Goal: Contribute content: Contribute content

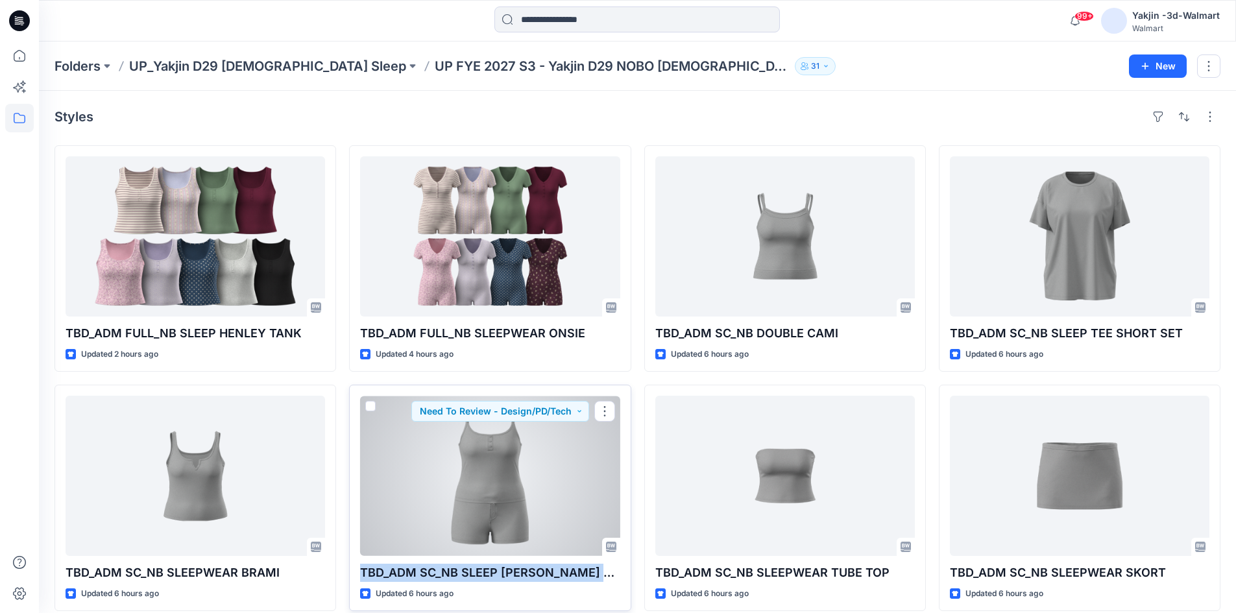
drag, startPoint x: 606, startPoint y: 572, endPoint x: 352, endPoint y: 574, distance: 254.9
click at [352, 574] on div "TBD_ADM SC_NB SLEEP CAMI BOXER SET Updated 6 hours ago Need To Review - Design/…" at bounding box center [490, 498] width 282 height 226
copy p "TBD_ADM SC_NB SLEEP [PERSON_NAME] SET"
click at [570, 592] on div "Updated 6 hours ago" at bounding box center [489, 594] width 259 height 14
drag, startPoint x: 608, startPoint y: 577, endPoint x: 361, endPoint y: 575, distance: 246.5
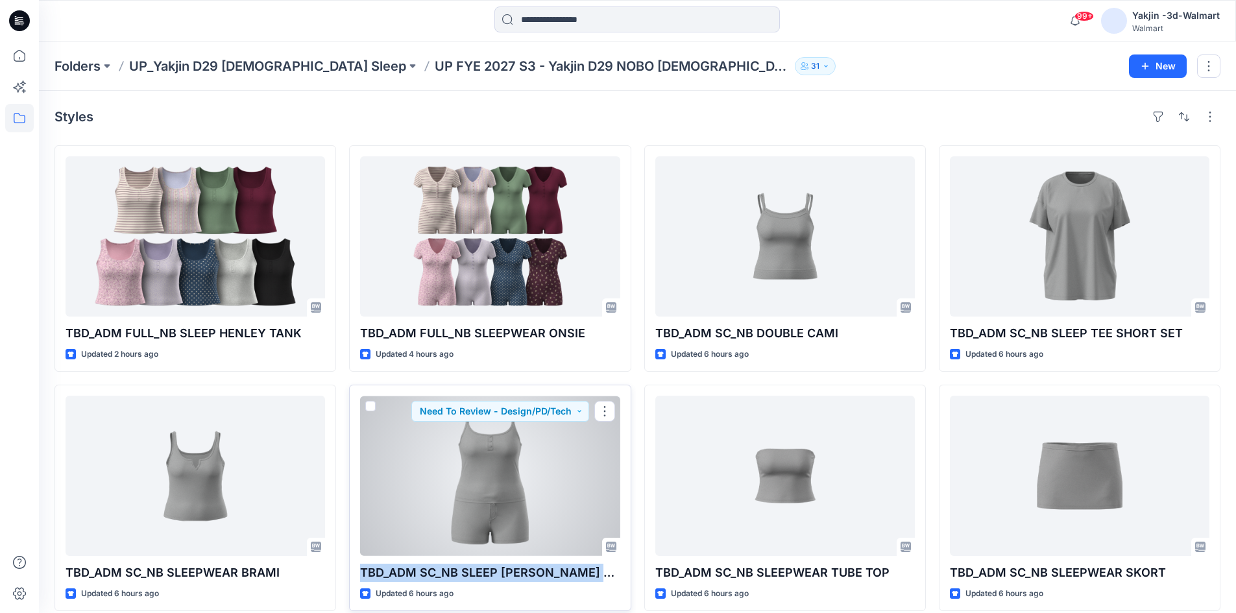
click at [361, 575] on p "TBD_ADM SC_NB SLEEP [PERSON_NAME] SET" at bounding box center [489, 573] width 259 height 18
copy p "TBD_ADM SC_NB SLEEP [PERSON_NAME] SET"
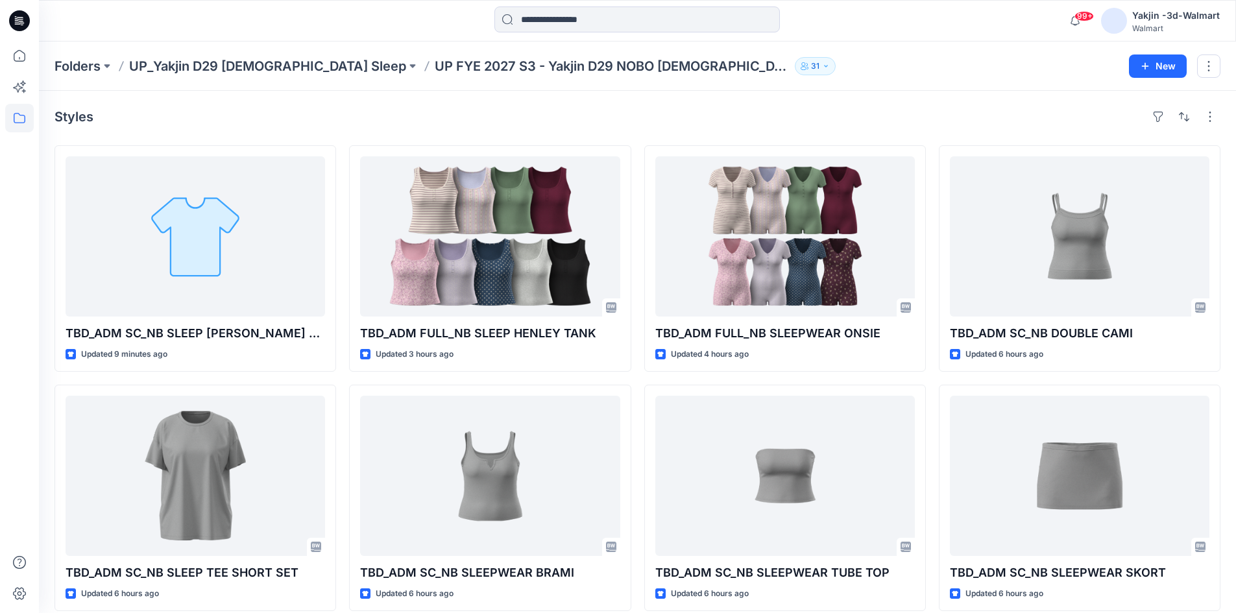
click at [348, 84] on div "Folders UP_Yakjin D29 Ladies Sleep UP FYE 2027 S3 - Yakjin D29 NOBO Ladies Slee…" at bounding box center [637, 66] width 1197 height 49
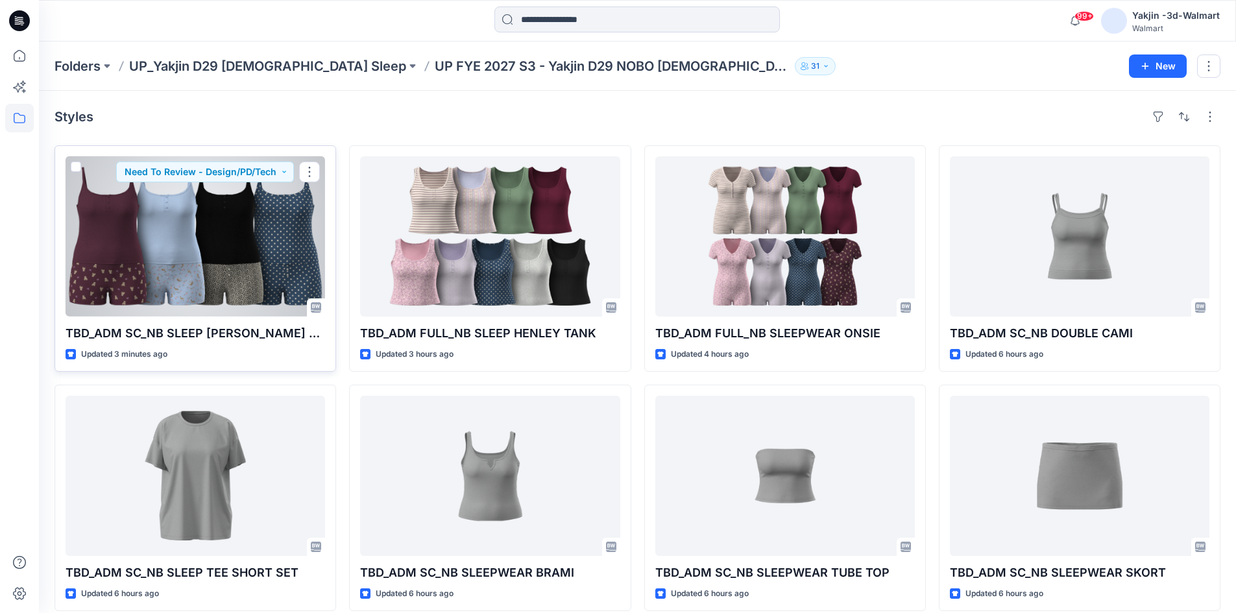
click at [273, 280] on div at bounding box center [195, 236] width 259 height 160
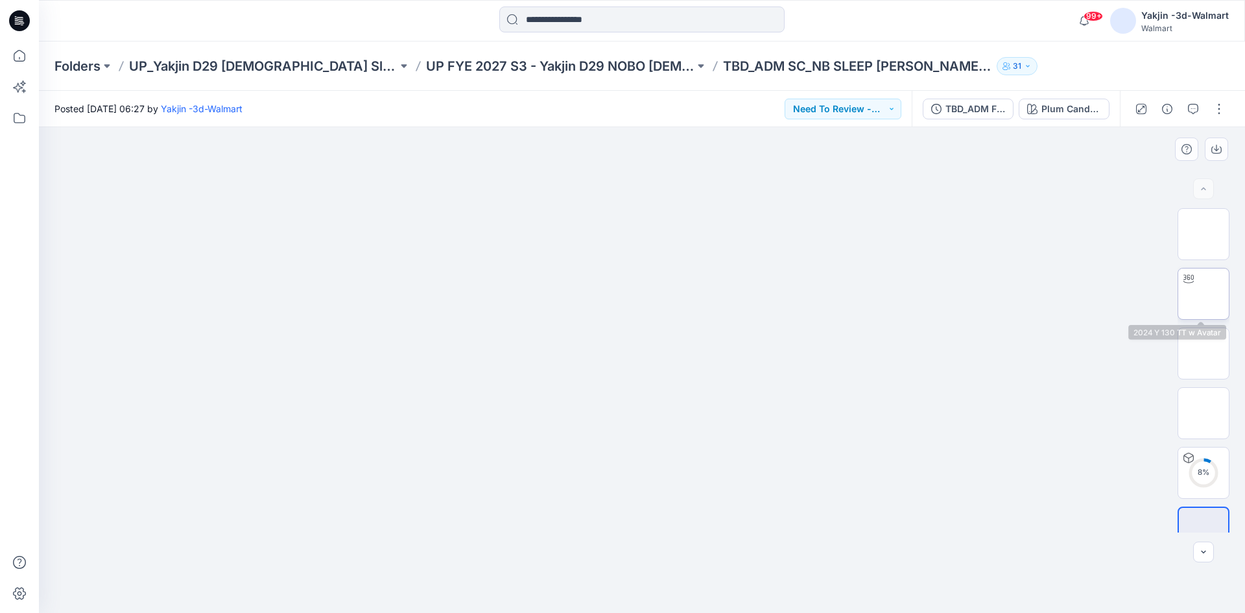
click at [1204, 294] on img at bounding box center [1204, 294] width 0 height 0
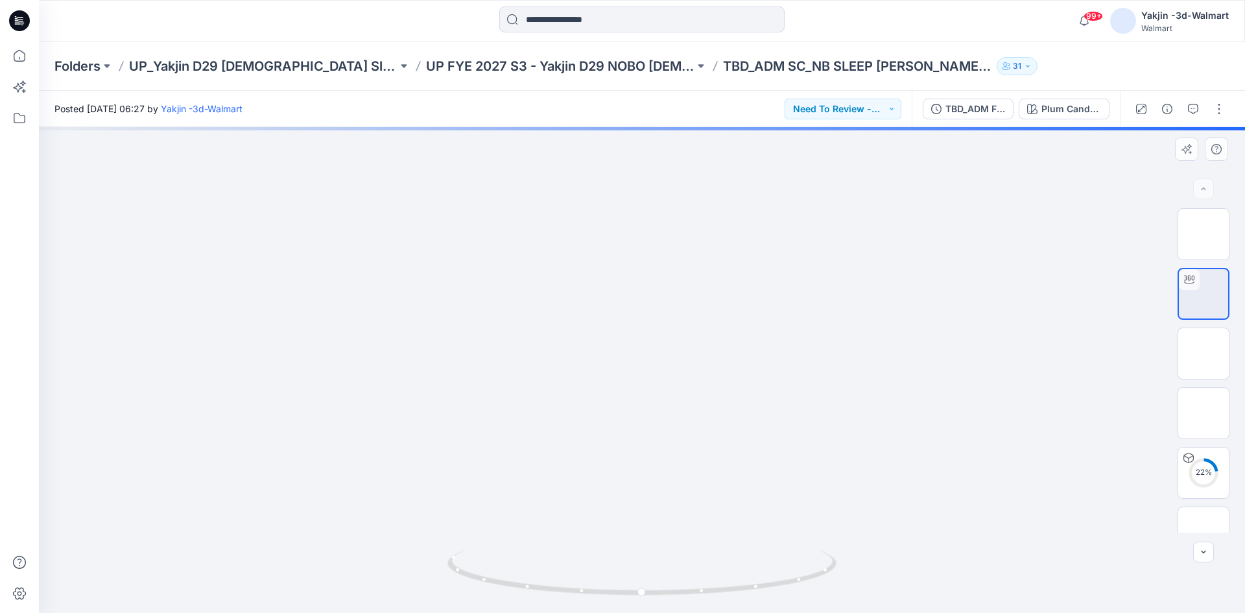
drag, startPoint x: 690, startPoint y: 256, endPoint x: 673, endPoint y: 334, distance: 79.6
click at [1204, 294] on img at bounding box center [1204, 294] width 0 height 0
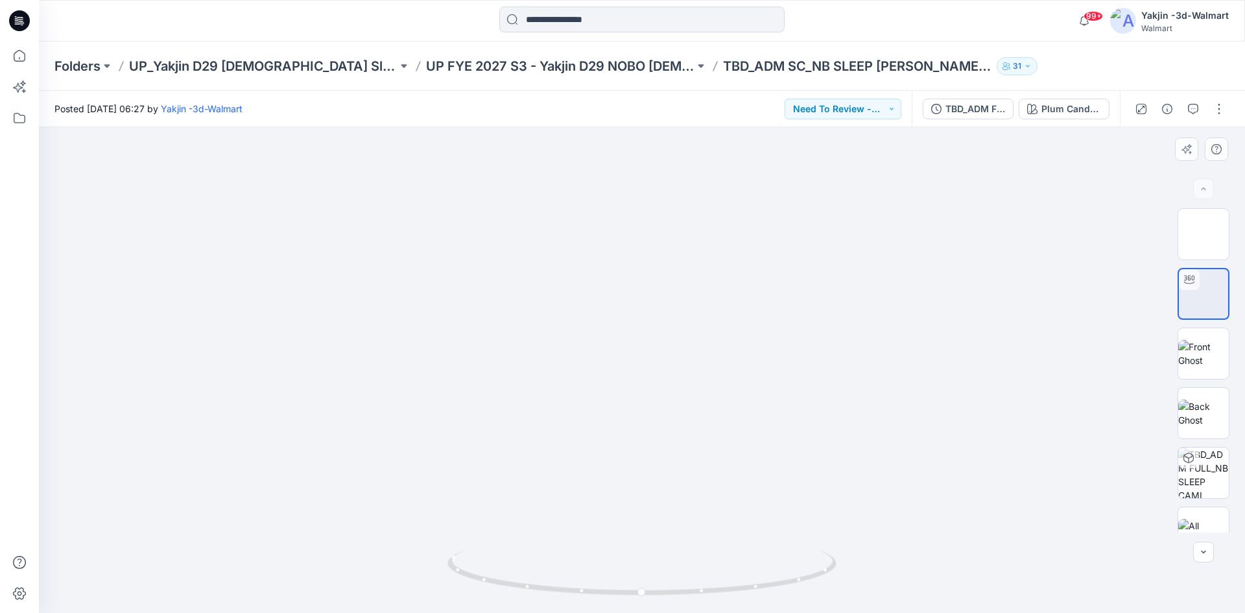
drag, startPoint x: 641, startPoint y: 360, endPoint x: 649, endPoint y: 228, distance: 131.9
drag, startPoint x: 750, startPoint y: 520, endPoint x: 730, endPoint y: 432, distance: 90.3
drag, startPoint x: 765, startPoint y: 581, endPoint x: 574, endPoint y: 570, distance: 191.6
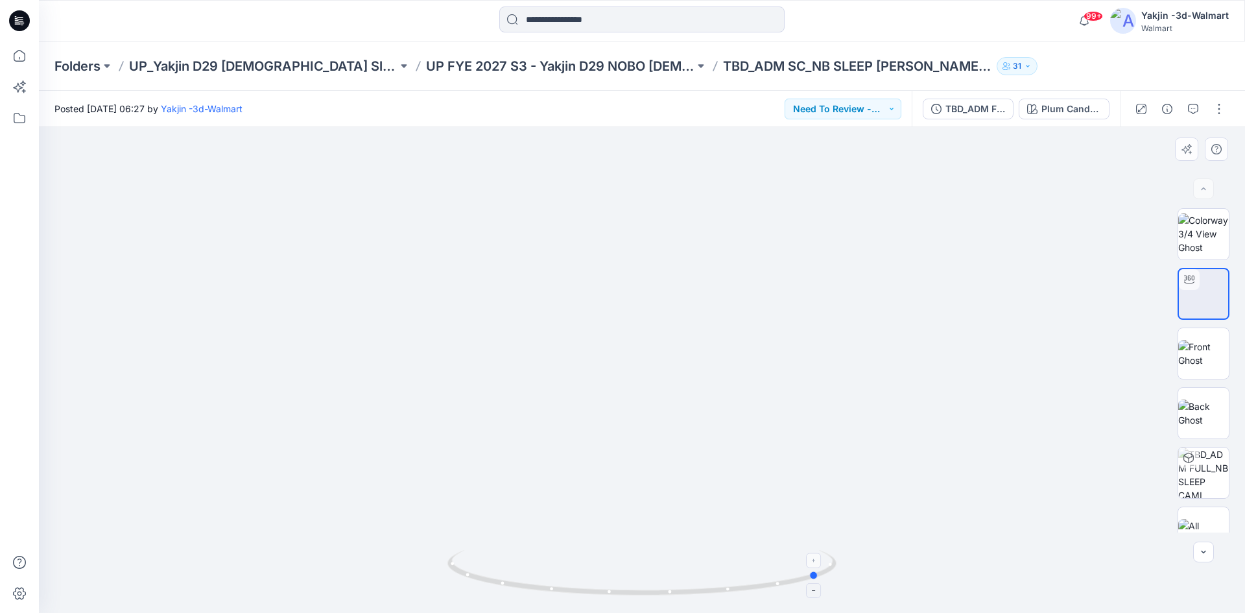
click at [574, 570] on icon at bounding box center [644, 574] width 392 height 49
drag, startPoint x: 566, startPoint y: 578, endPoint x: 766, endPoint y: 561, distance: 201.1
click at [766, 561] on icon at bounding box center [644, 574] width 392 height 49
click at [533, 66] on p "UP FYE 2027 S3 - Yakjin D29 NOBO [DEMOGRAPHIC_DATA] Sleepwear" at bounding box center [560, 66] width 269 height 18
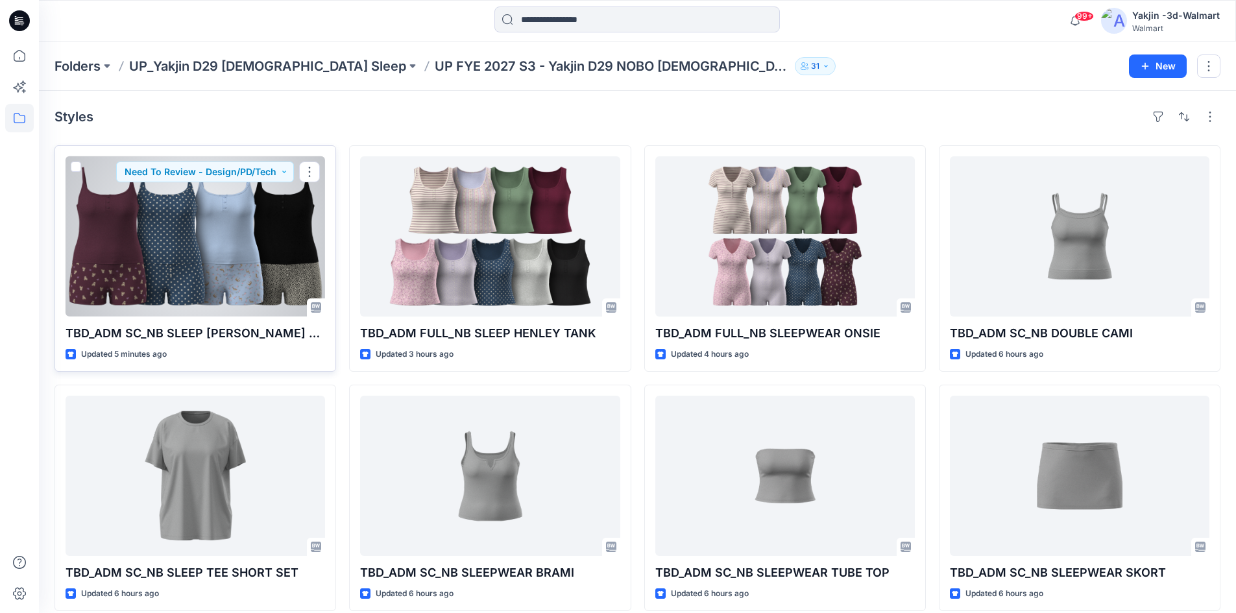
click at [180, 248] on div at bounding box center [195, 236] width 259 height 160
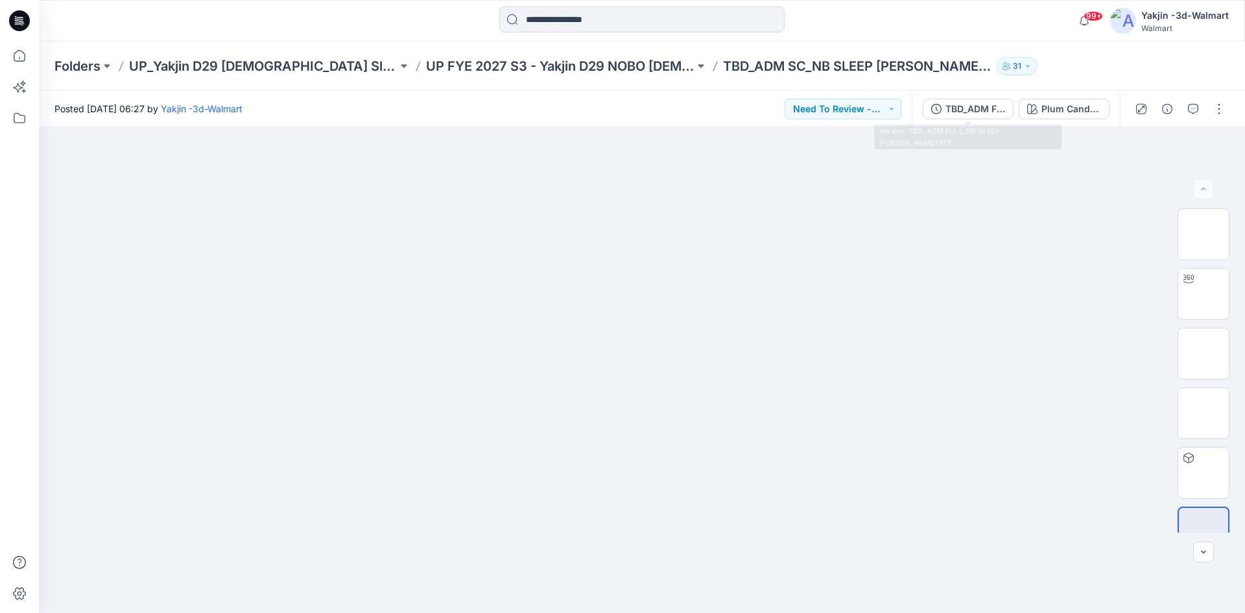
click at [1016, 108] on div "TBD_ADM FULL_NB SLEEP CAMI BOXER SET Plum Candy_S3 26_D34_NB_ SM TEDDY BEAR v2 …" at bounding box center [1016, 109] width 208 height 36
click at [1001, 108] on div "TBD_ADM FULL_NB SLEEP [PERSON_NAME] SET" at bounding box center [976, 109] width 60 height 14
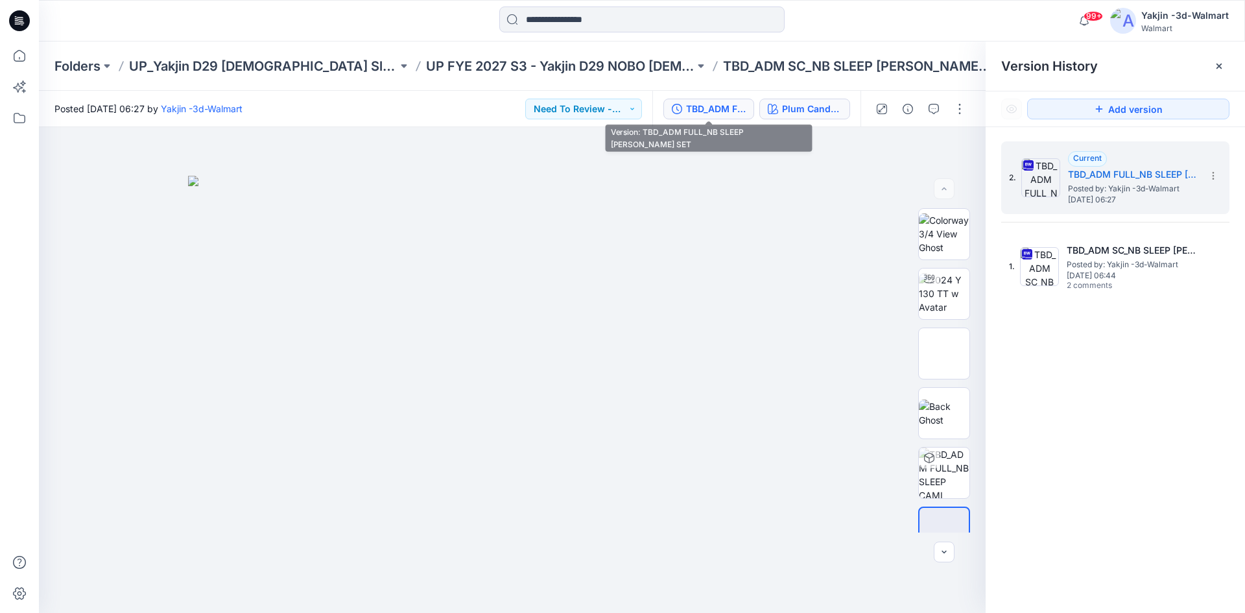
click at [796, 112] on div "Plum Candy_S3 26_D34_NB_ SM TEDDY BEAR v2 rpt_CW3_PLUM CANDY_WM" at bounding box center [812, 109] width 60 height 14
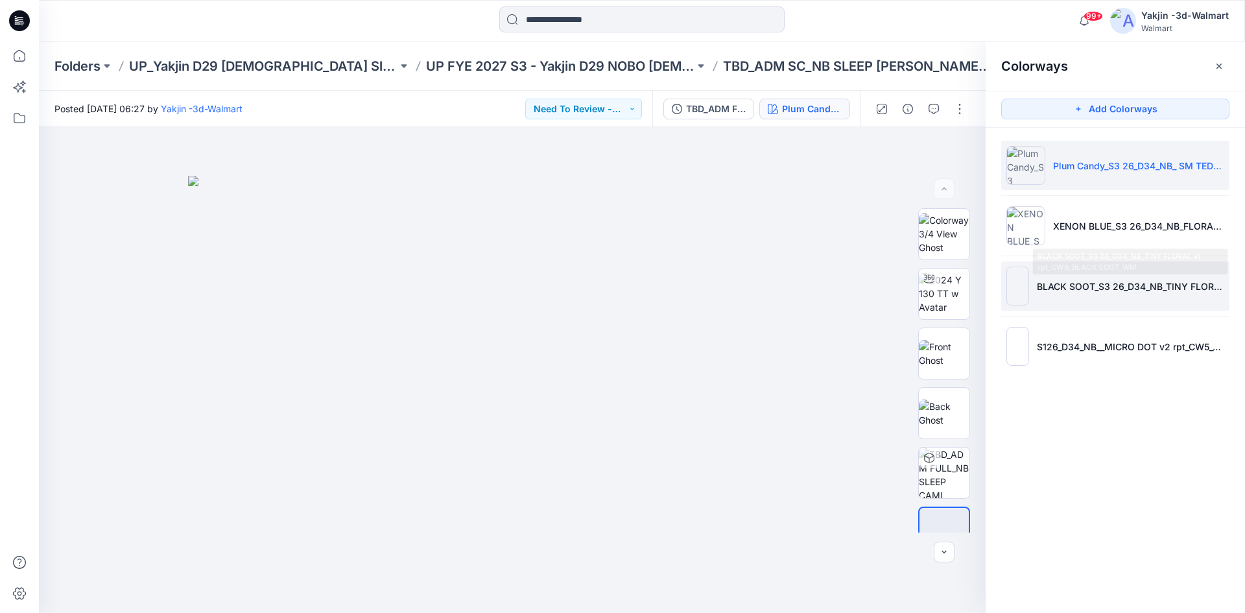
click at [1090, 287] on p "BLACK SOOT_S3 26_D34_NB_TINY FLORAL v1 rpt_CW9_BLACK SOOT_WM" at bounding box center [1130, 287] width 187 height 14
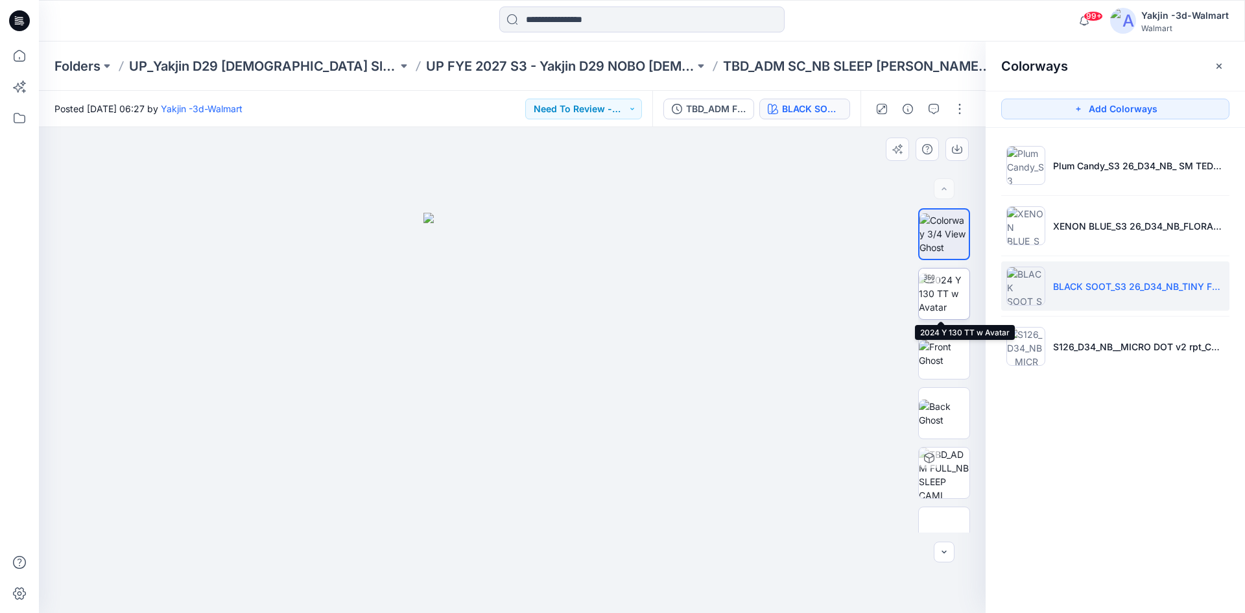
click at [935, 304] on img at bounding box center [944, 293] width 51 height 41
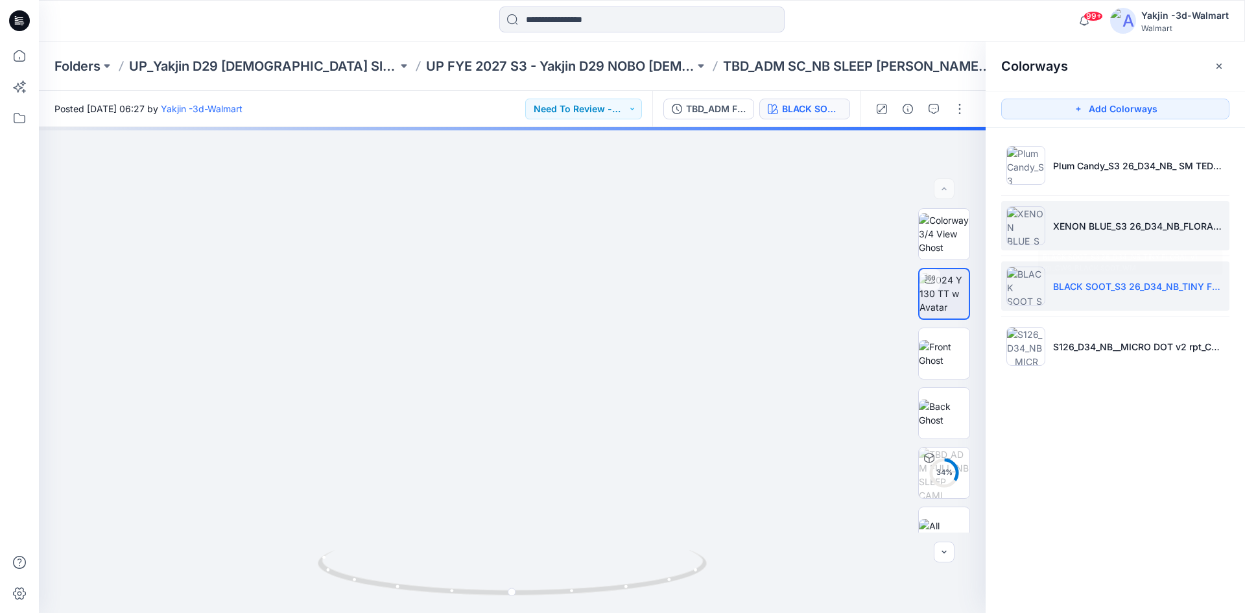
click at [1052, 234] on li "XENON BLUE_S3 26_D34_NB_FLORAL DEER v1 rptcc_CW14_XENON BLUE_WM" at bounding box center [1115, 225] width 228 height 49
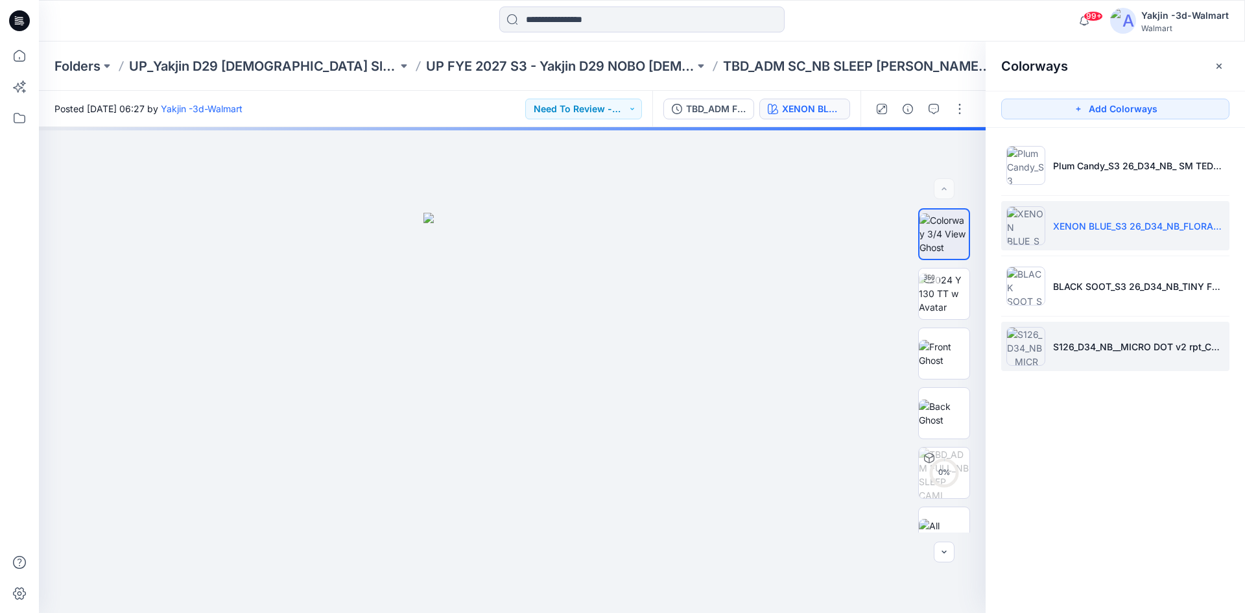
click at [1053, 330] on li "S126_D34_NB__MICRO DOT v2 rpt_CW5_VIVID WHT BLUE SAPPHIRE_WM" at bounding box center [1115, 346] width 228 height 49
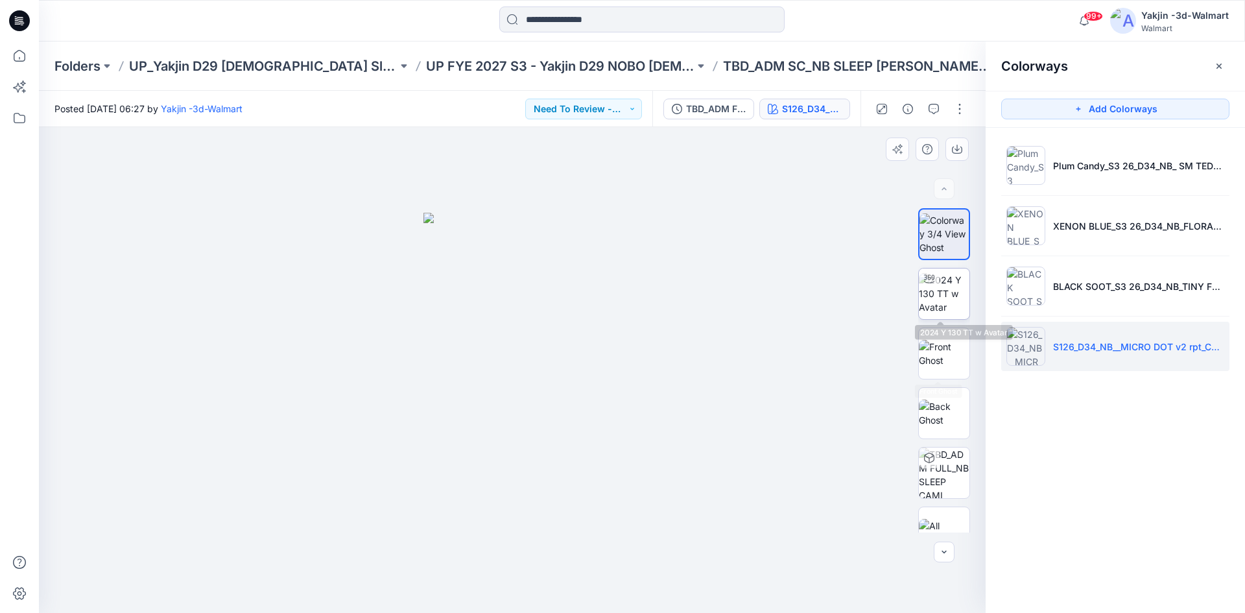
click at [928, 303] on img at bounding box center [944, 293] width 51 height 41
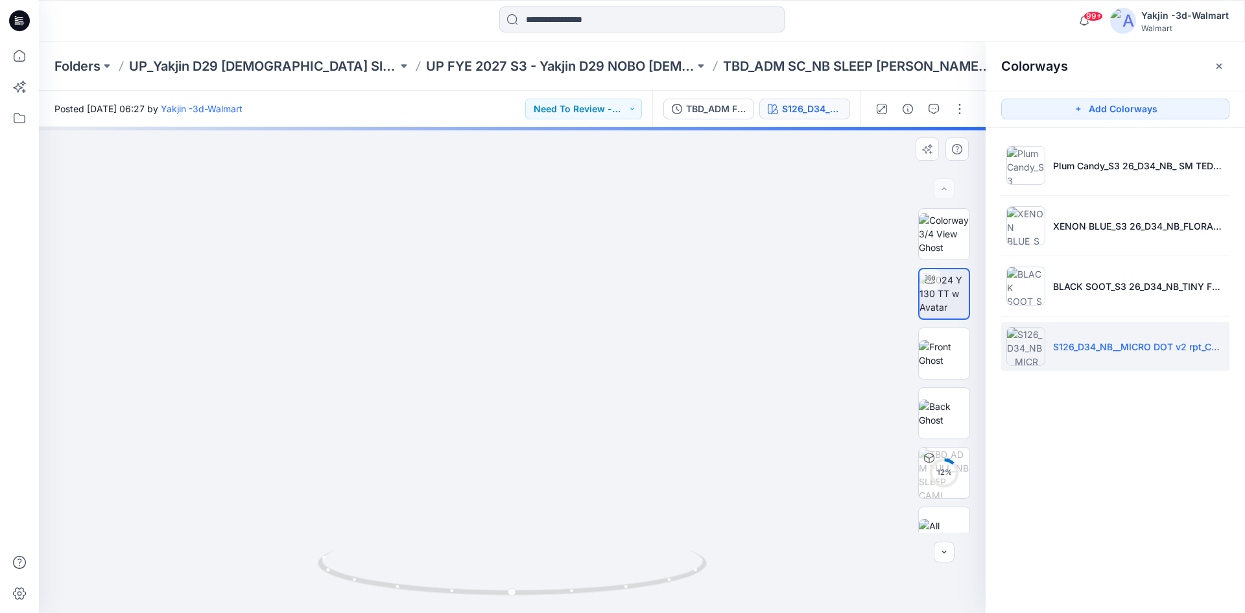
drag, startPoint x: 559, startPoint y: 418, endPoint x: 558, endPoint y: 311, distance: 107.0
click at [1075, 280] on p "BLACK SOOT_S3 26_D34_NB_TINY FLORAL v1 rpt_CW9_BLACK SOOT_WM" at bounding box center [1138, 287] width 171 height 14
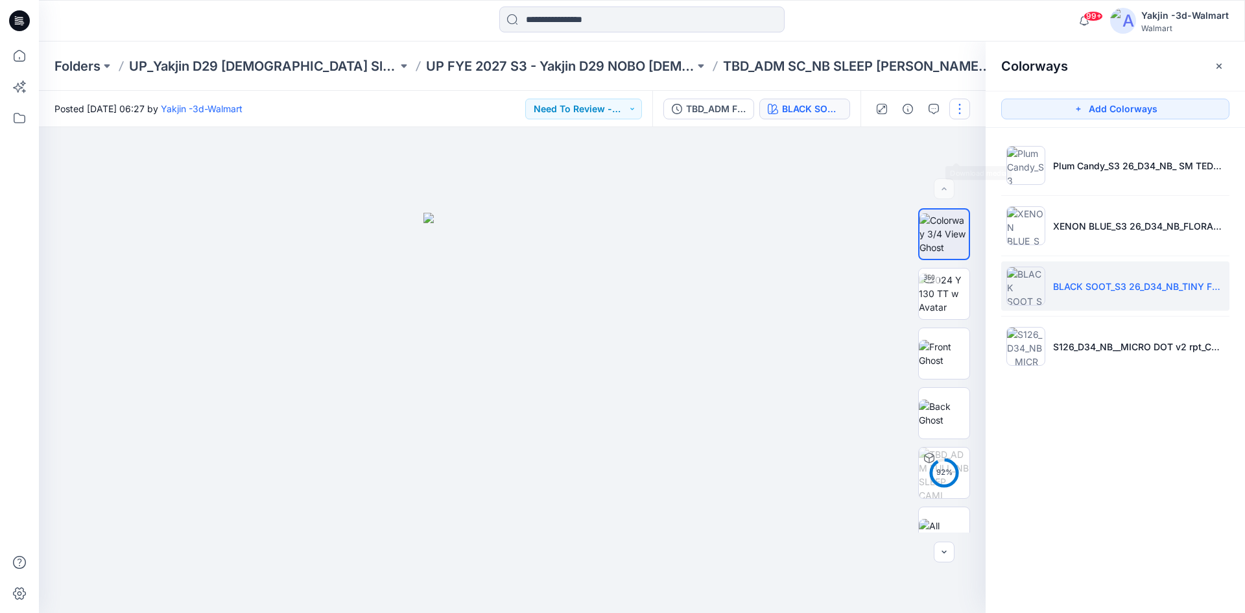
click at [959, 106] on button "button" at bounding box center [960, 109] width 21 height 21
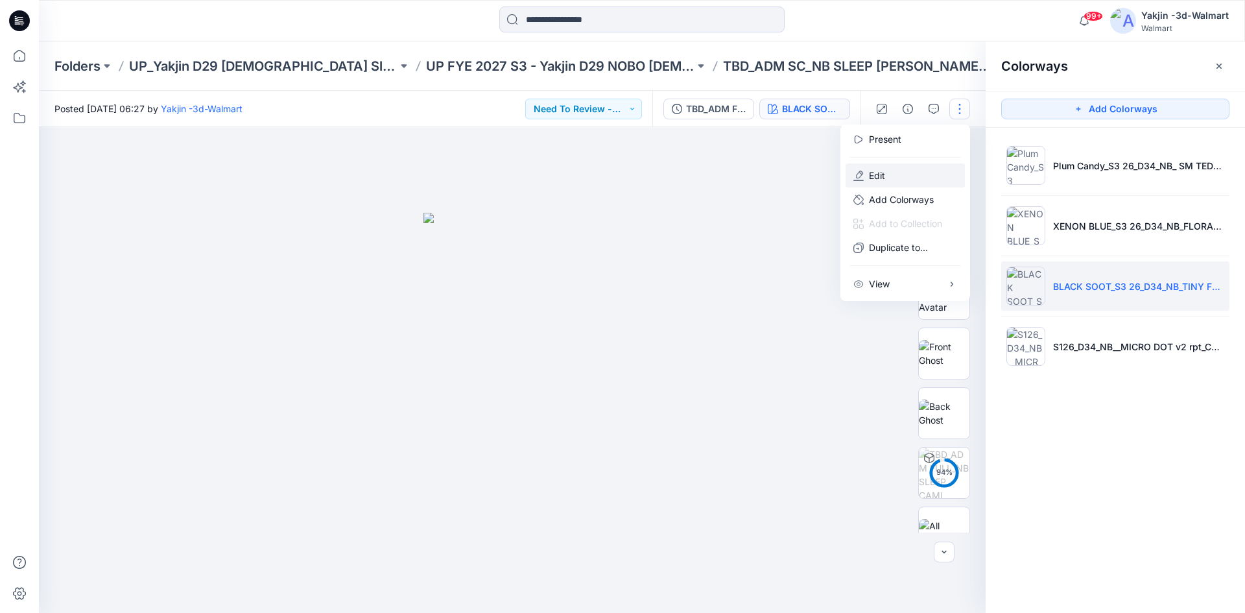
click at [902, 173] on button "Edit" at bounding box center [905, 175] width 119 height 24
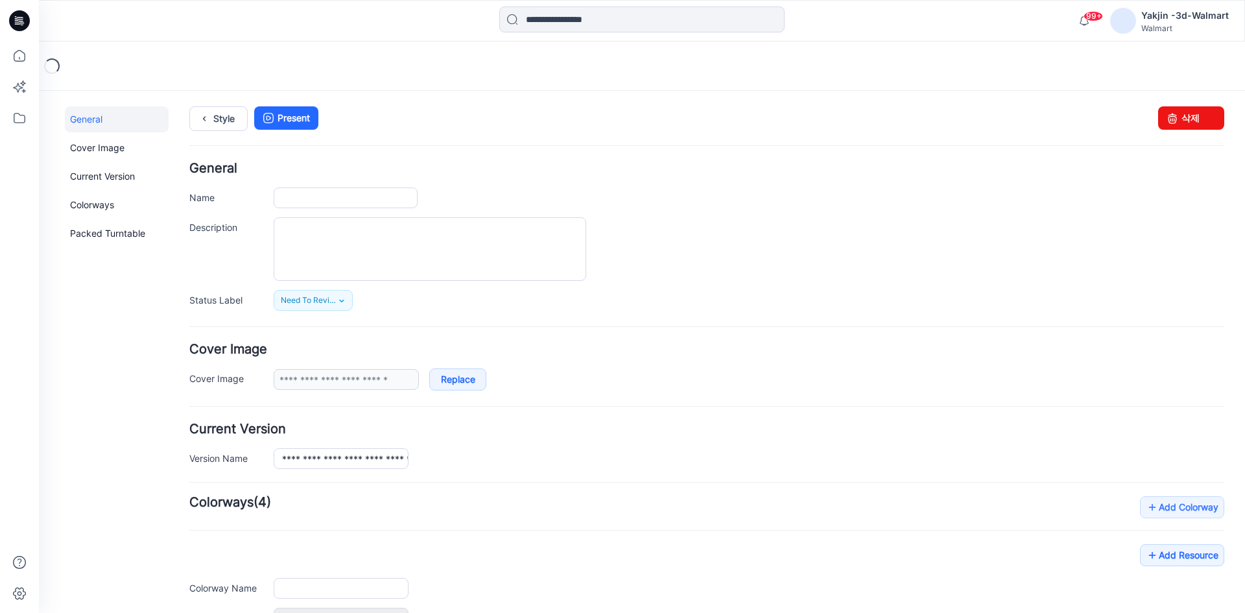
type input "**********"
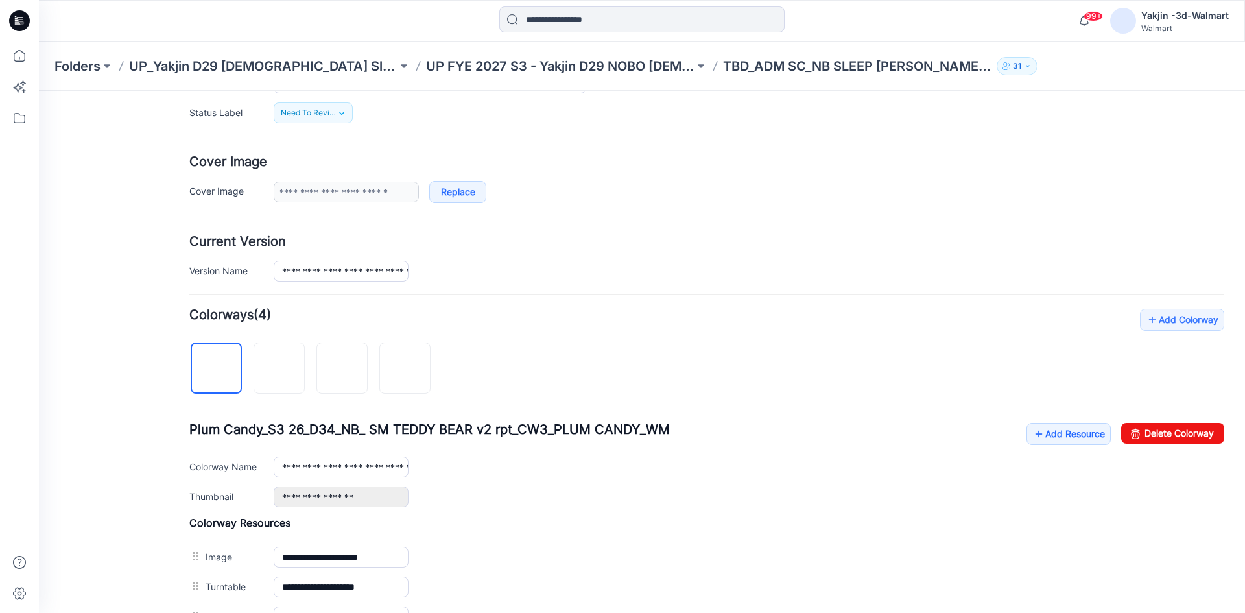
scroll to position [195, 0]
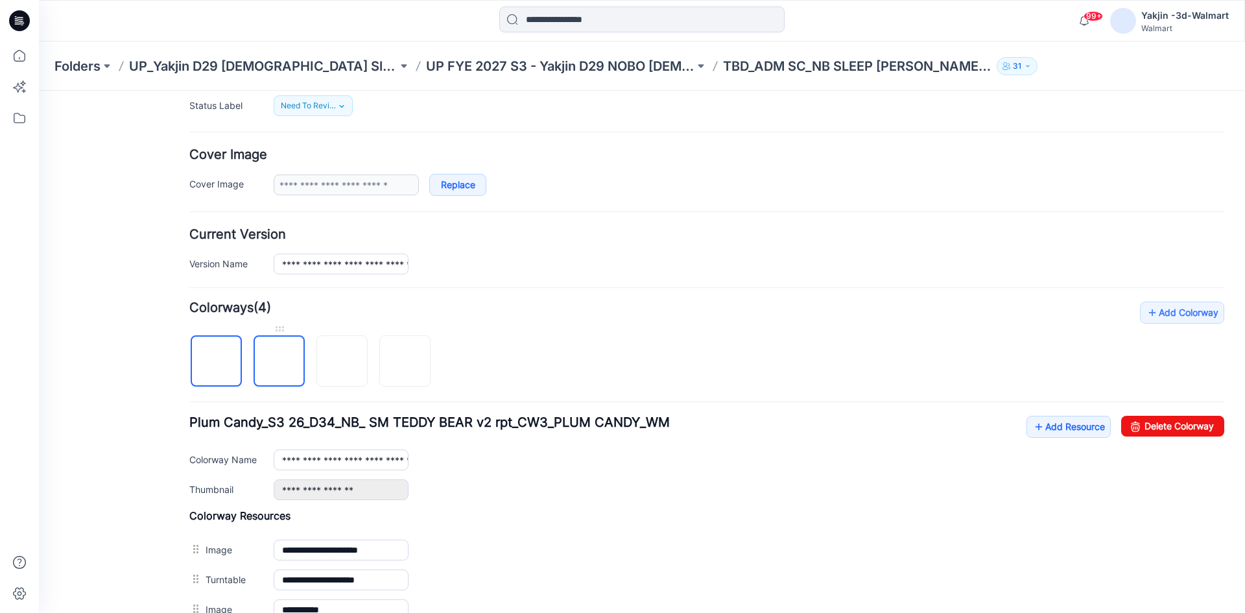
click at [280, 362] on img at bounding box center [280, 362] width 0 height 0
drag, startPoint x: 1172, startPoint y: 425, endPoint x: 684, endPoint y: 95, distance: 589.0
click at [1173, 425] on link "Delete Colorway" at bounding box center [1172, 426] width 103 height 21
click at [280, 362] on img at bounding box center [280, 362] width 0 height 0
click at [1141, 425] on link "Delete Colorway" at bounding box center [1172, 426] width 103 height 21
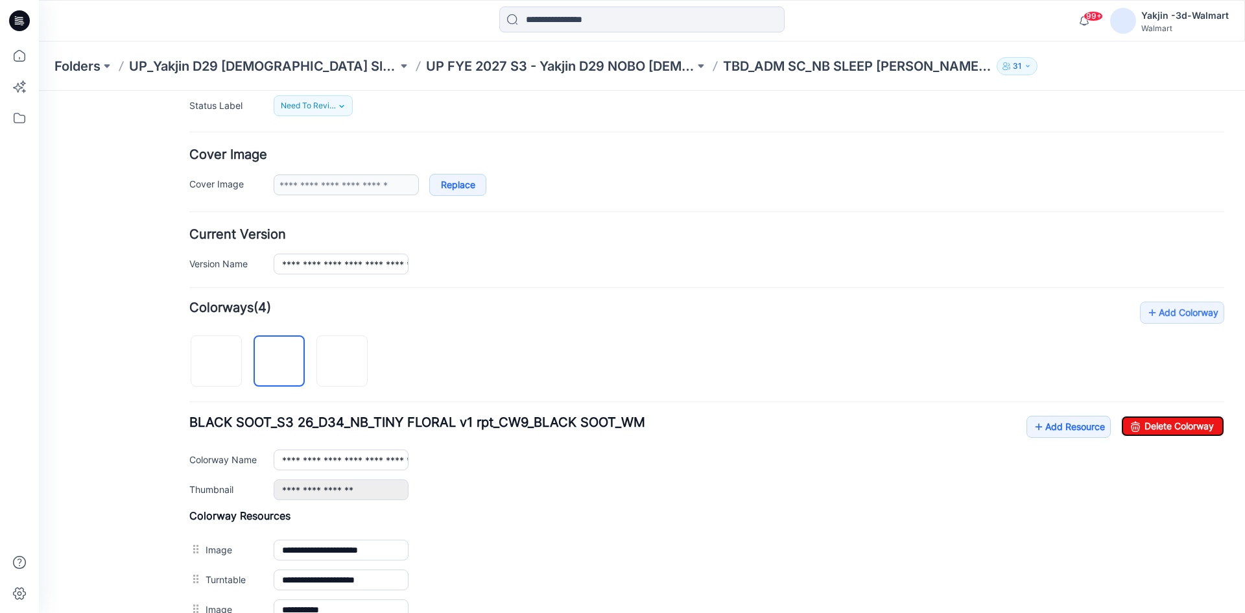
type input "**********"
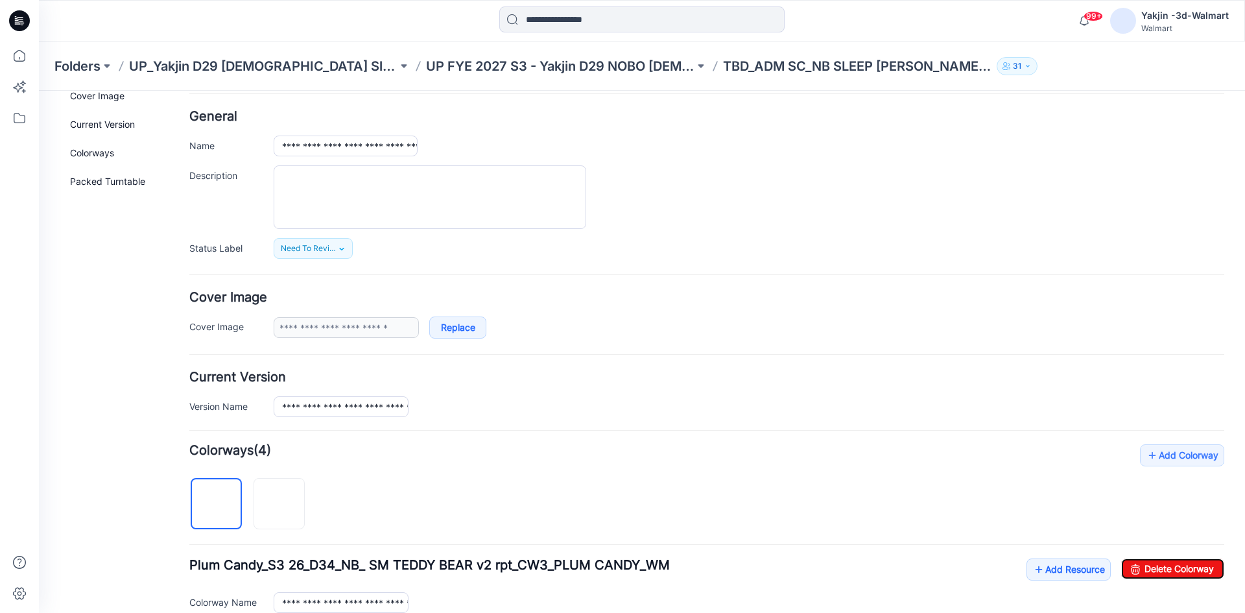
scroll to position [0, 0]
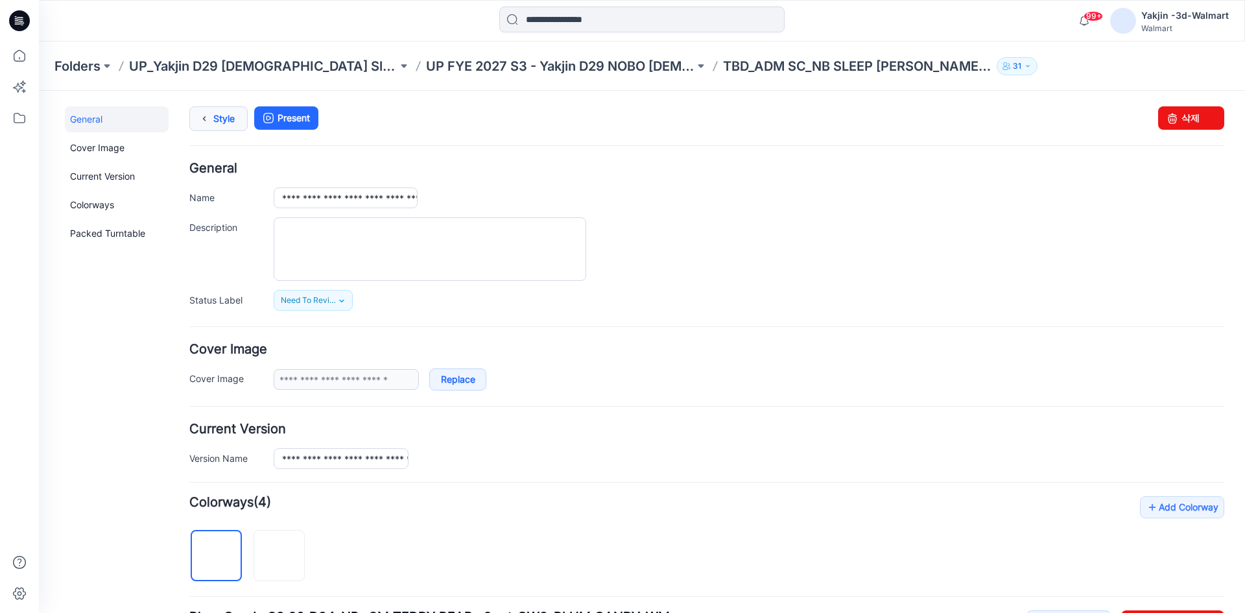
click at [213, 108] on icon at bounding box center [204, 118] width 18 height 23
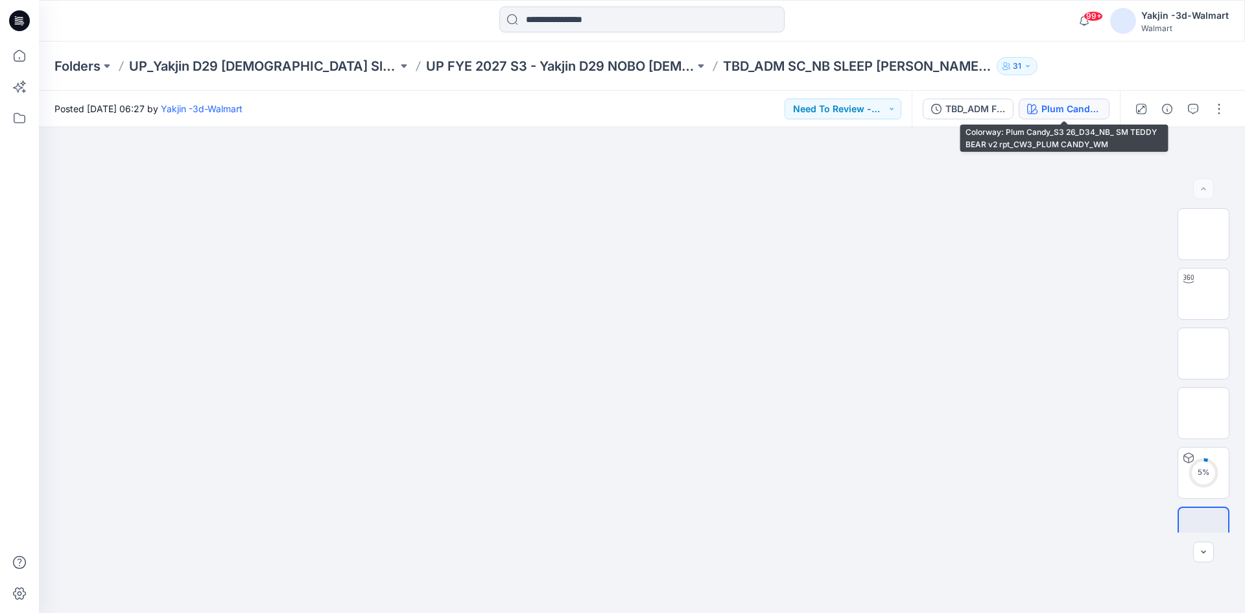
click at [1051, 108] on div "Plum Candy_S3 26_D34_NB_ SM TEDDY BEAR v2 rpt_CW3_PLUM CANDY_WM" at bounding box center [1072, 109] width 60 height 14
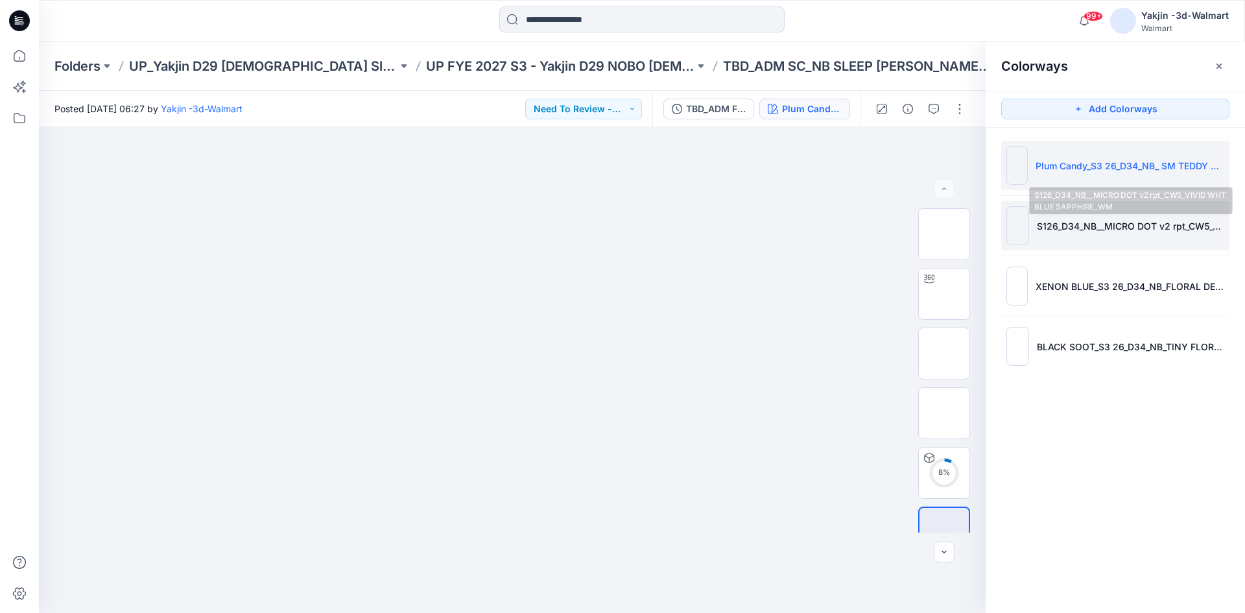
click at [1075, 222] on p "S126_D34_NB__MICRO DOT v2 rpt_CW5_VIVID WHT BLUE SAPPHIRE_WM" at bounding box center [1130, 226] width 187 height 14
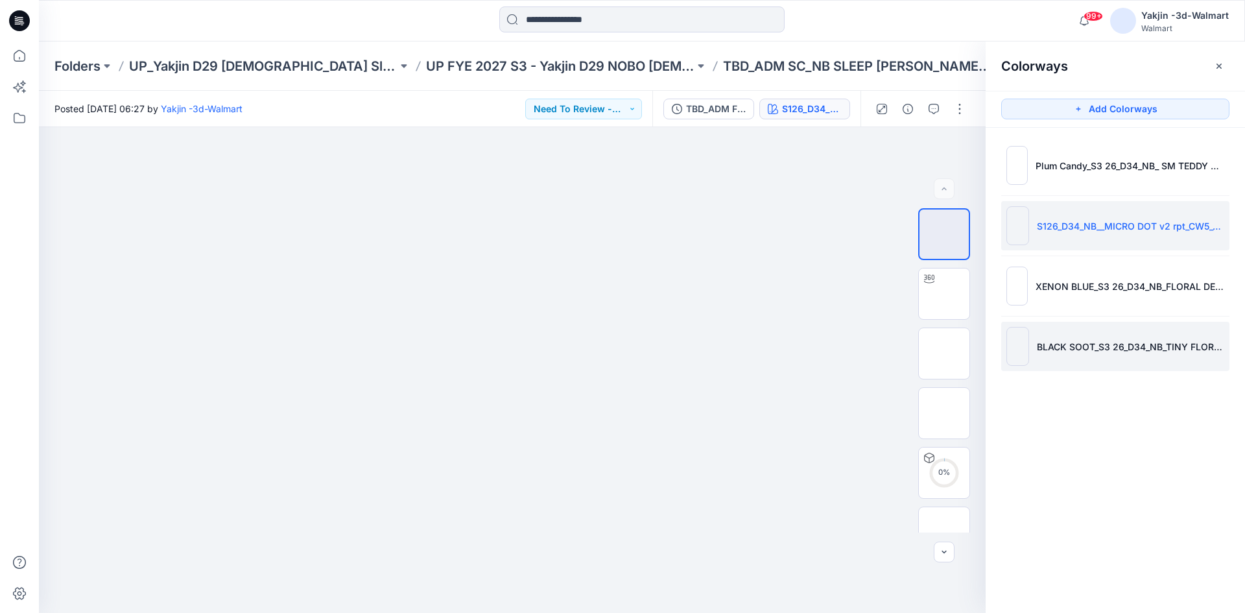
click at [1098, 337] on li "BLACK SOOT_S3 26_D34_NB_TINY FLORAL v1 rpt_CW9_BLACK SOOT_WM" at bounding box center [1115, 346] width 228 height 49
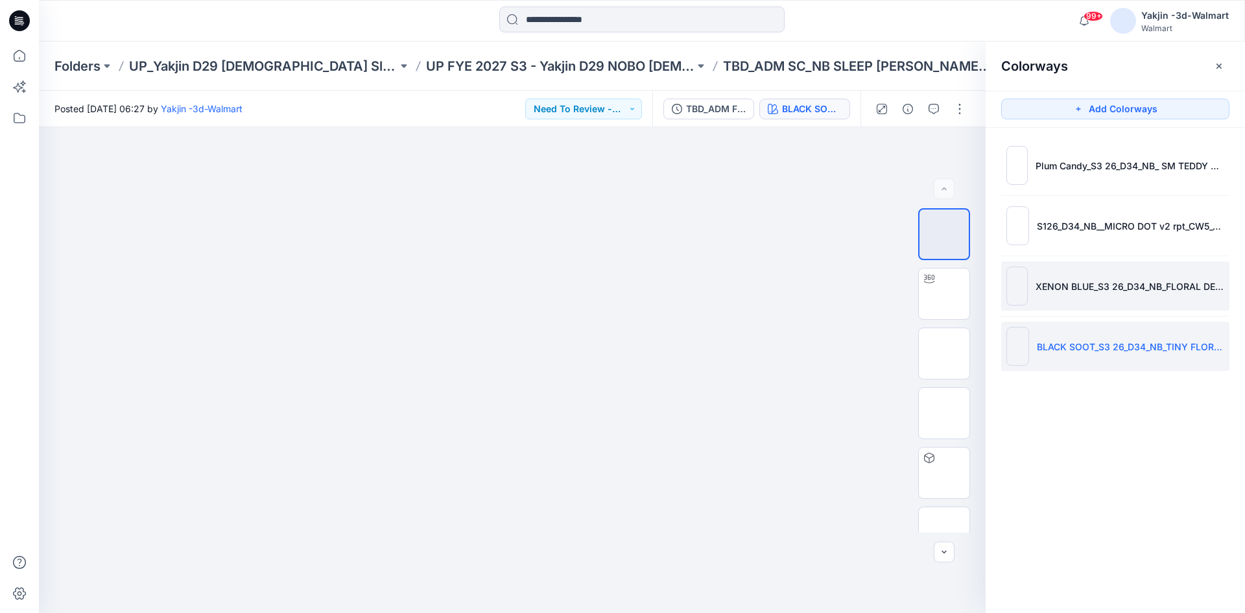
click at [1089, 291] on p "XENON BLUE_S3 26_D34_NB_FLORAL DEER v1 rptcc_CW14_XENON BLUE_WM" at bounding box center [1130, 287] width 189 height 14
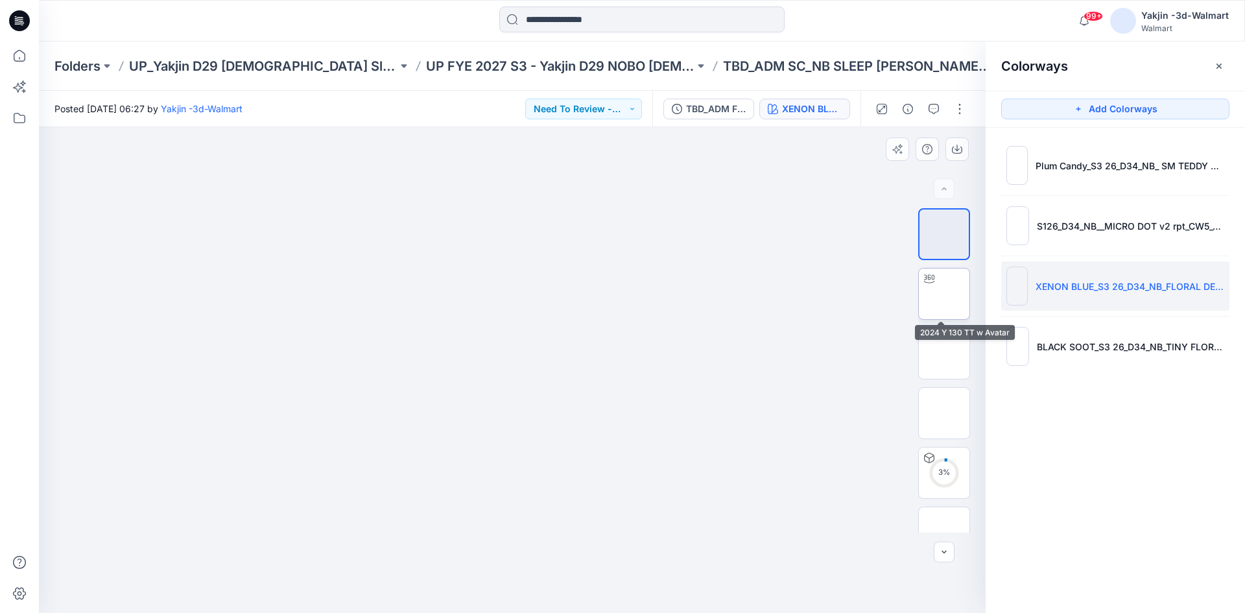
click at [944, 294] on img at bounding box center [944, 294] width 0 height 0
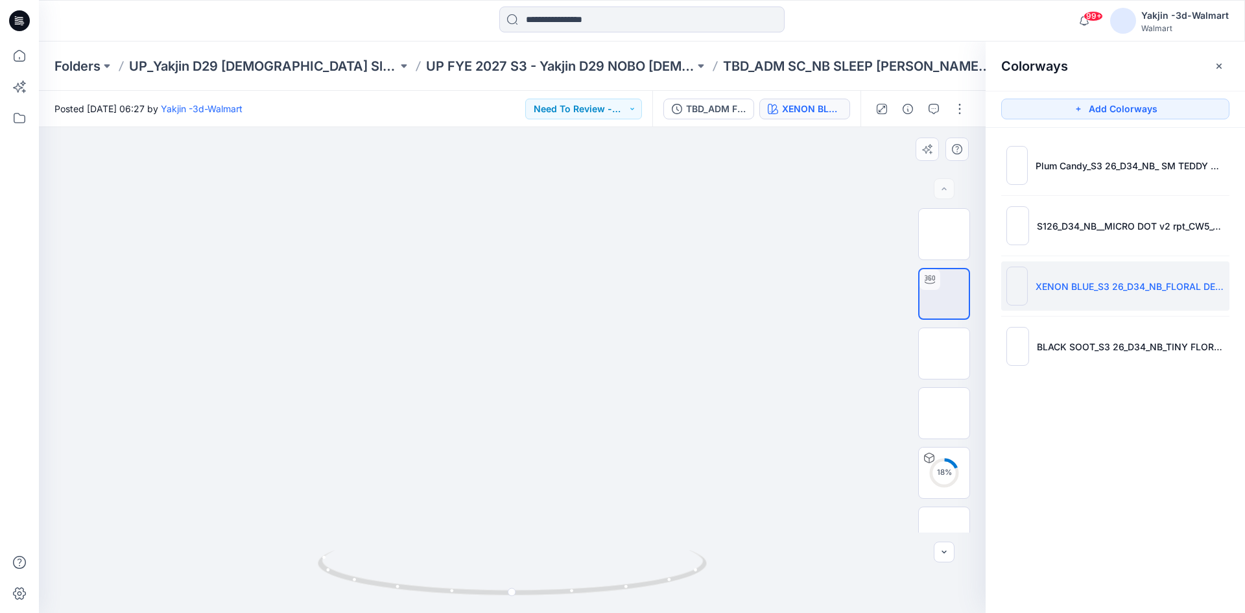
drag, startPoint x: 536, startPoint y: 424, endPoint x: 528, endPoint y: 355, distance: 69.3
drag, startPoint x: 608, startPoint y: 576, endPoint x: 695, endPoint y: 557, distance: 88.3
click at [693, 558] on icon at bounding box center [514, 574] width 392 height 49
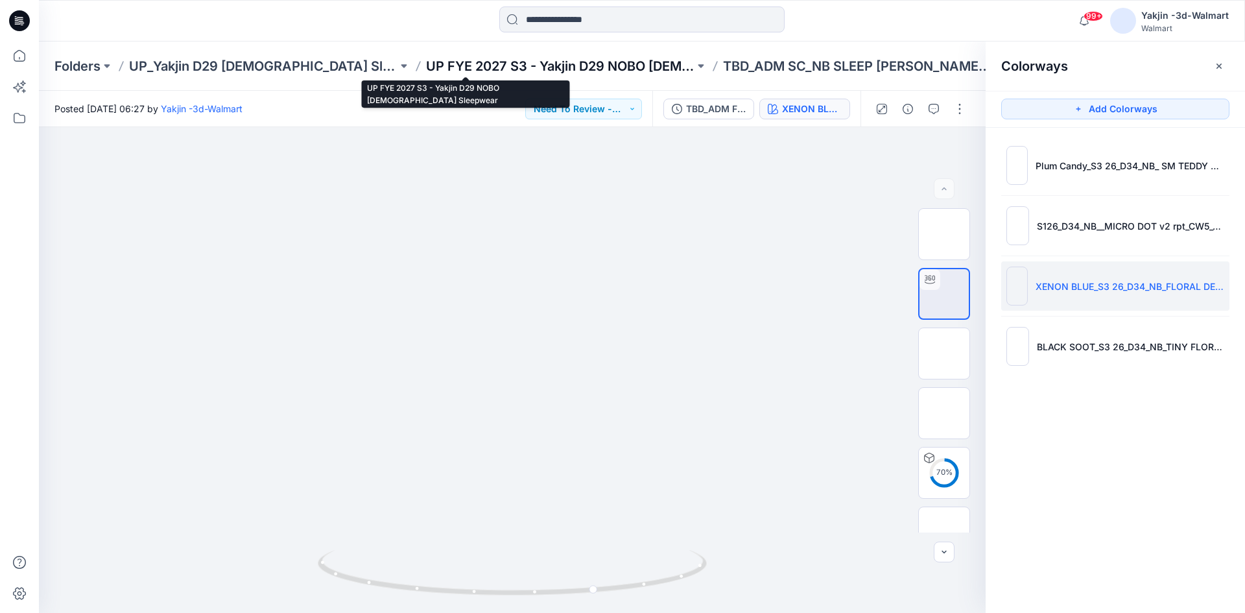
click at [564, 67] on p "UP FYE 2027 S3 - Yakjin D29 NOBO [DEMOGRAPHIC_DATA] Sleepwear" at bounding box center [560, 66] width 269 height 18
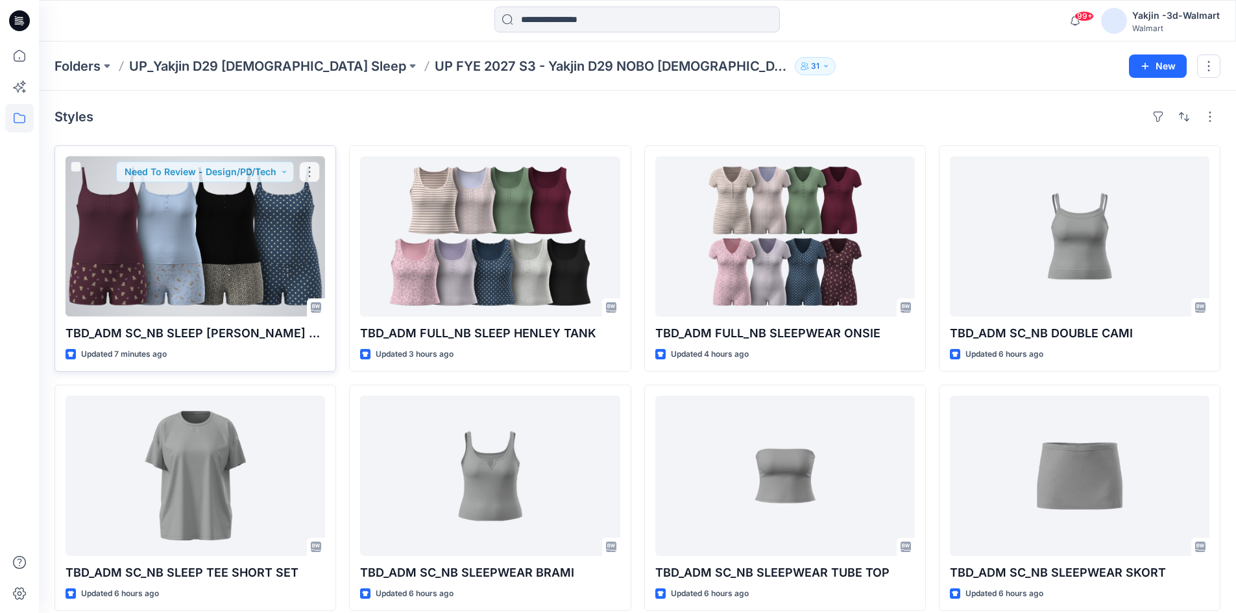
click at [165, 259] on div at bounding box center [195, 236] width 259 height 160
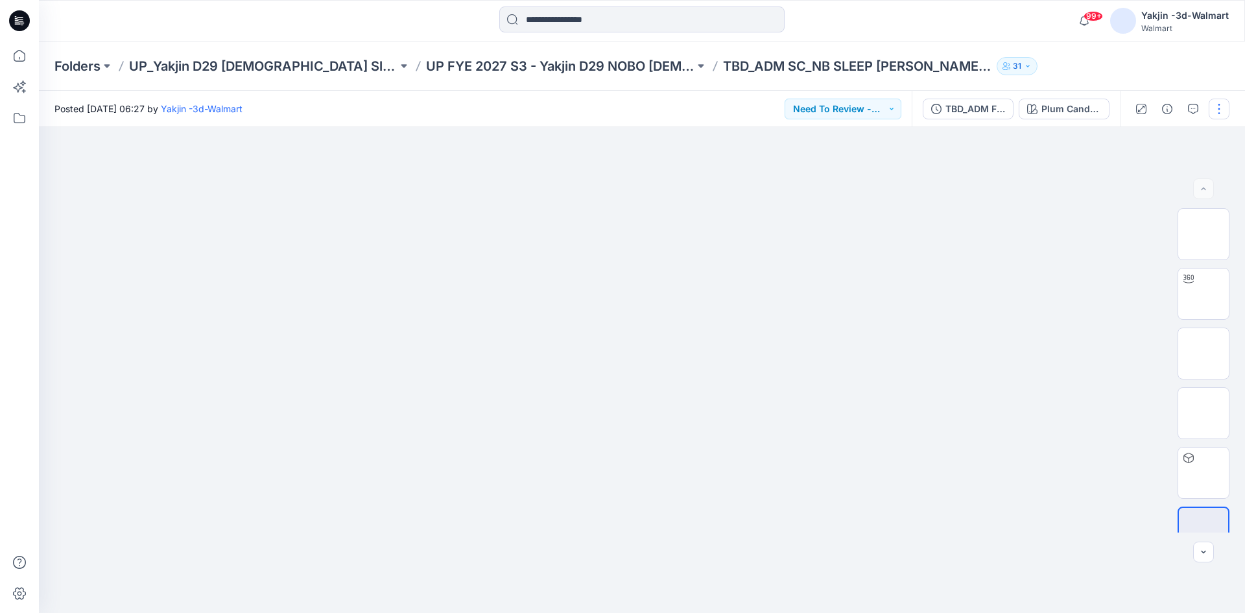
click at [1213, 115] on button "button" at bounding box center [1219, 109] width 21 height 21
click at [1169, 172] on button "Edit" at bounding box center [1164, 175] width 119 height 24
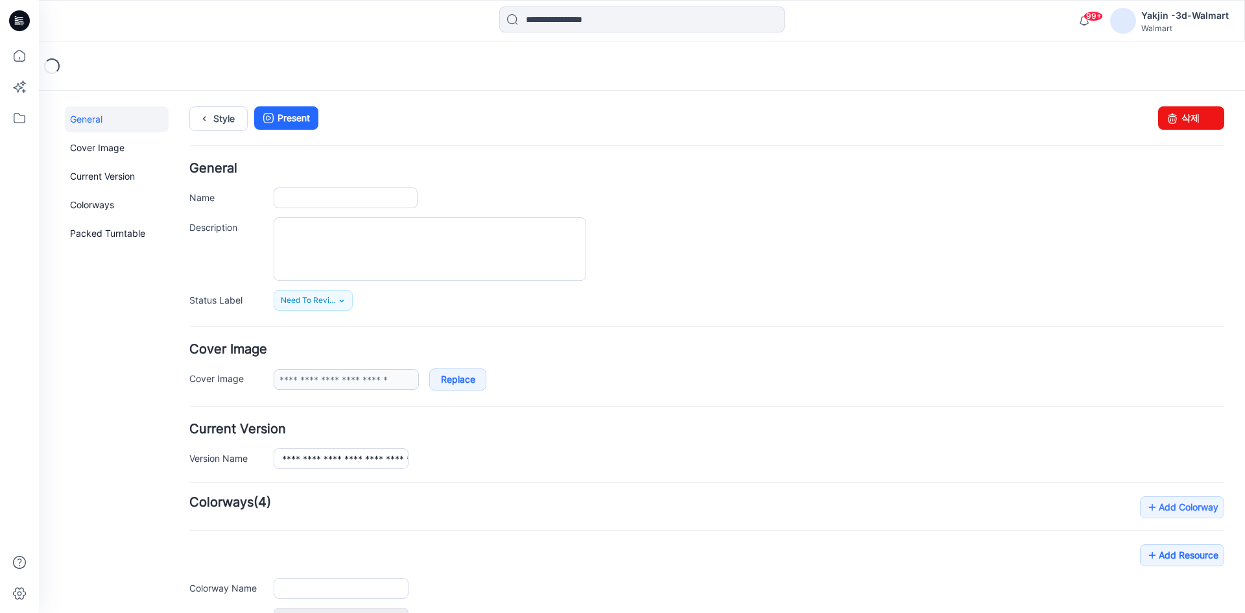
type input "**********"
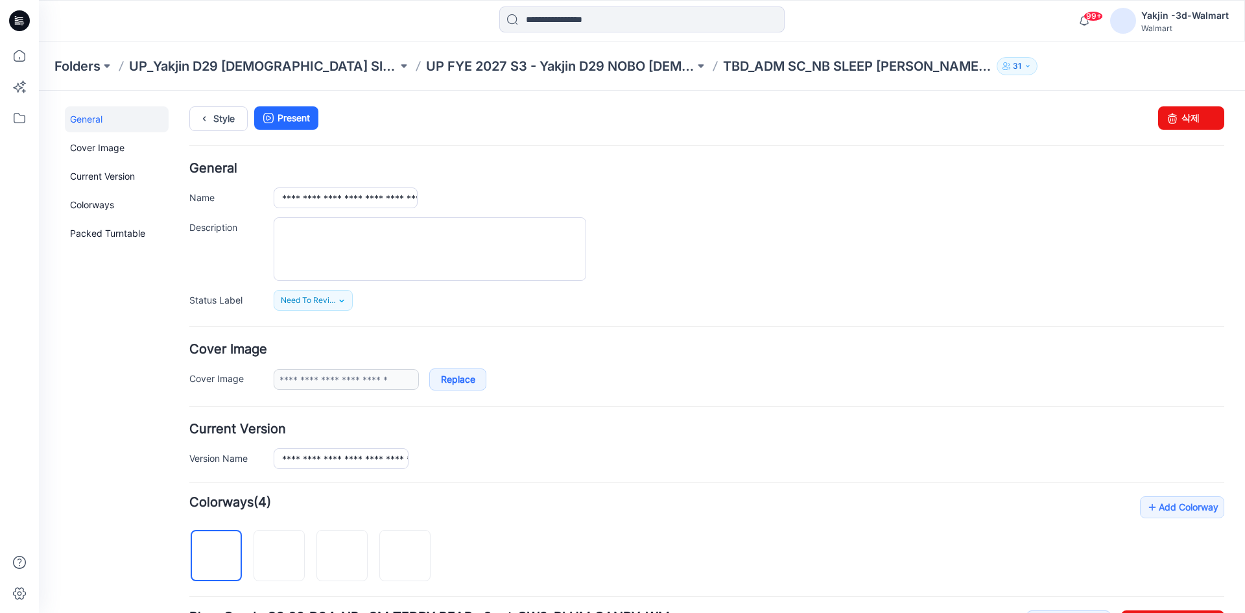
click at [703, 394] on form "**********" at bounding box center [706, 581] width 1035 height 839
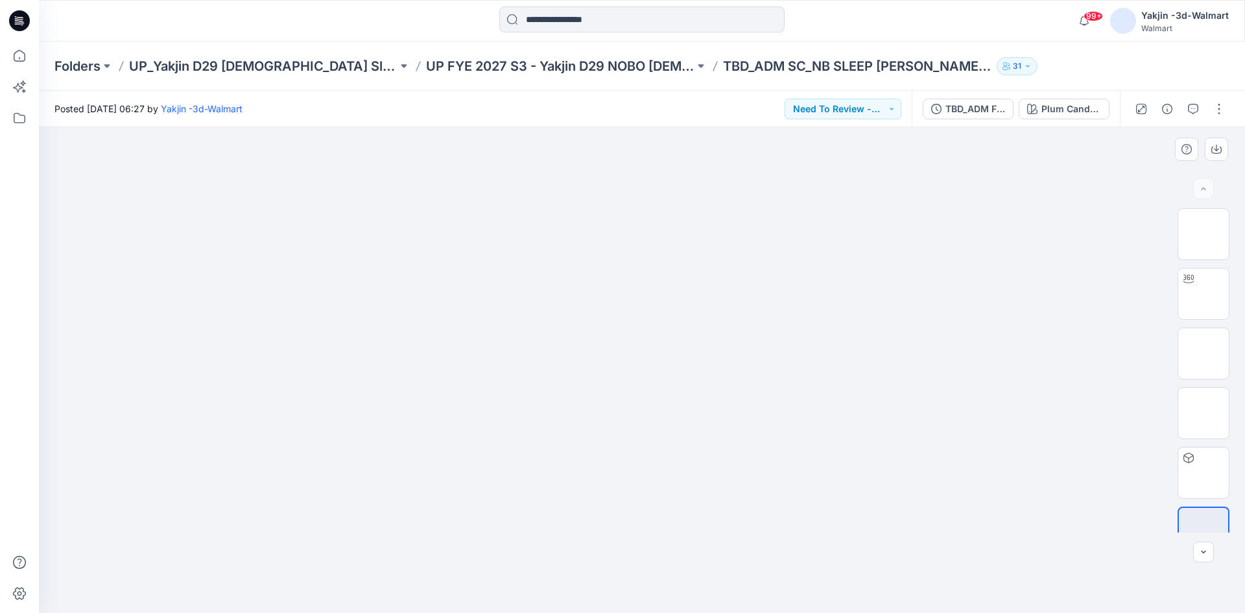
click at [550, 176] on img at bounding box center [642, 176] width 649 height 0
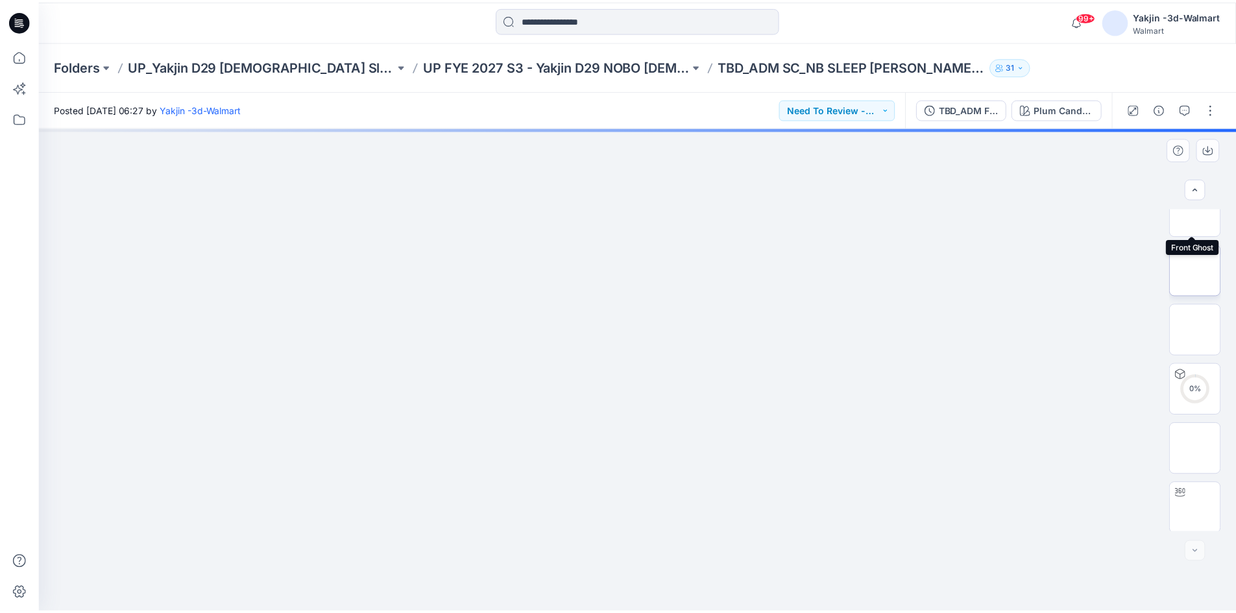
scroll to position [145, 0]
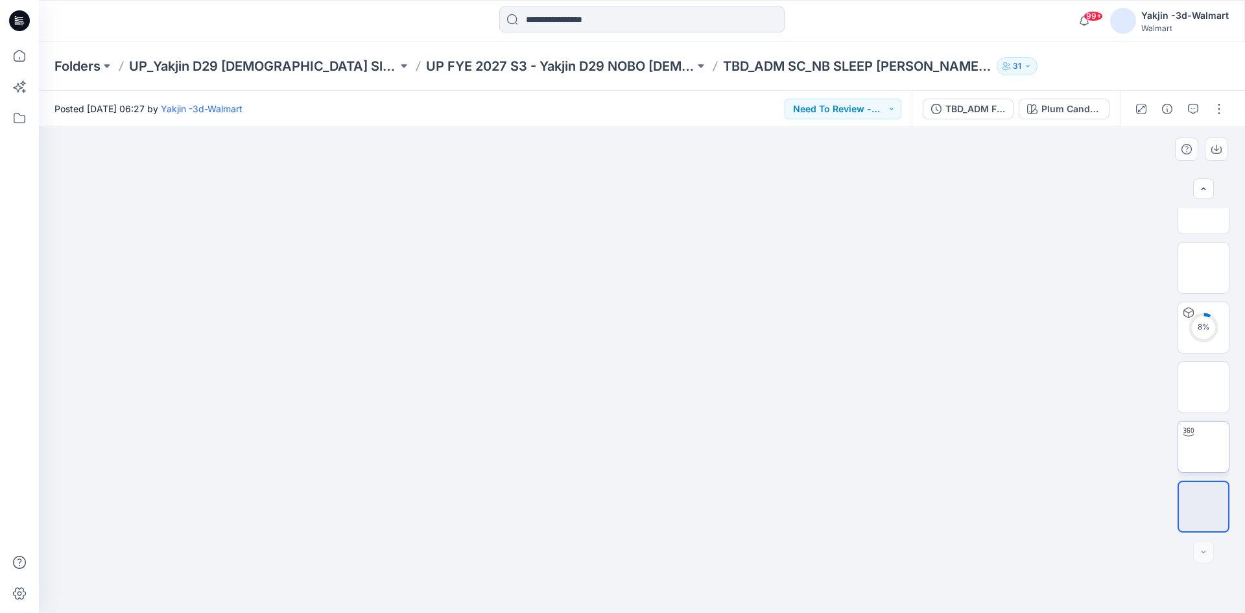
click at [1204, 447] on img at bounding box center [1204, 447] width 0 height 0
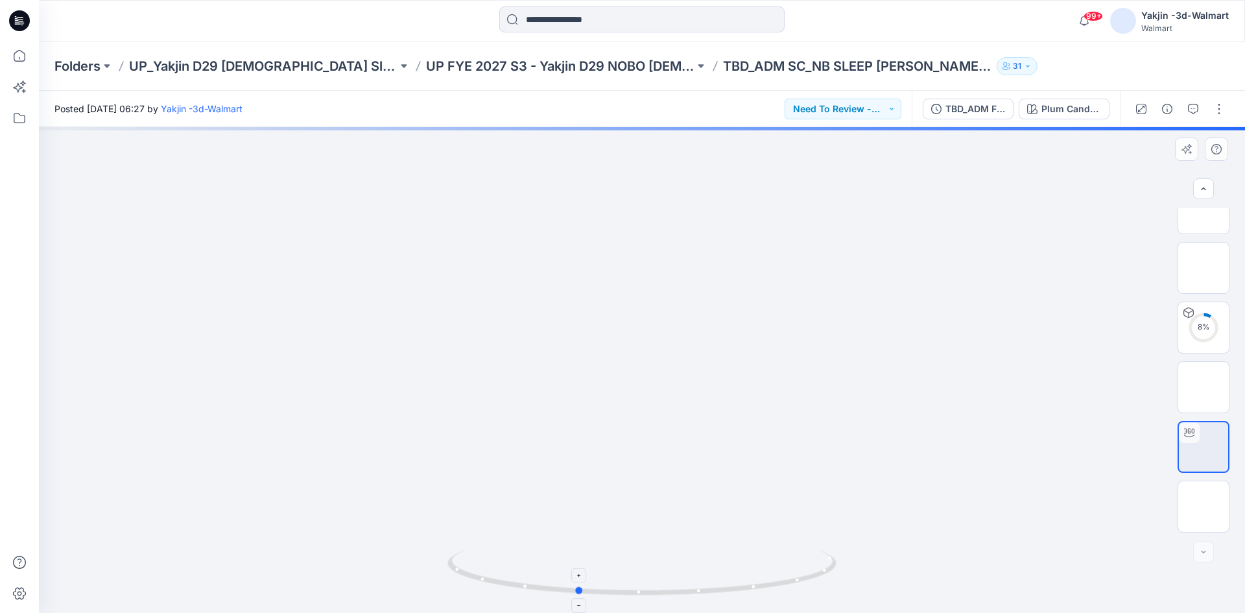
drag, startPoint x: 778, startPoint y: 573, endPoint x: 716, endPoint y: 573, distance: 61.6
click at [716, 573] on icon at bounding box center [644, 574] width 392 height 49
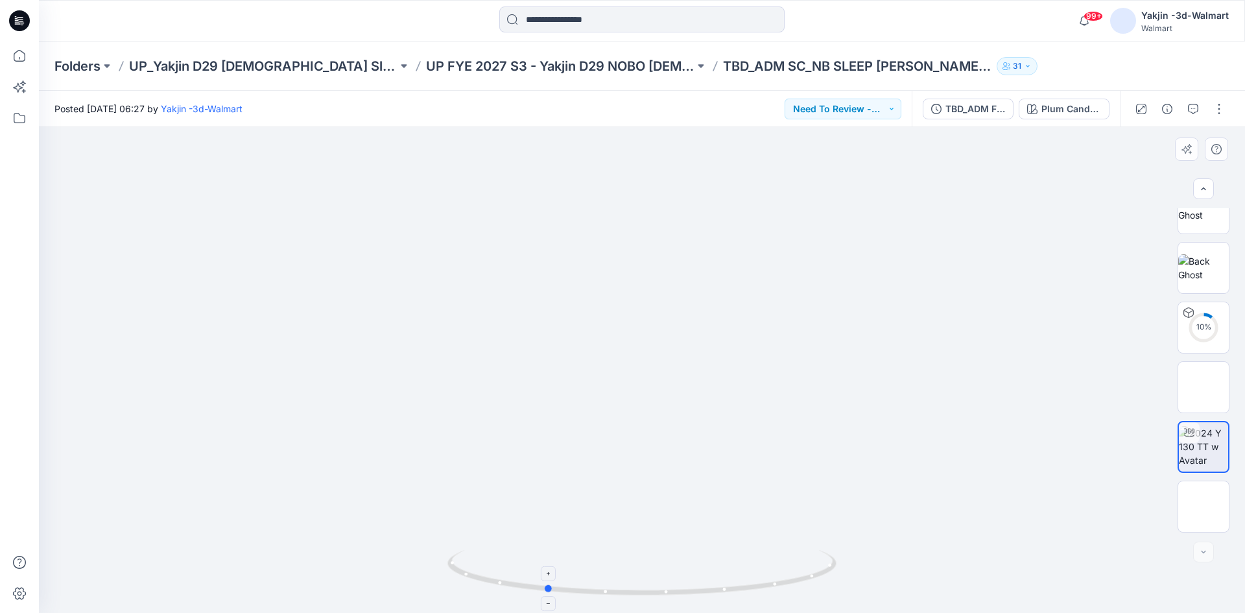
drag, startPoint x: 716, startPoint y: 573, endPoint x: 688, endPoint y: 586, distance: 30.8
click at [688, 586] on icon at bounding box center [644, 574] width 392 height 49
click at [328, 268] on img at bounding box center [643, 15] width 1904 height 1195
click at [553, 69] on p "UP FYE 2027 S3 - Yakjin D29 NOBO [DEMOGRAPHIC_DATA] Sleepwear" at bounding box center [560, 66] width 269 height 18
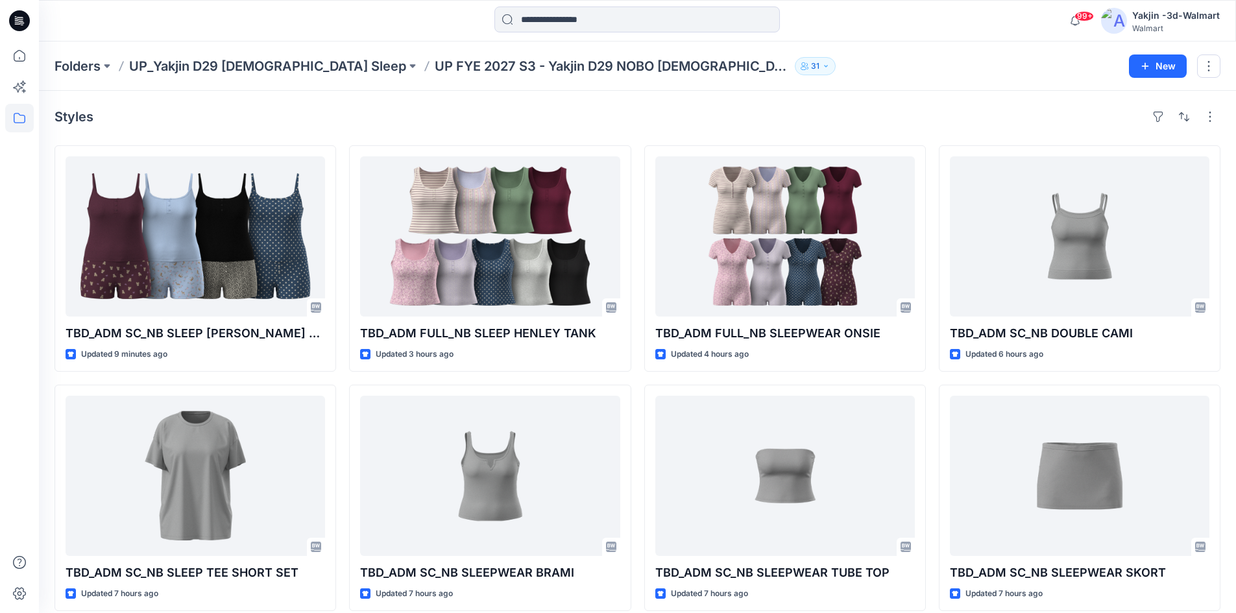
drag, startPoint x: 233, startPoint y: 104, endPoint x: 165, endPoint y: 112, distance: 67.9
click at [233, 104] on div "Styles TBD_ADM SC_NB SLEEP CAMI BOXER SET Updated 9 minutes ago TBD_ADM SC_NB S…" at bounding box center [637, 502] width 1197 height 822
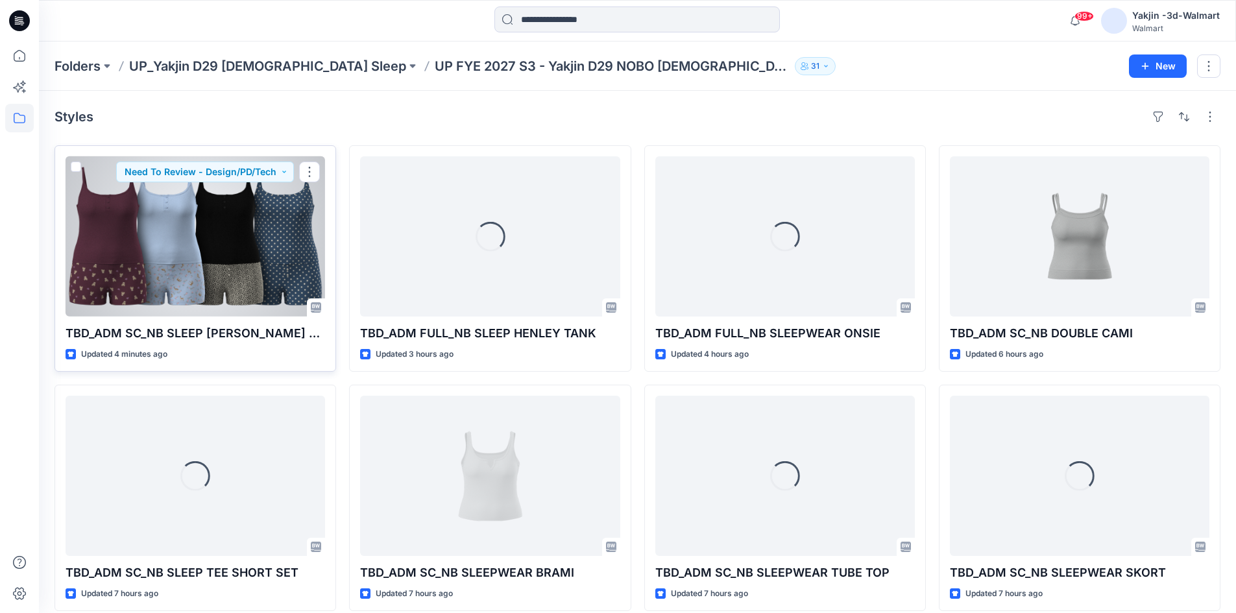
click at [283, 239] on div at bounding box center [195, 236] width 259 height 160
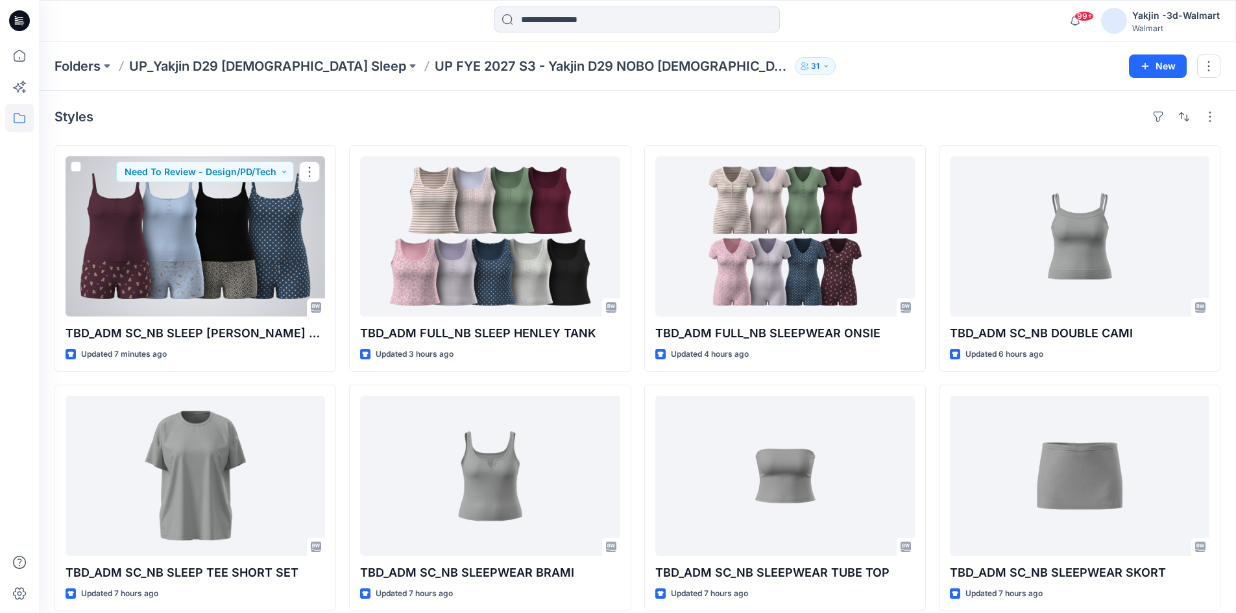
click at [187, 272] on div at bounding box center [195, 236] width 259 height 160
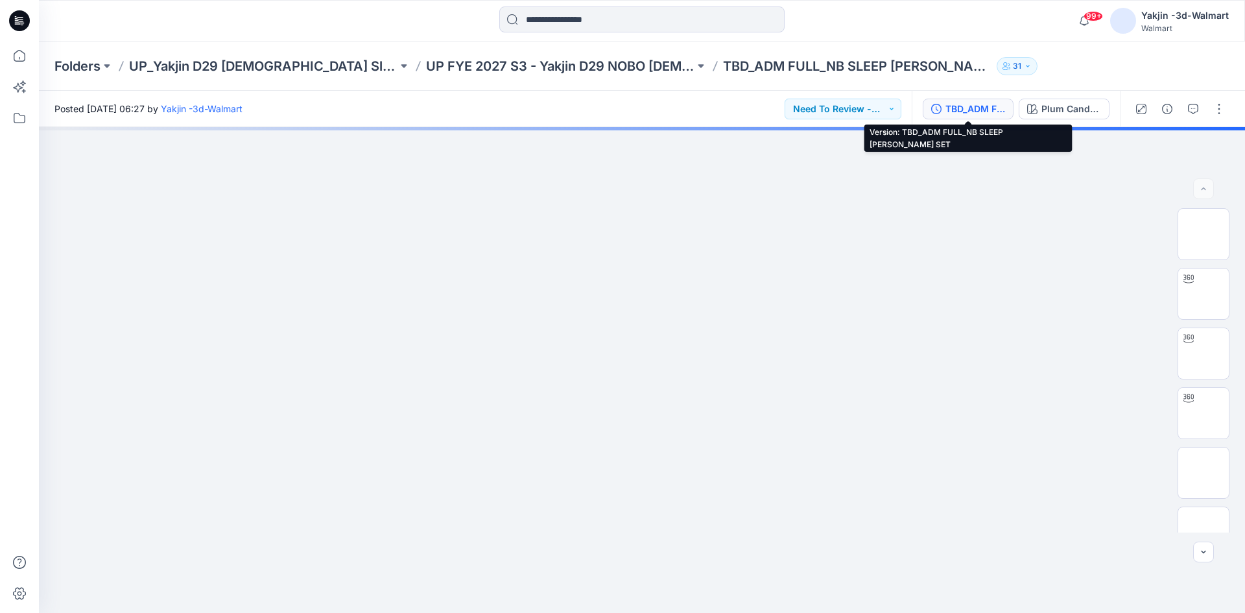
click at [957, 102] on div "TBD_ADM FULL_NB SLEEP [PERSON_NAME] SET" at bounding box center [976, 109] width 60 height 14
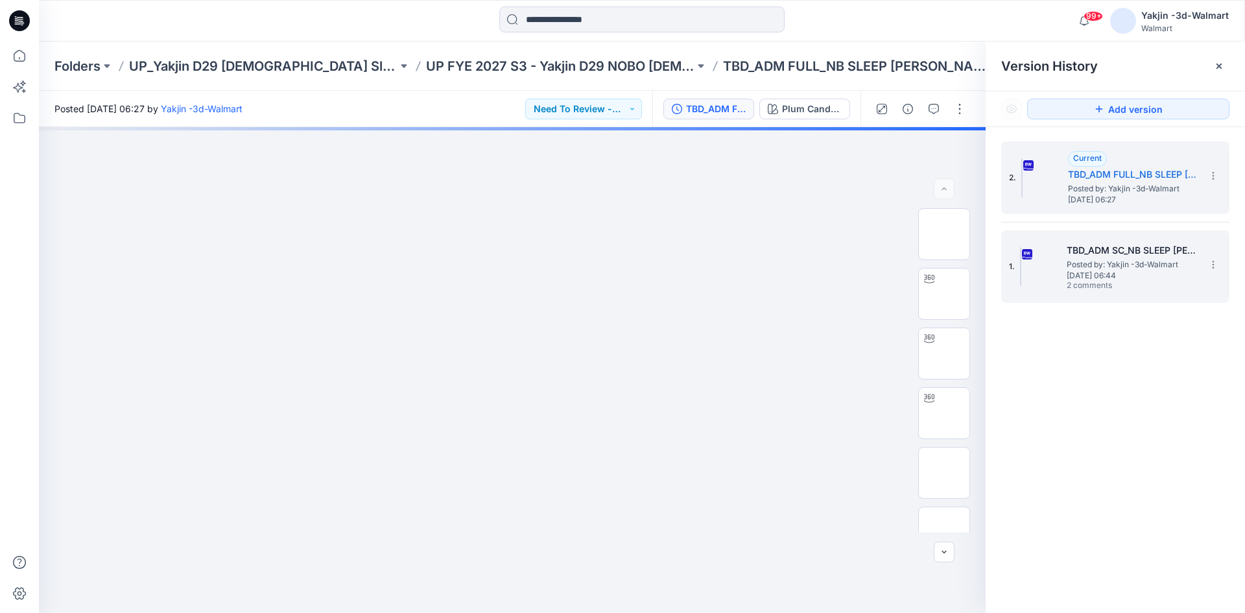
click at [1083, 265] on span "Posted by: Yakjin -3d-Walmart" at bounding box center [1132, 264] width 130 height 13
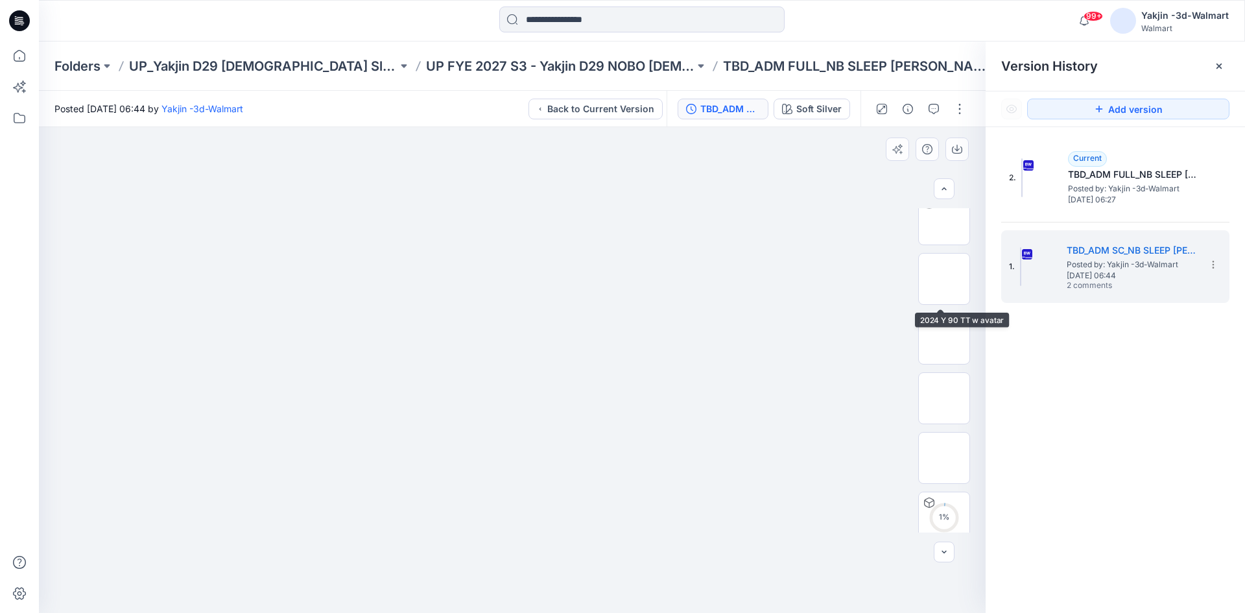
scroll to position [195, 0]
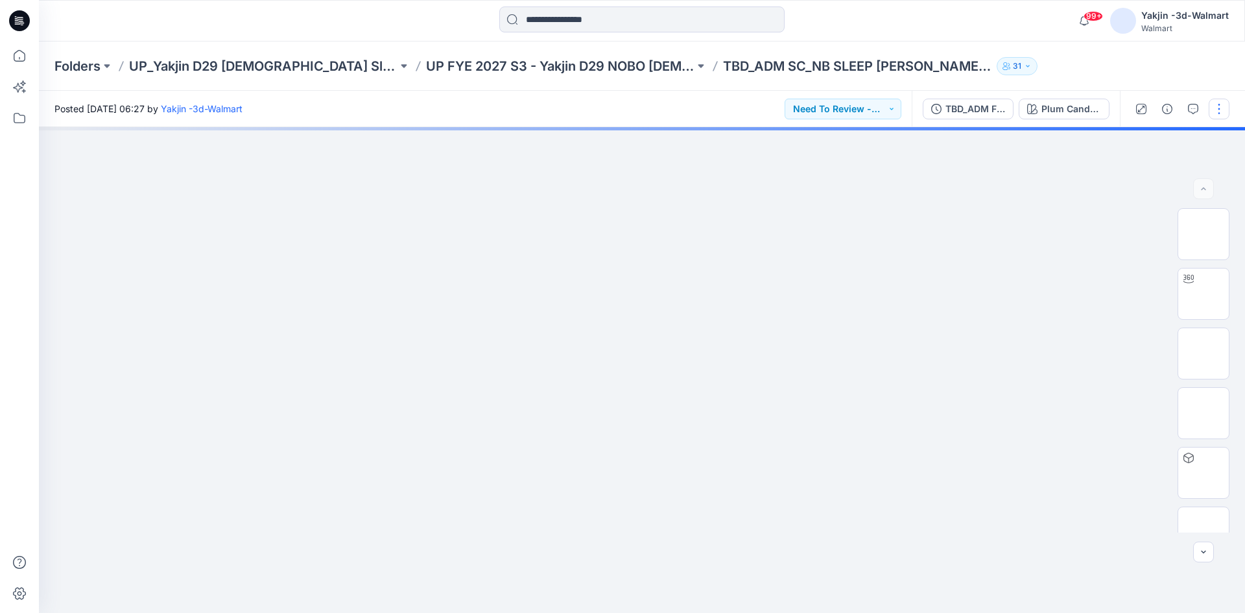
click at [1221, 110] on button "button" at bounding box center [1219, 109] width 21 height 21
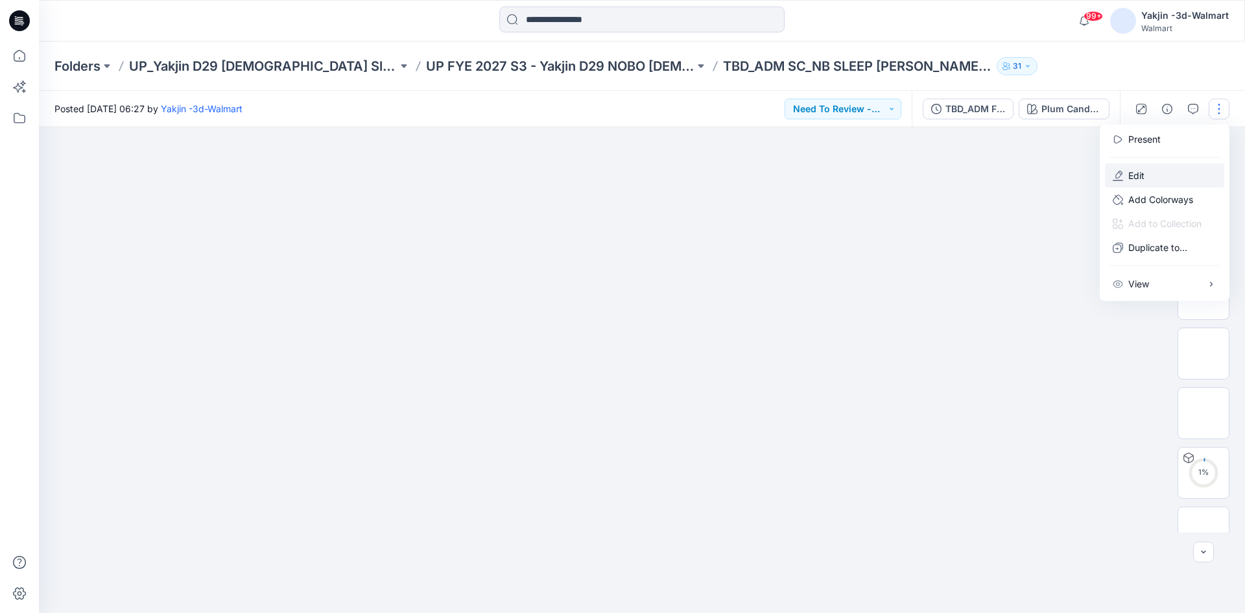
click at [1158, 179] on button "Edit" at bounding box center [1164, 175] width 119 height 24
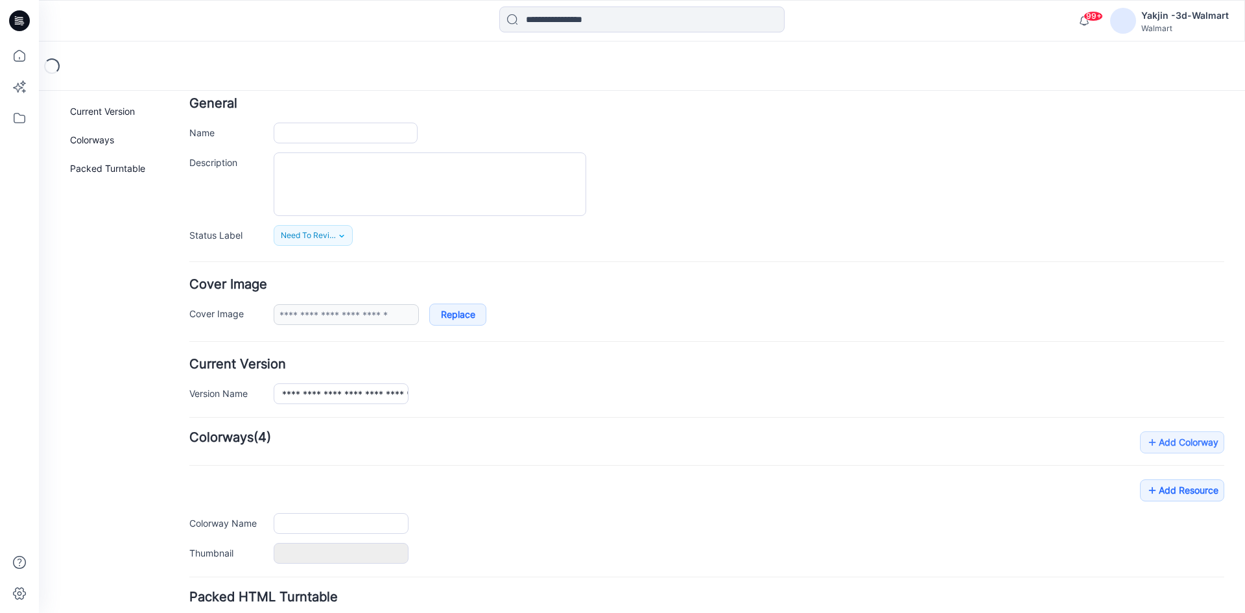
type input "**********"
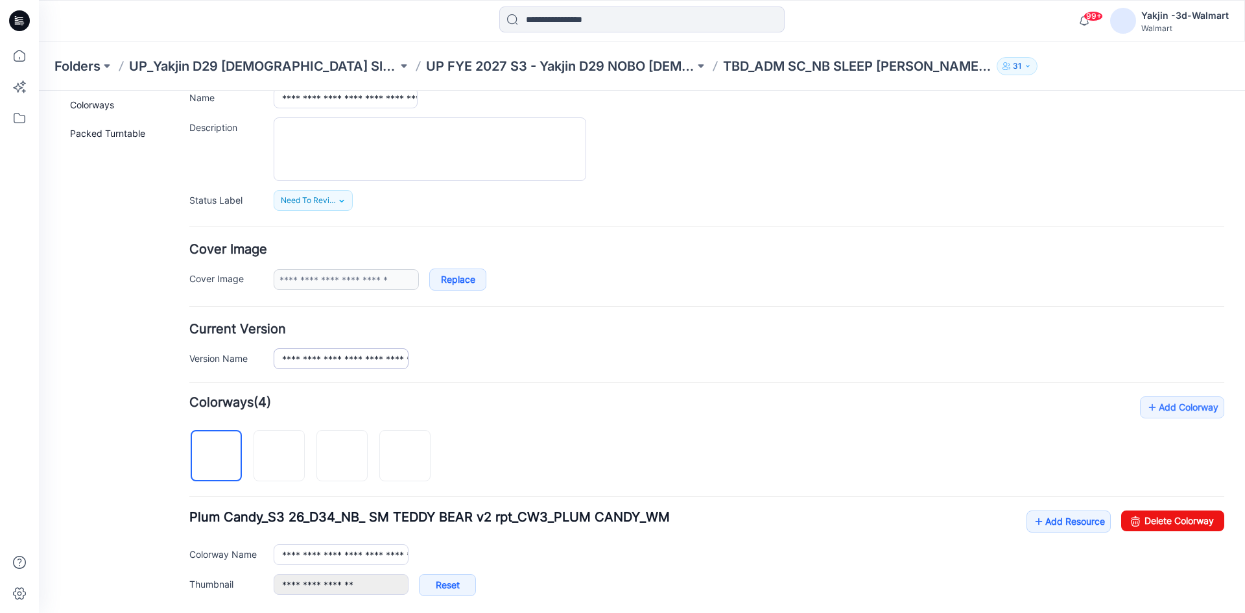
scroll to position [99, 0]
click at [342, 359] on input "**********" at bounding box center [341, 359] width 135 height 21
click at [365, 93] on input "**********" at bounding box center [346, 98] width 144 height 21
paste input "**"
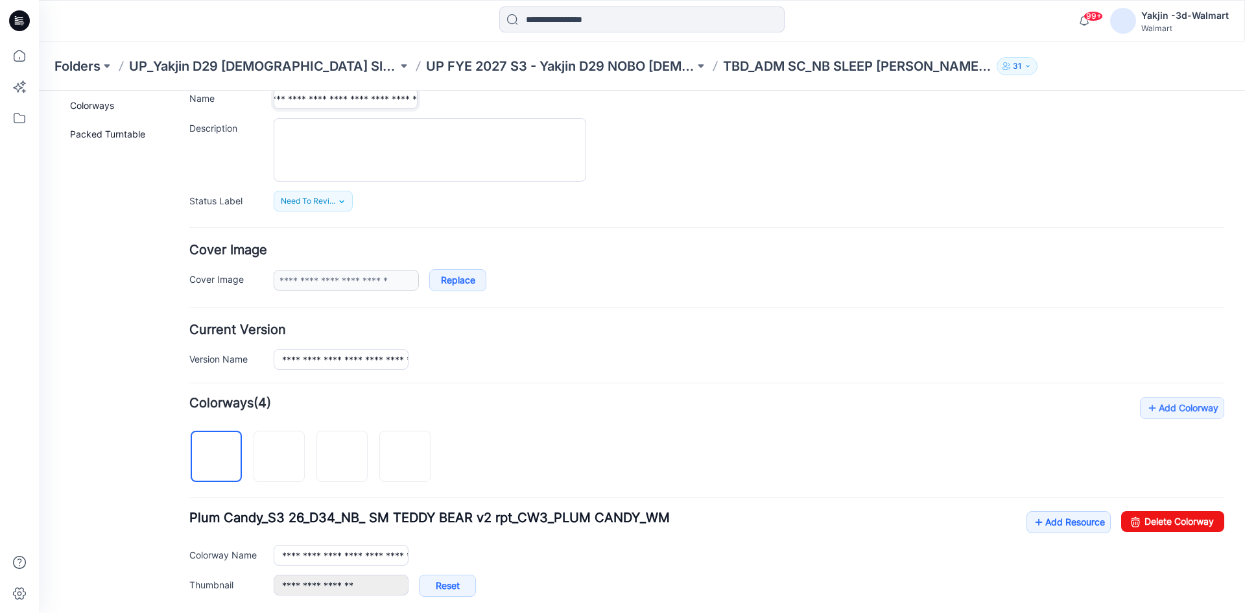
type input "**********"
click at [463, 101] on div "**********" at bounding box center [749, 98] width 951 height 21
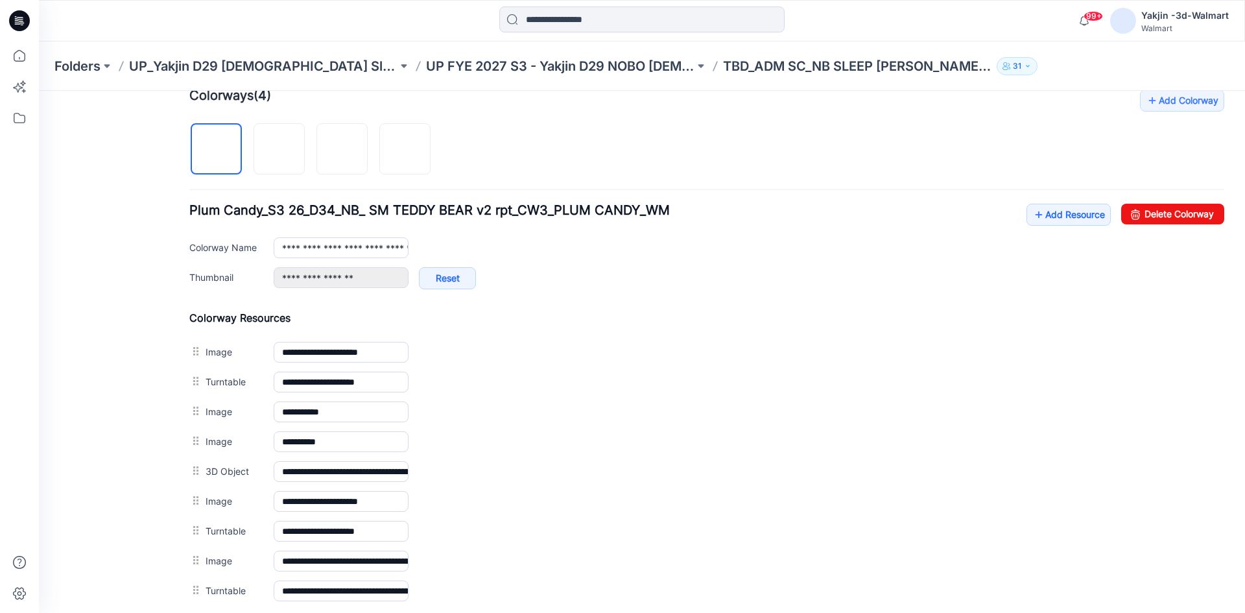
scroll to position [488, 0]
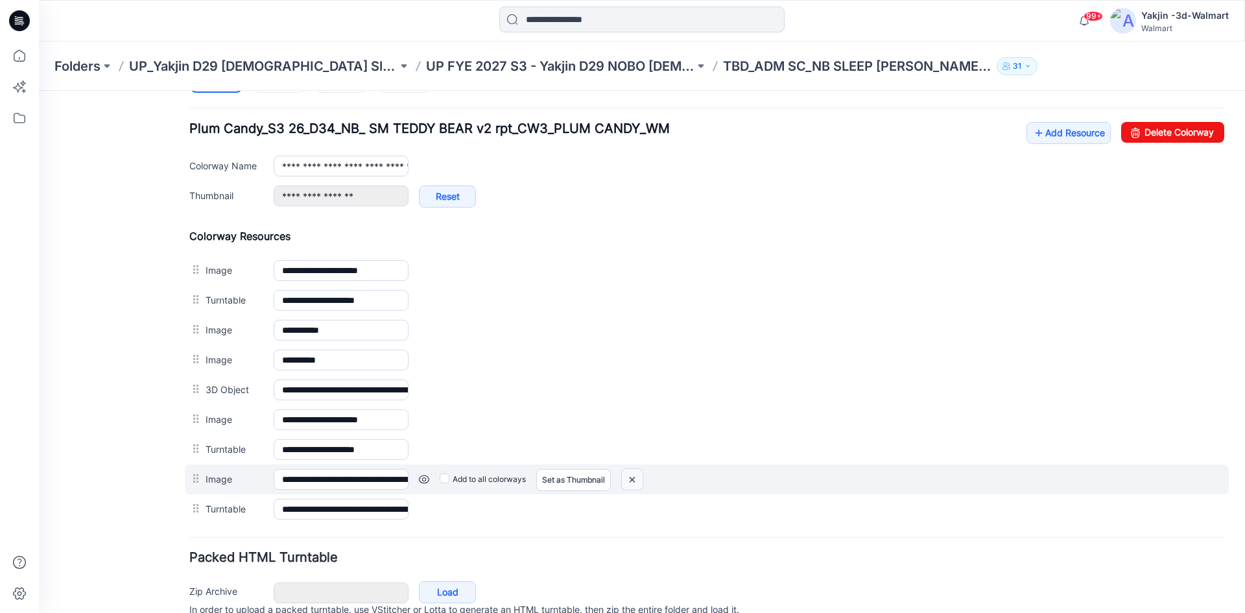
drag, startPoint x: 638, startPoint y: 479, endPoint x: 717, endPoint y: 176, distance: 312.4
click at [638, 479] on img at bounding box center [632, 479] width 21 height 21
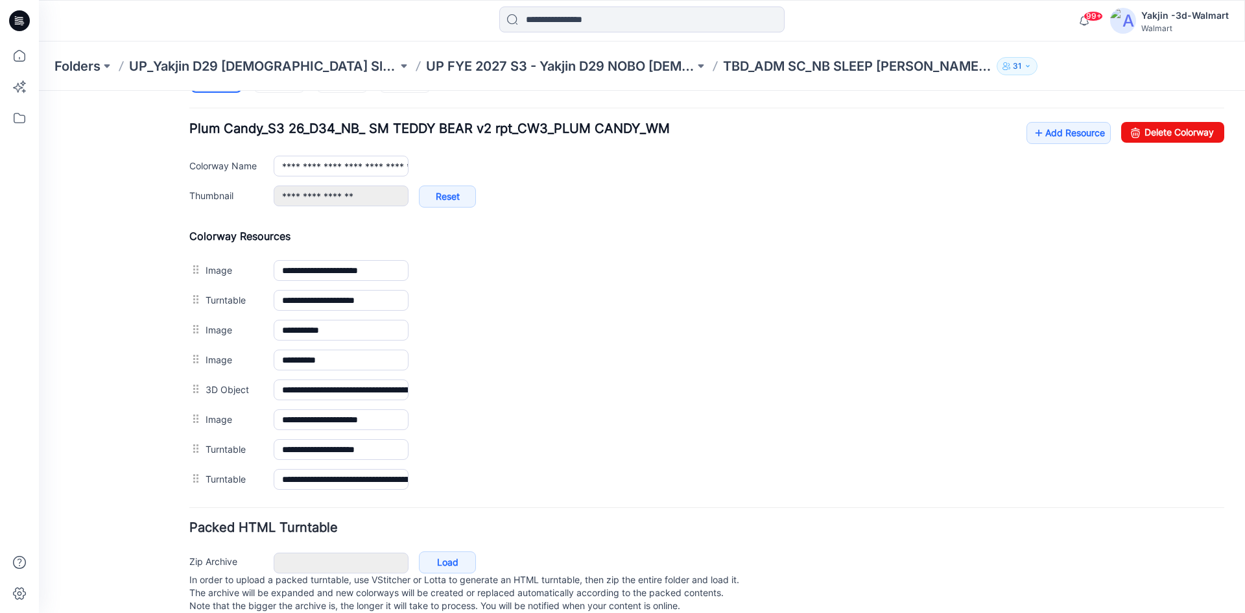
click at [39, 91] on img at bounding box center [39, 91] width 0 height 0
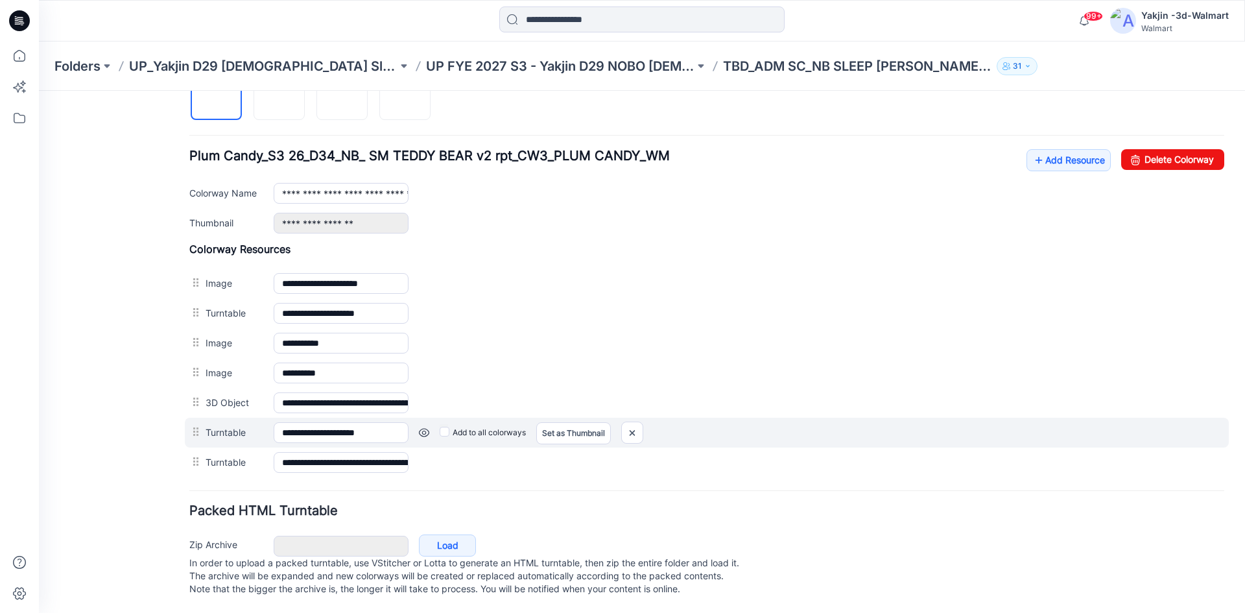
scroll to position [474, 0]
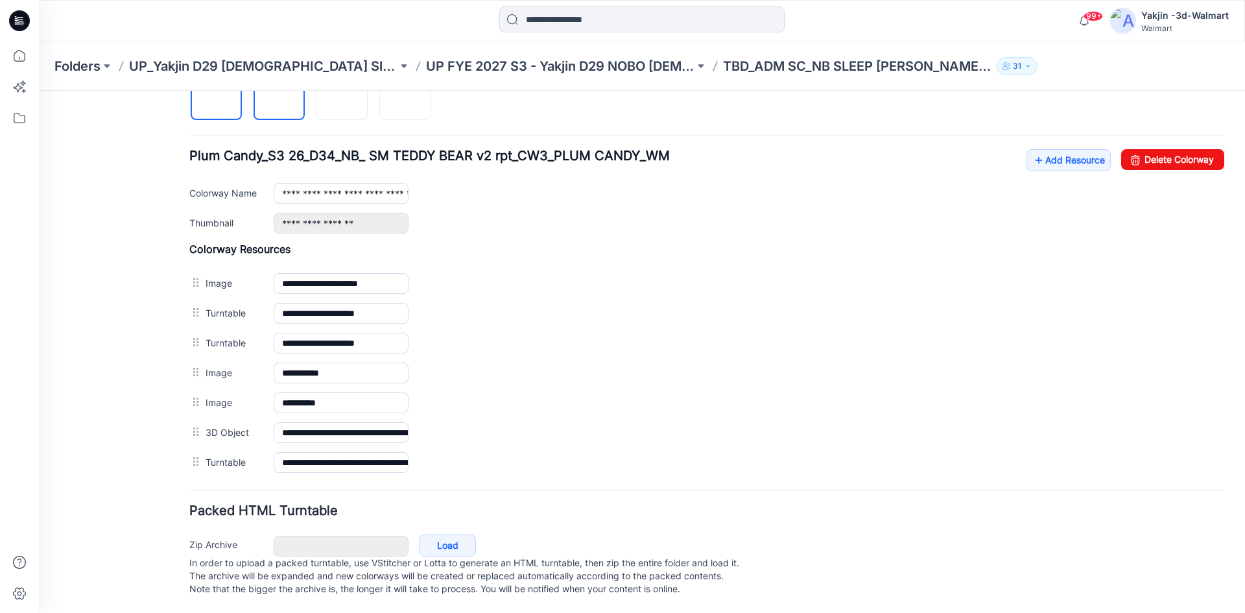
click at [280, 95] on img at bounding box center [280, 95] width 0 height 0
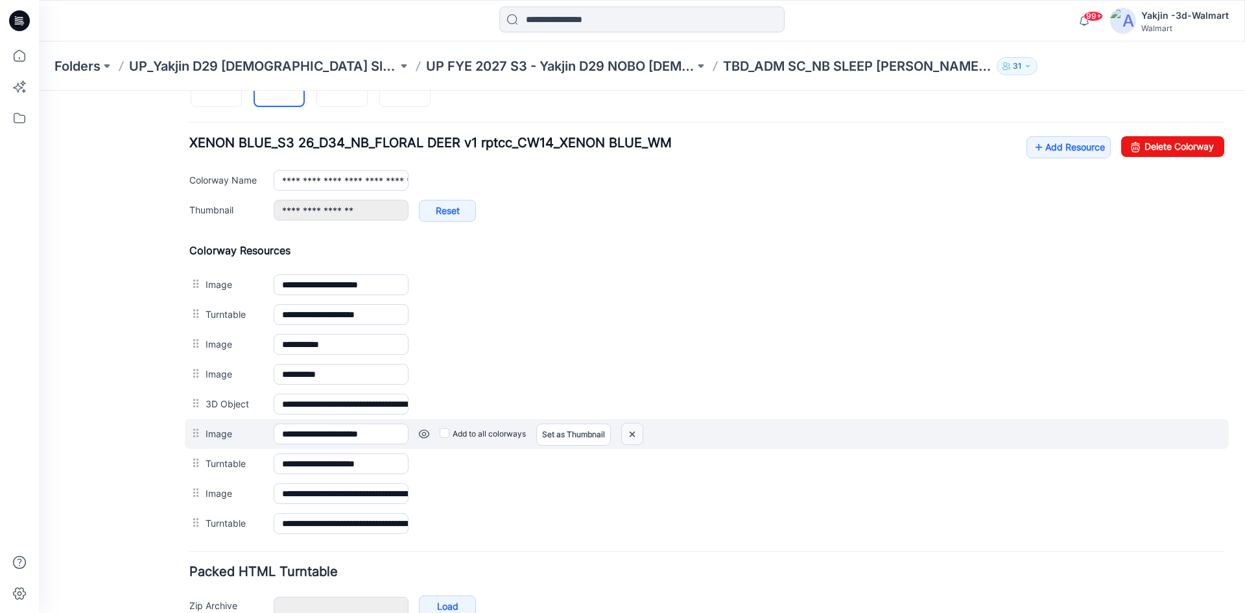
click at [634, 430] on img at bounding box center [632, 434] width 21 height 21
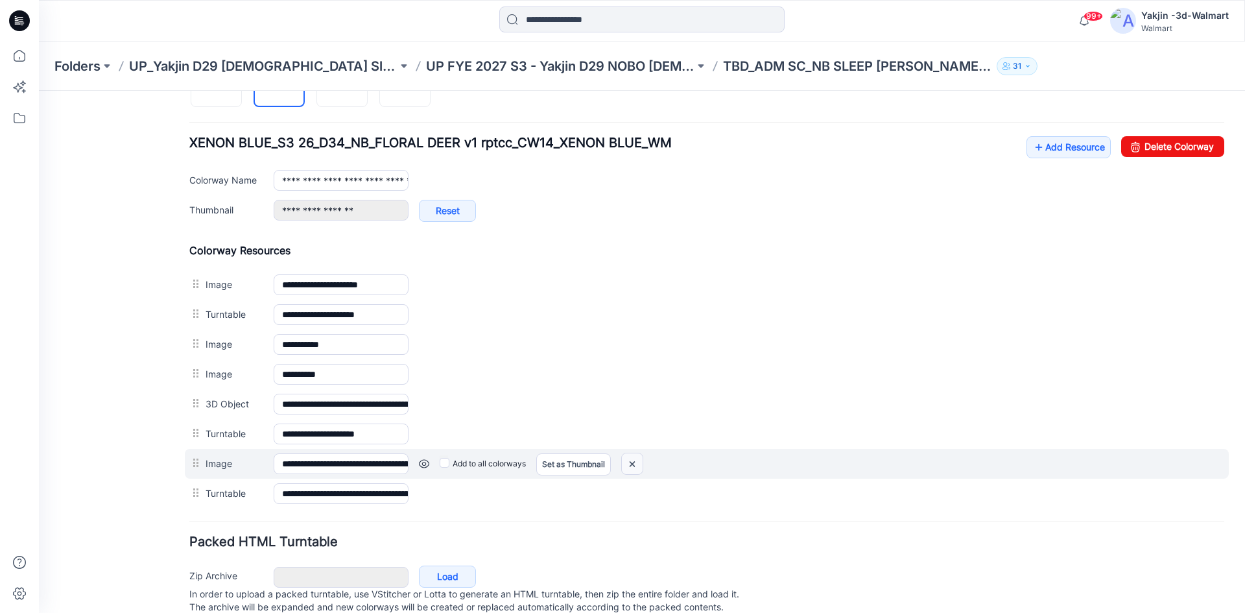
drag, startPoint x: 632, startPoint y: 464, endPoint x: 724, endPoint y: 177, distance: 301.1
click at [632, 464] on img at bounding box center [632, 463] width 21 height 21
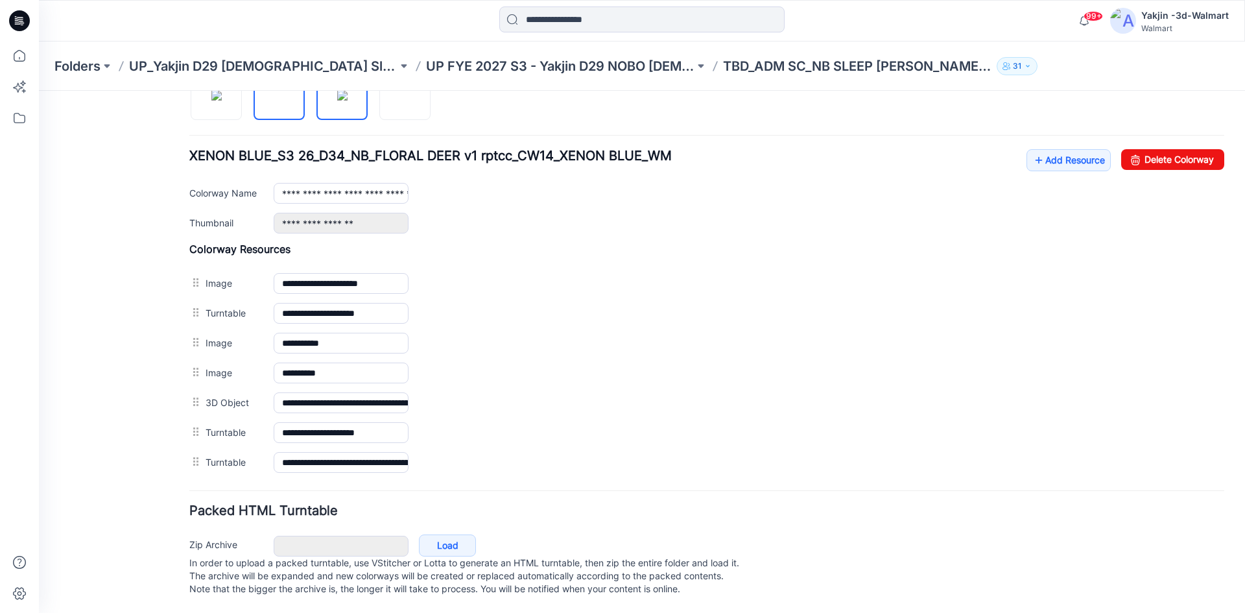
click at [342, 101] on img at bounding box center [342, 95] width 10 height 10
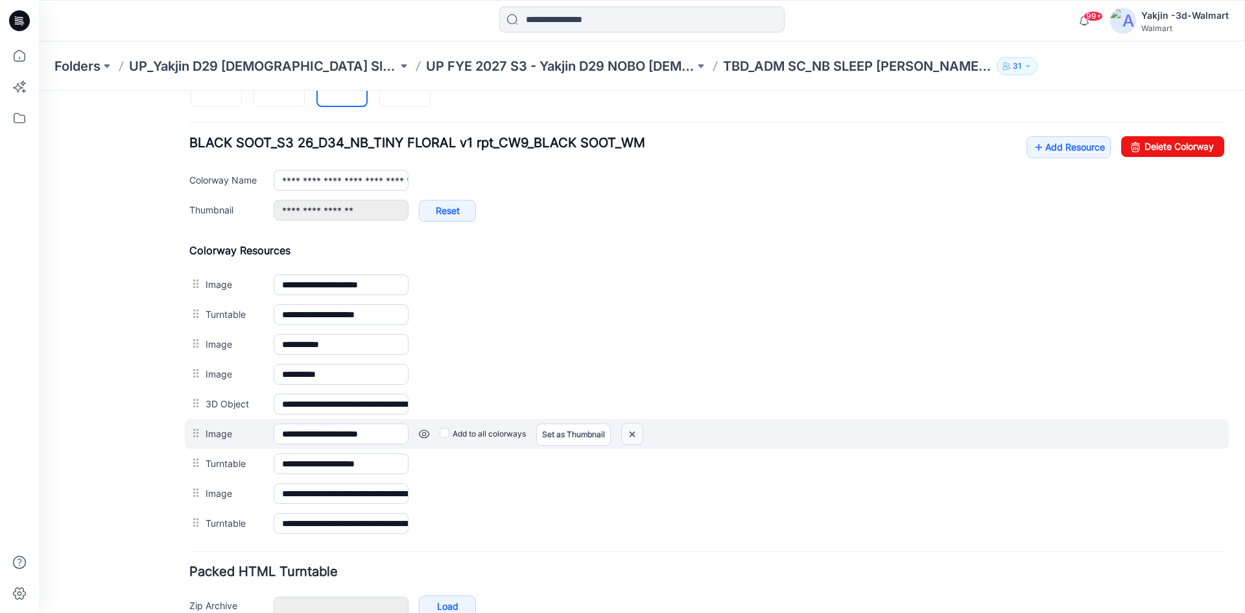
click at [627, 433] on img at bounding box center [632, 434] width 21 height 21
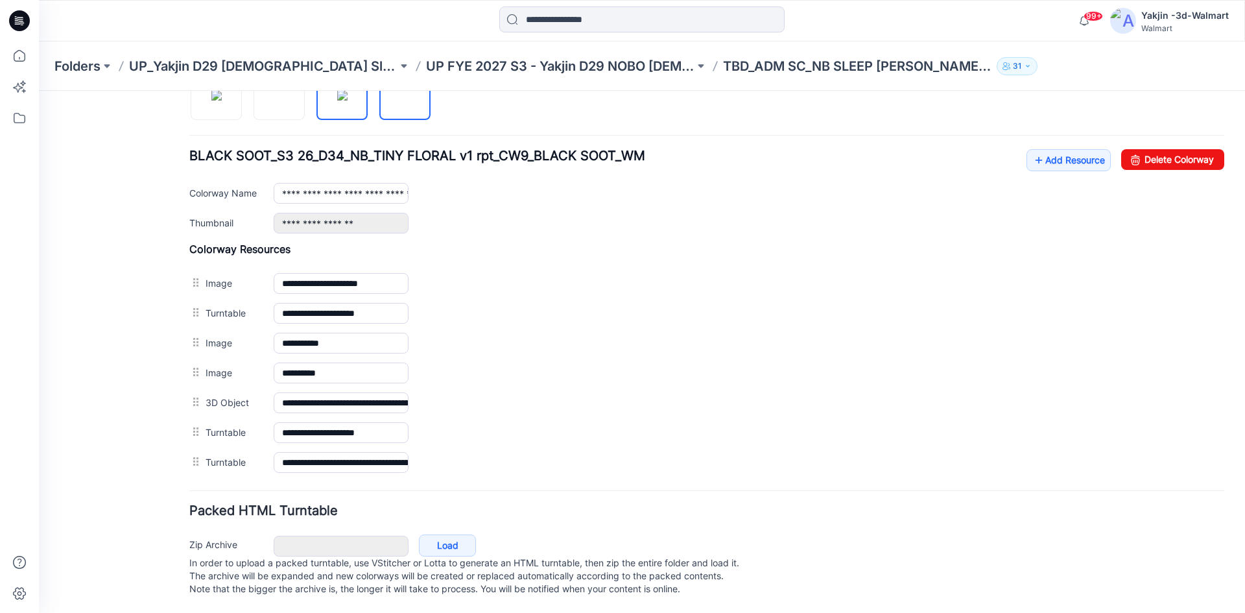
click at [405, 95] on img at bounding box center [405, 95] width 0 height 0
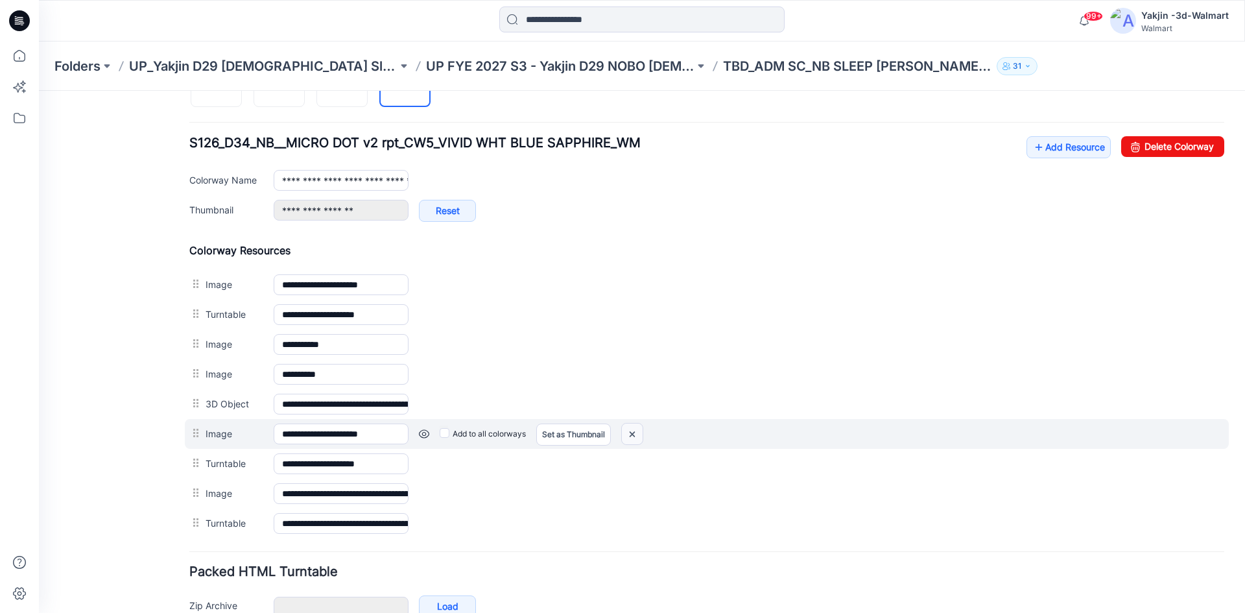
click at [630, 435] on img at bounding box center [632, 434] width 21 height 21
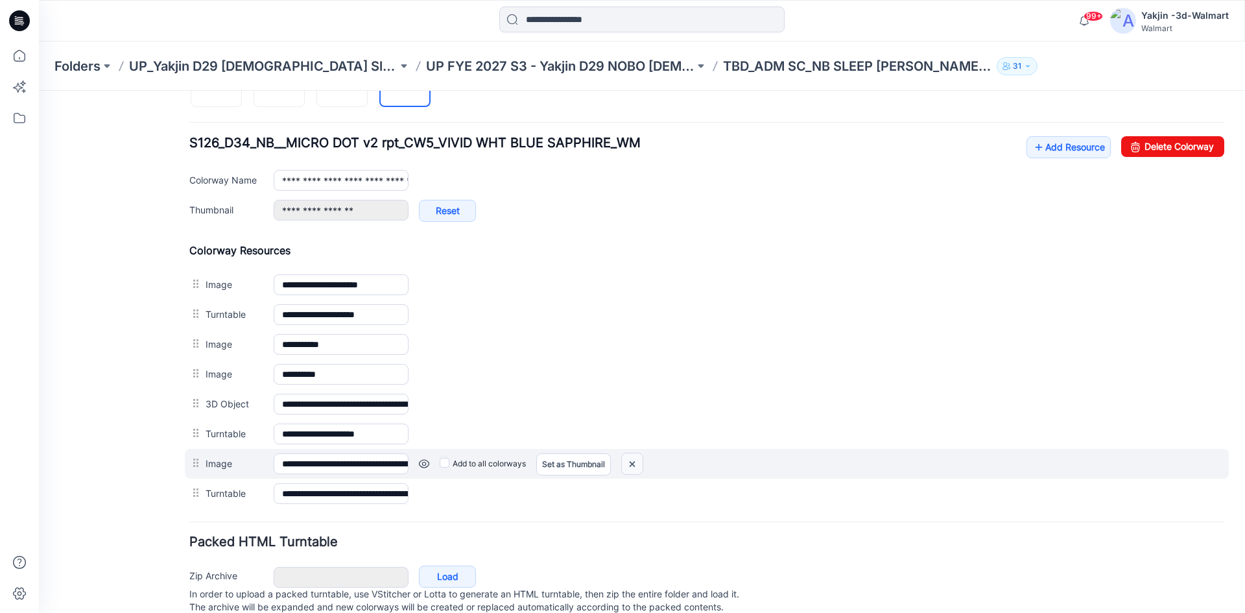
click at [625, 465] on img at bounding box center [632, 463] width 21 height 21
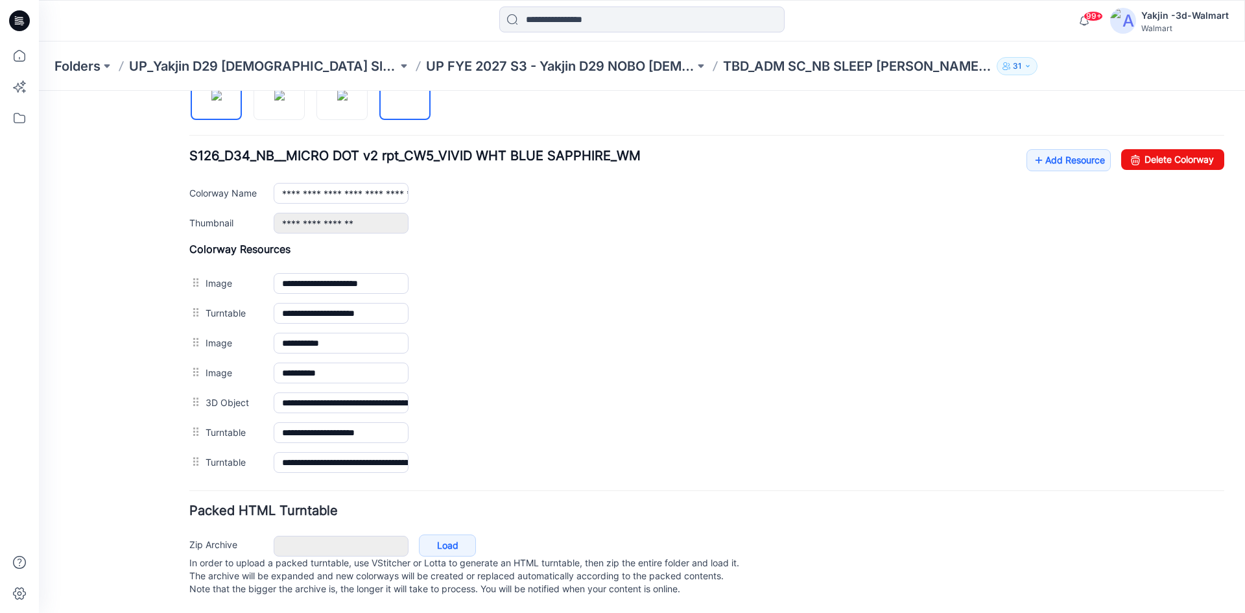
click at [222, 101] on img at bounding box center [216, 95] width 10 height 10
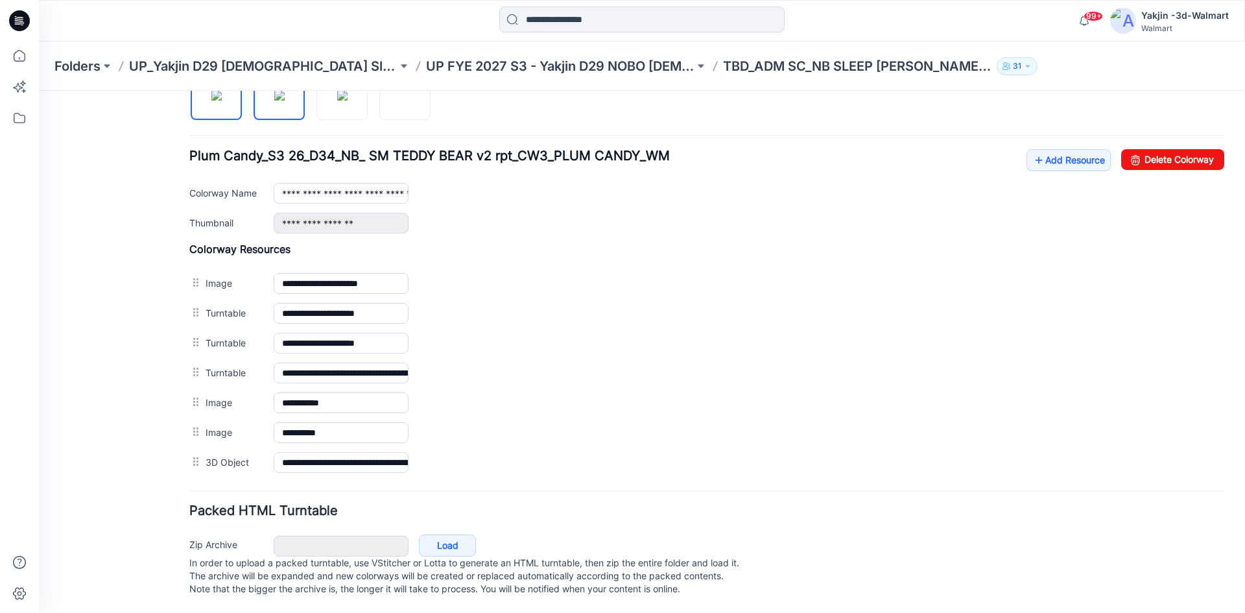
click at [278, 101] on img at bounding box center [279, 95] width 10 height 10
click at [348, 101] on img at bounding box center [342, 95] width 10 height 10
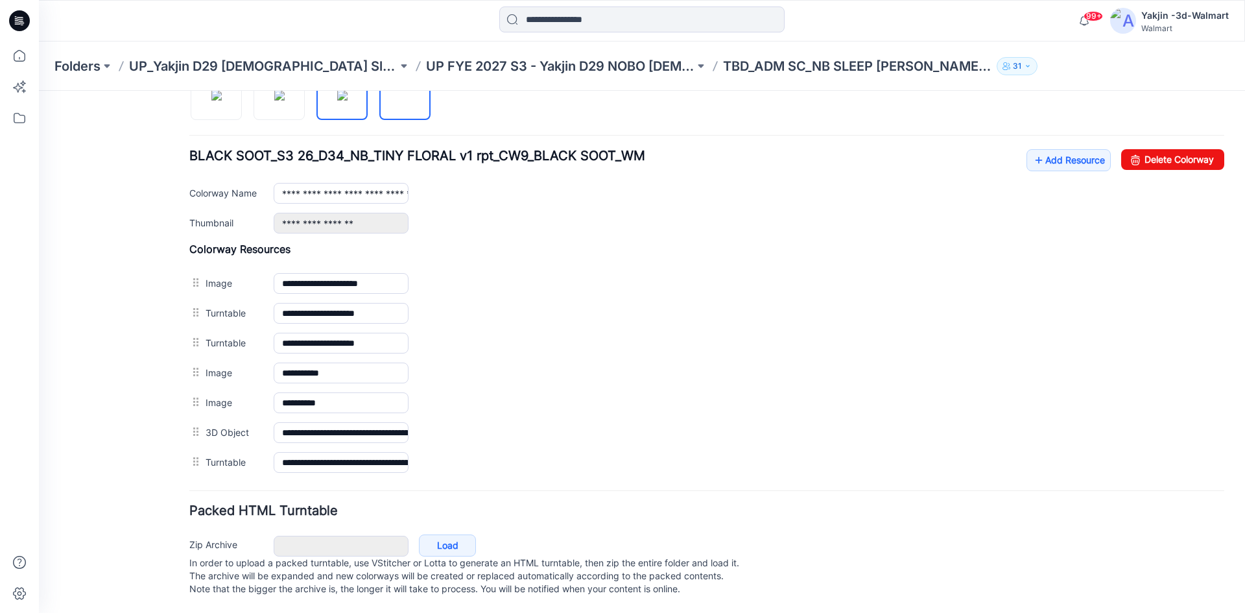
click at [405, 95] on img at bounding box center [405, 95] width 0 height 0
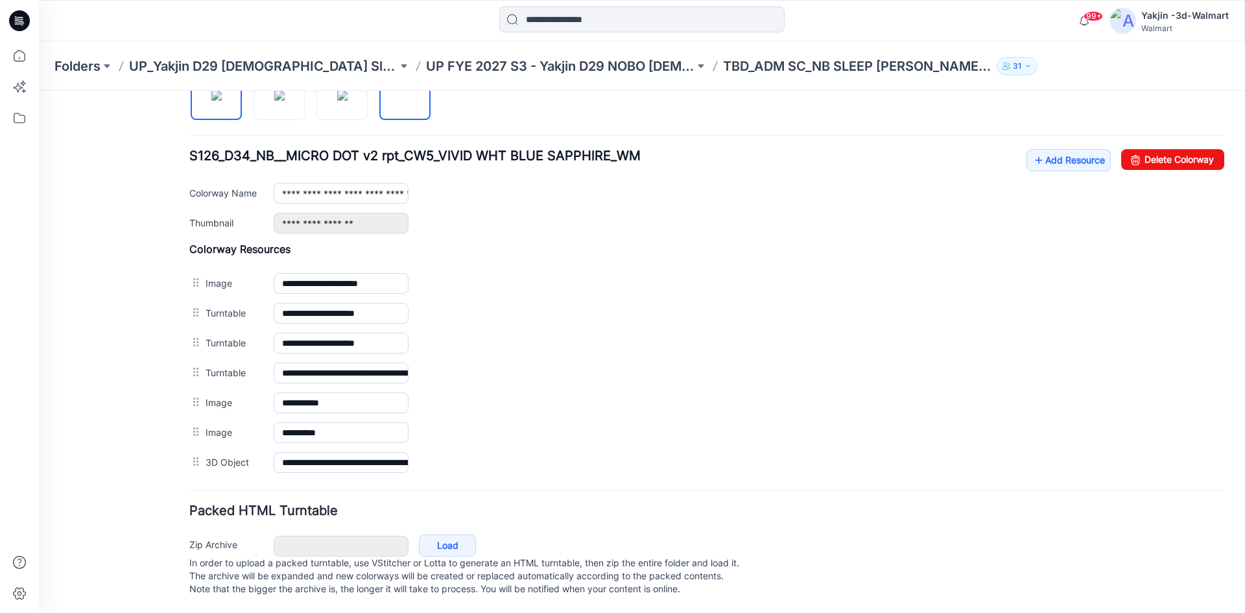
click at [217, 106] on link at bounding box center [216, 94] width 51 height 51
click at [277, 107] on div at bounding box center [315, 87] width 252 height 67
click at [285, 101] on img at bounding box center [279, 95] width 10 height 10
click at [348, 101] on img at bounding box center [342, 95] width 10 height 10
click at [405, 95] on img at bounding box center [405, 95] width 0 height 0
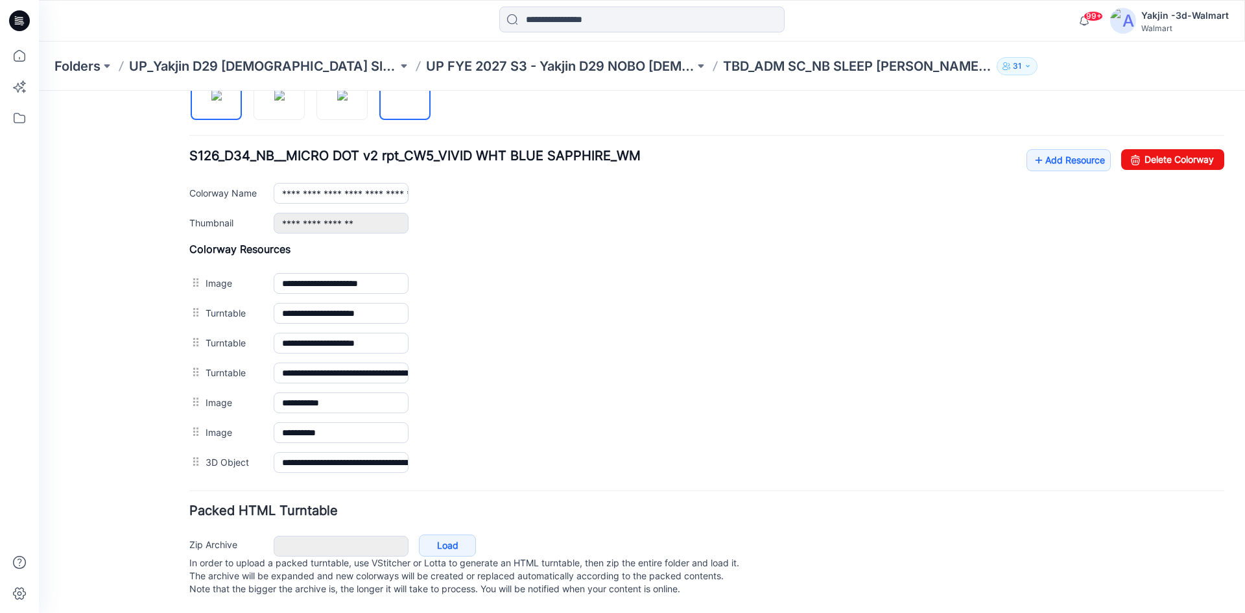
click at [211, 99] on img at bounding box center [216, 95] width 10 height 10
type input "**********"
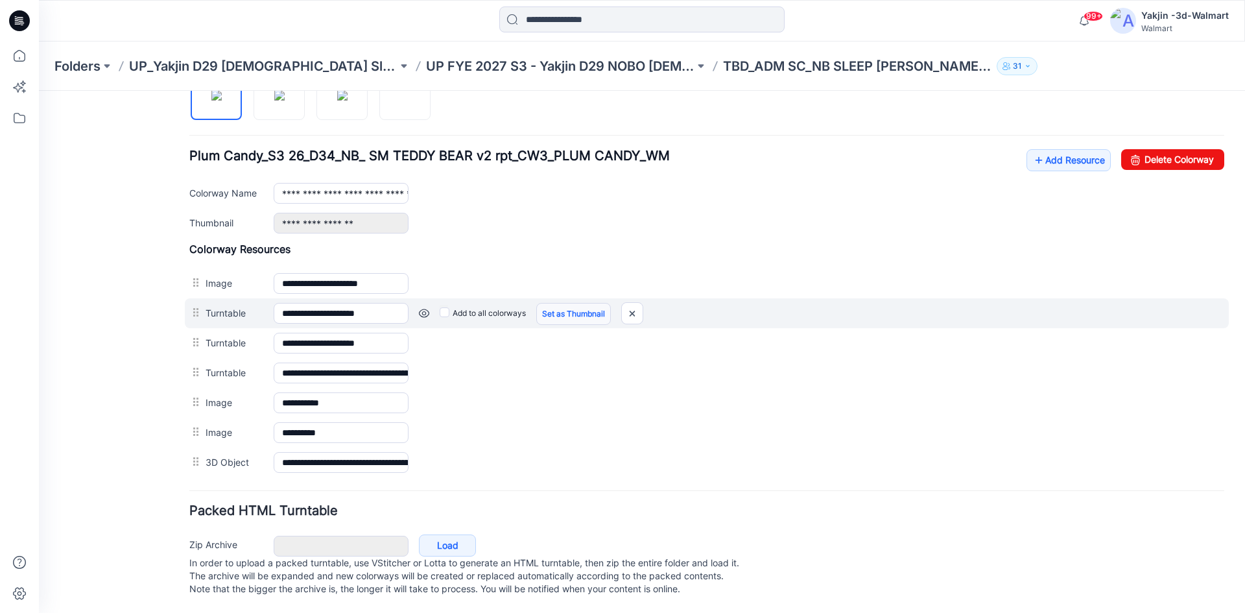
click at [569, 303] on link "Set as Thumbnail" at bounding box center [573, 314] width 75 height 22
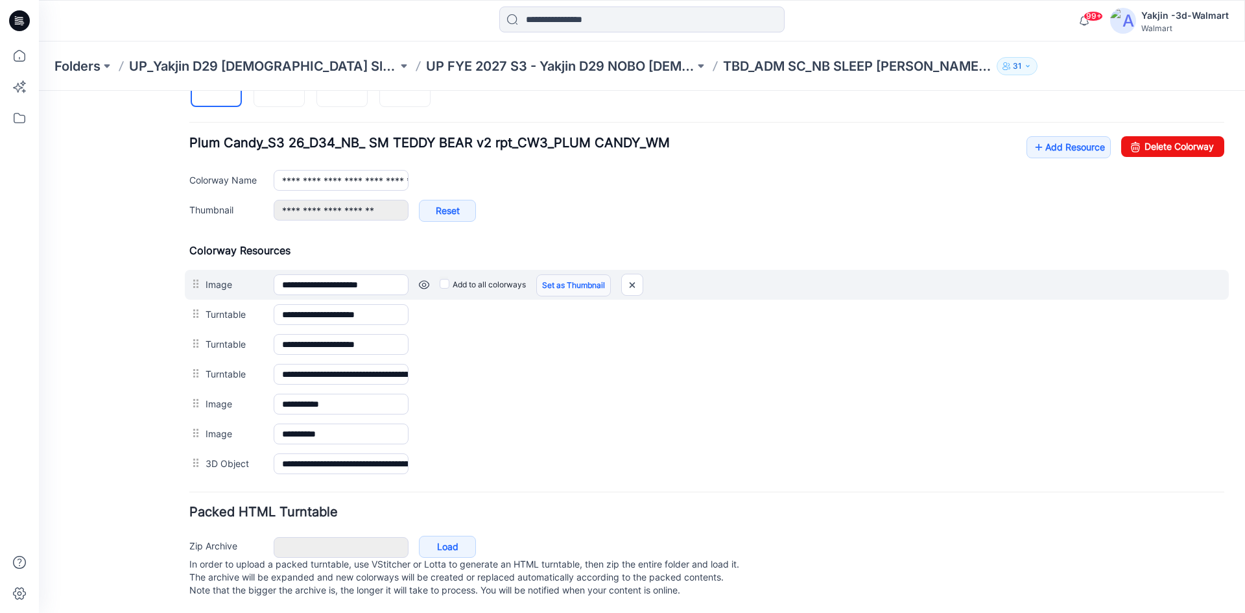
click at [566, 280] on link "Set as Thumbnail" at bounding box center [573, 285] width 75 height 22
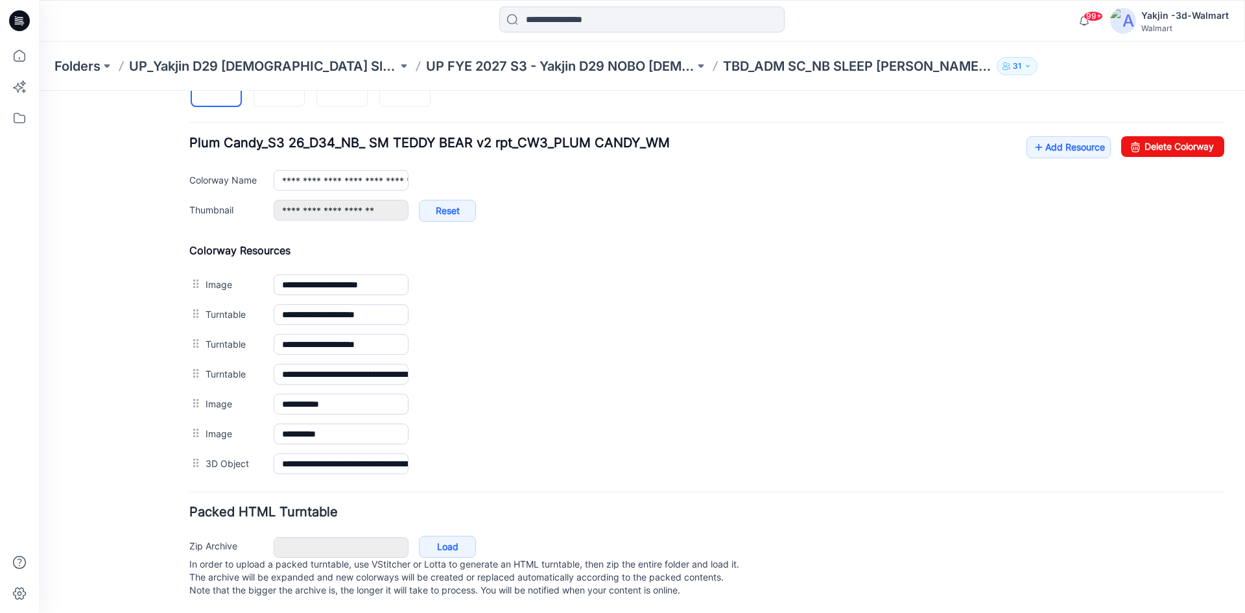
type input "**********"
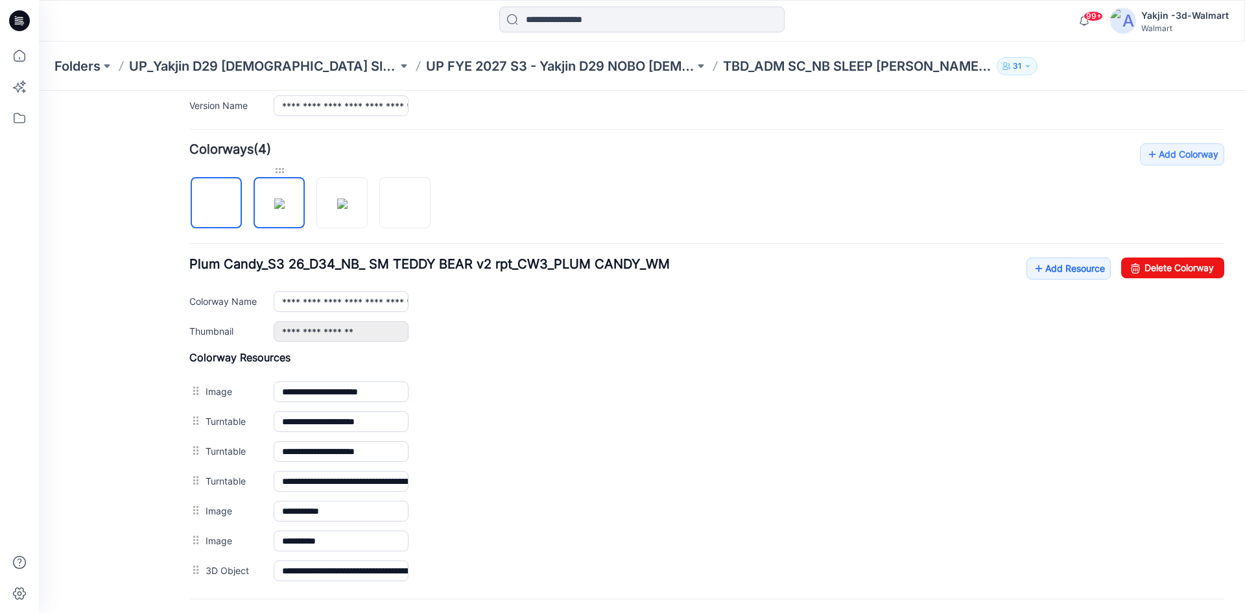
scroll to position [344, 0]
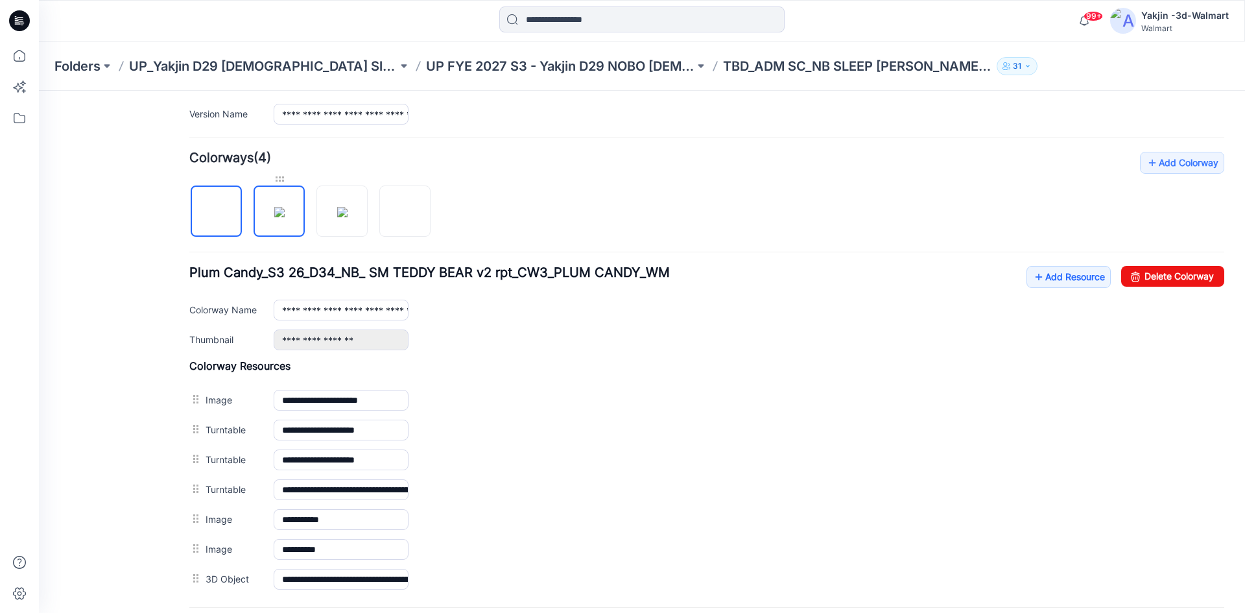
drag, startPoint x: 274, startPoint y: 164, endPoint x: 291, endPoint y: 182, distance: 24.3
click at [274, 165] on div "**********" at bounding box center [706, 373] width 1035 height 442
click at [285, 207] on img at bounding box center [279, 212] width 10 height 10
type input "**********"
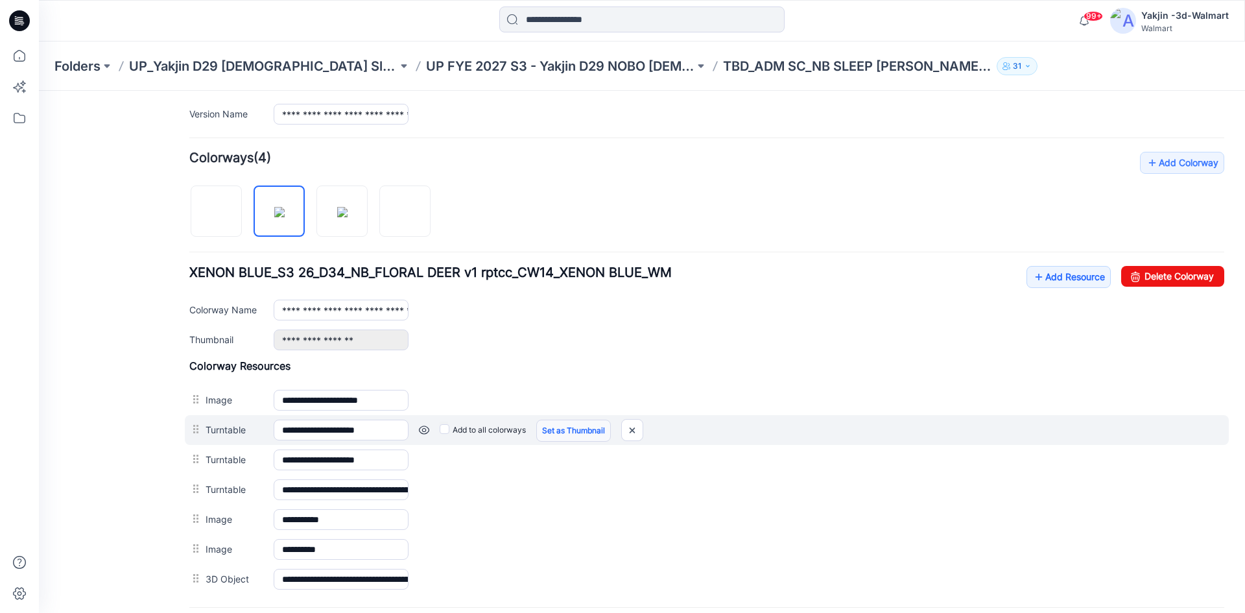
click at [605, 425] on link "Set as Thumbnail" at bounding box center [573, 431] width 75 height 22
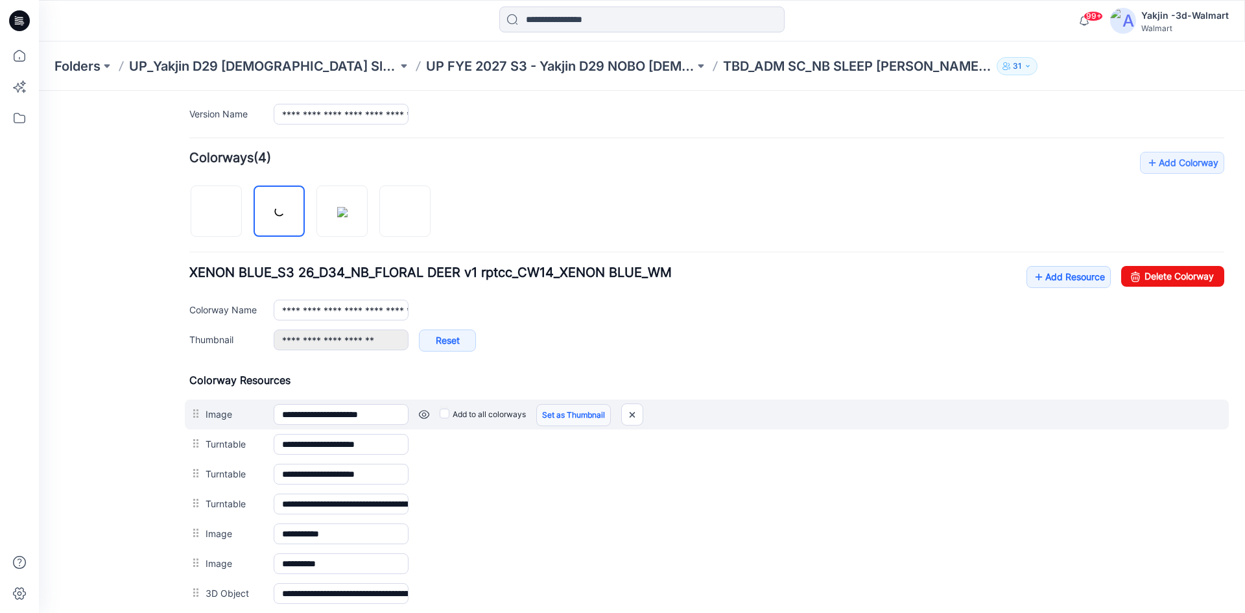
click at [595, 404] on link "Set as Thumbnail" at bounding box center [573, 415] width 75 height 22
type input "**********"
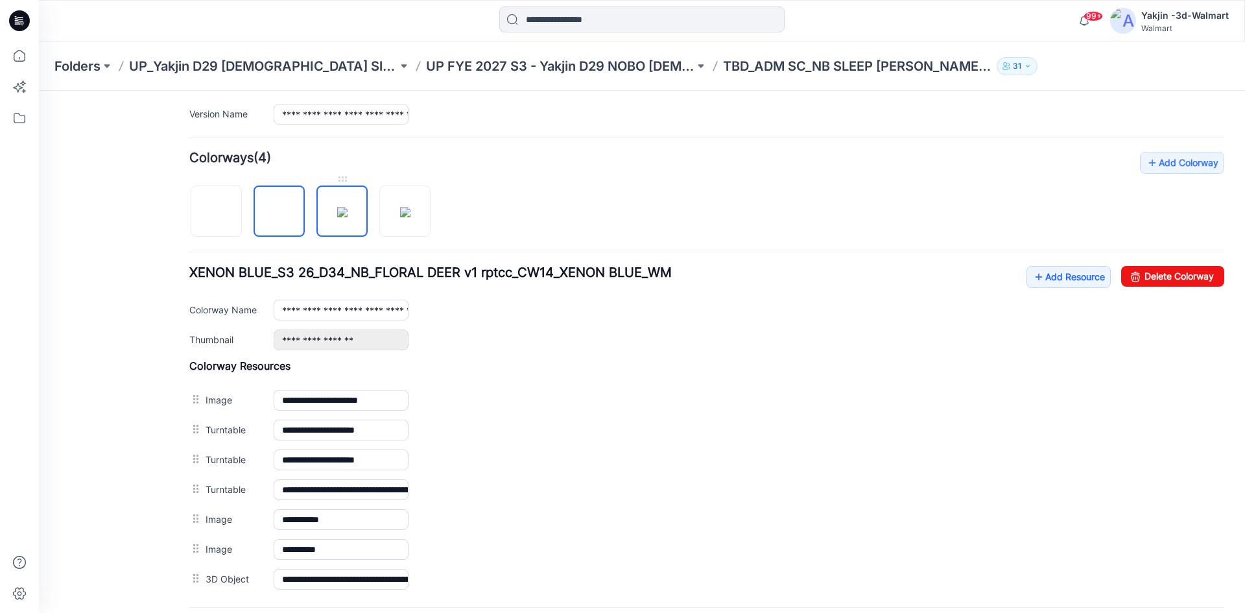
click at [337, 212] on img at bounding box center [342, 212] width 10 height 10
type input "**********"
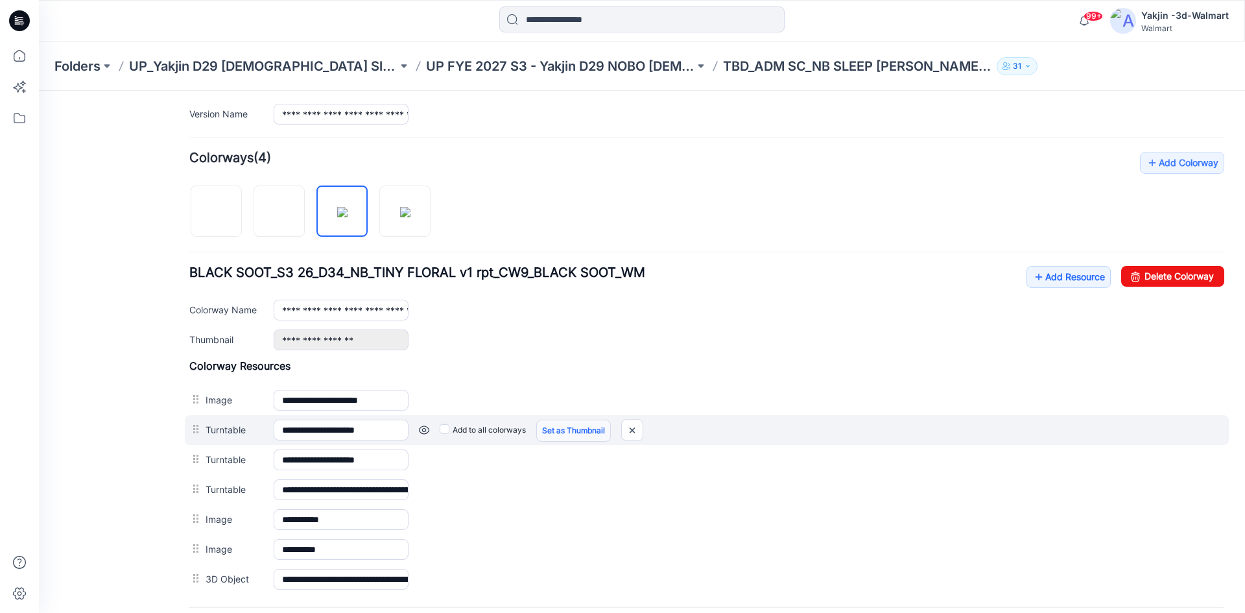
click at [579, 432] on link "Set as Thumbnail" at bounding box center [573, 431] width 75 height 22
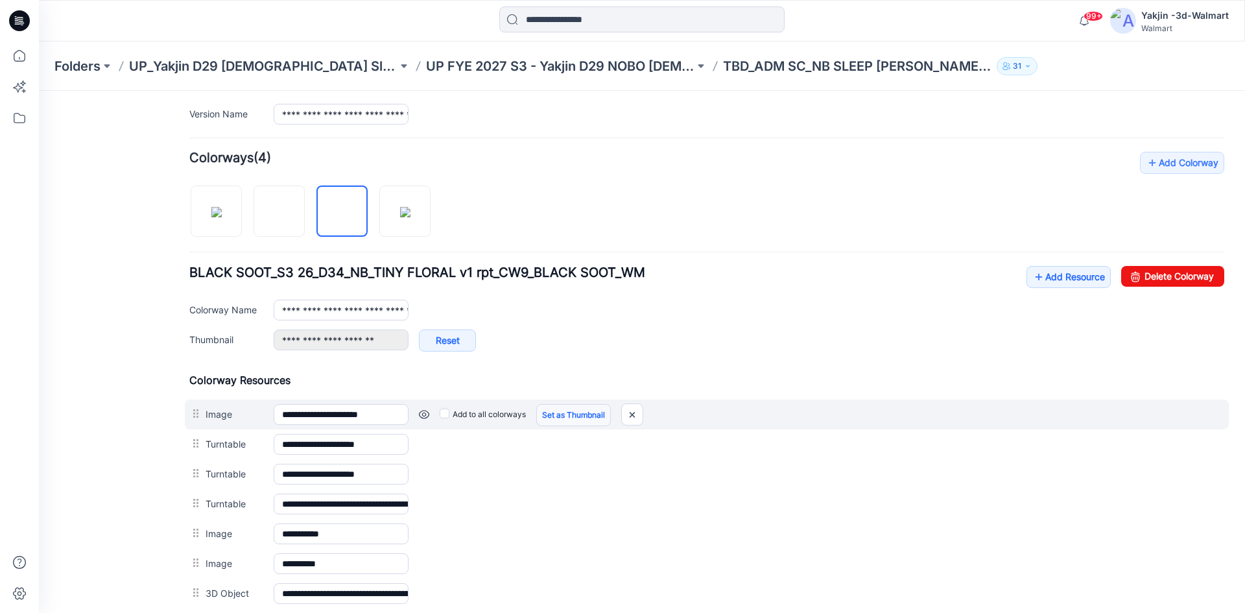
click at [584, 413] on link "Set as Thumbnail" at bounding box center [573, 415] width 75 height 22
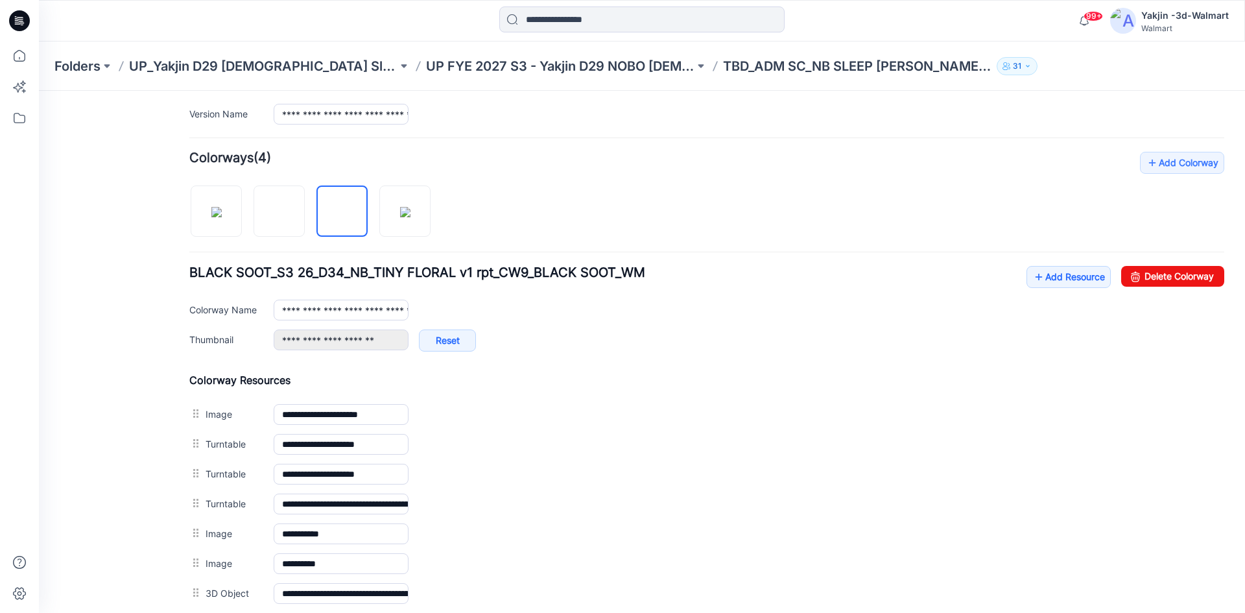
type input "**********"
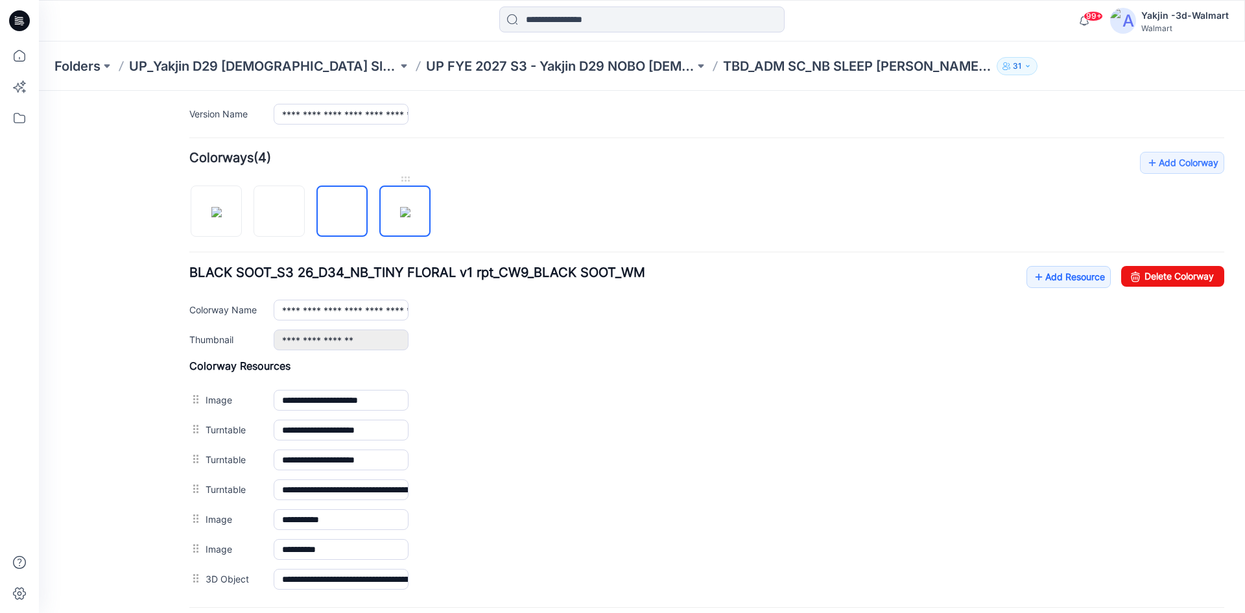
click at [400, 217] on img at bounding box center [405, 212] width 10 height 10
type input "**********"
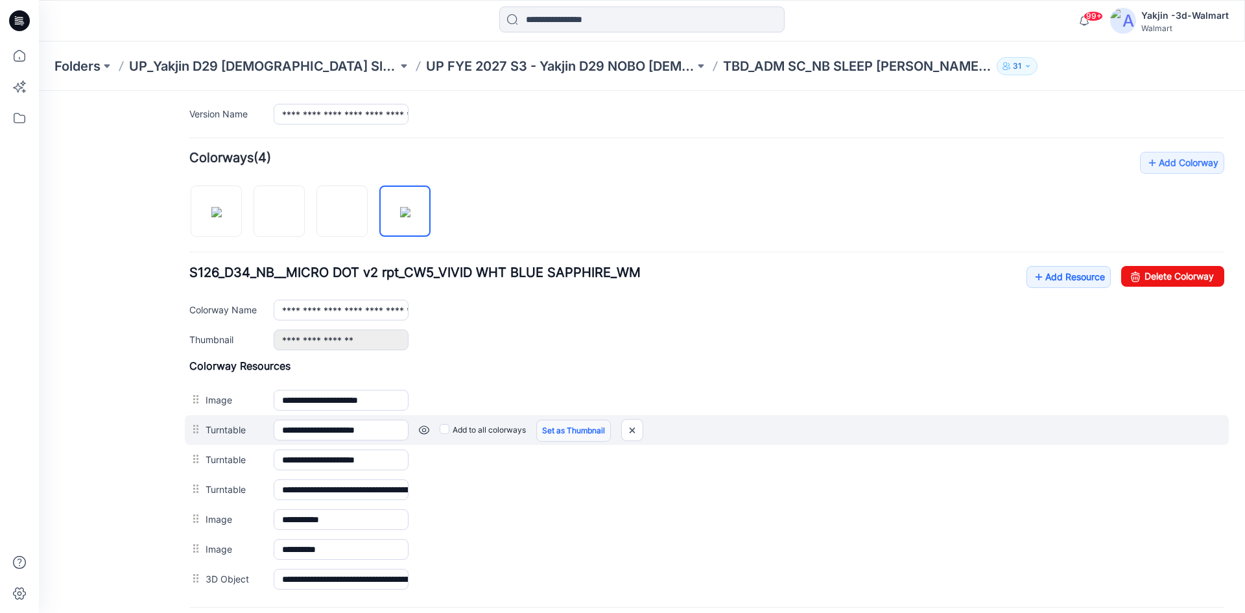
click at [589, 429] on link "Set as Thumbnail" at bounding box center [573, 431] width 75 height 22
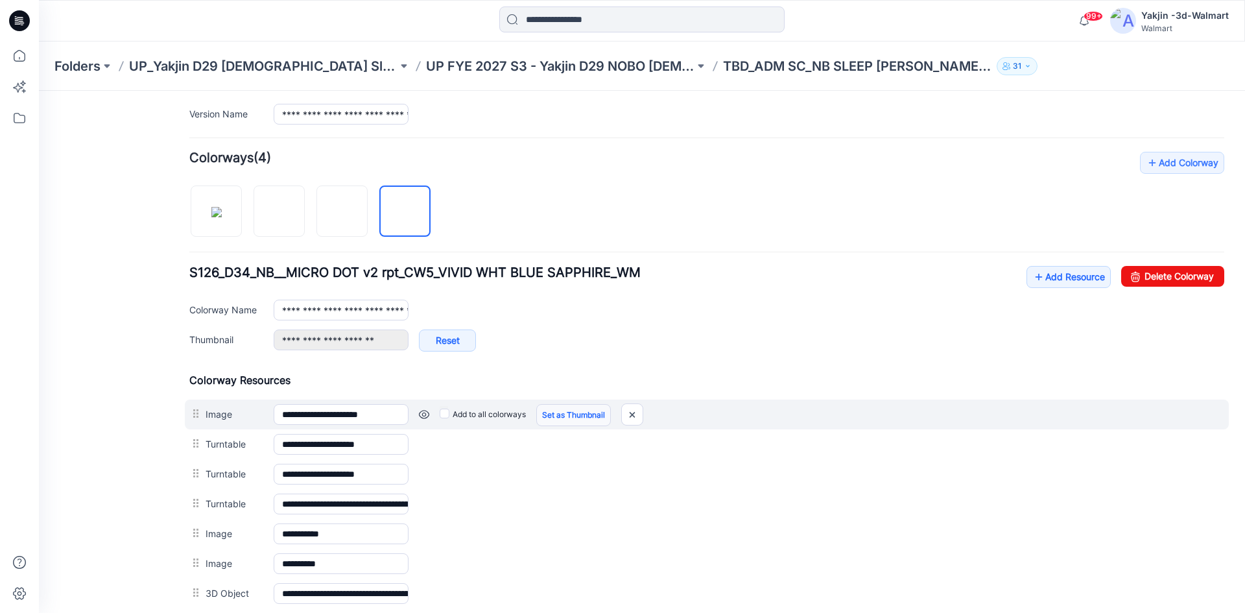
click at [573, 417] on link "Set as Thumbnail" at bounding box center [573, 415] width 75 height 22
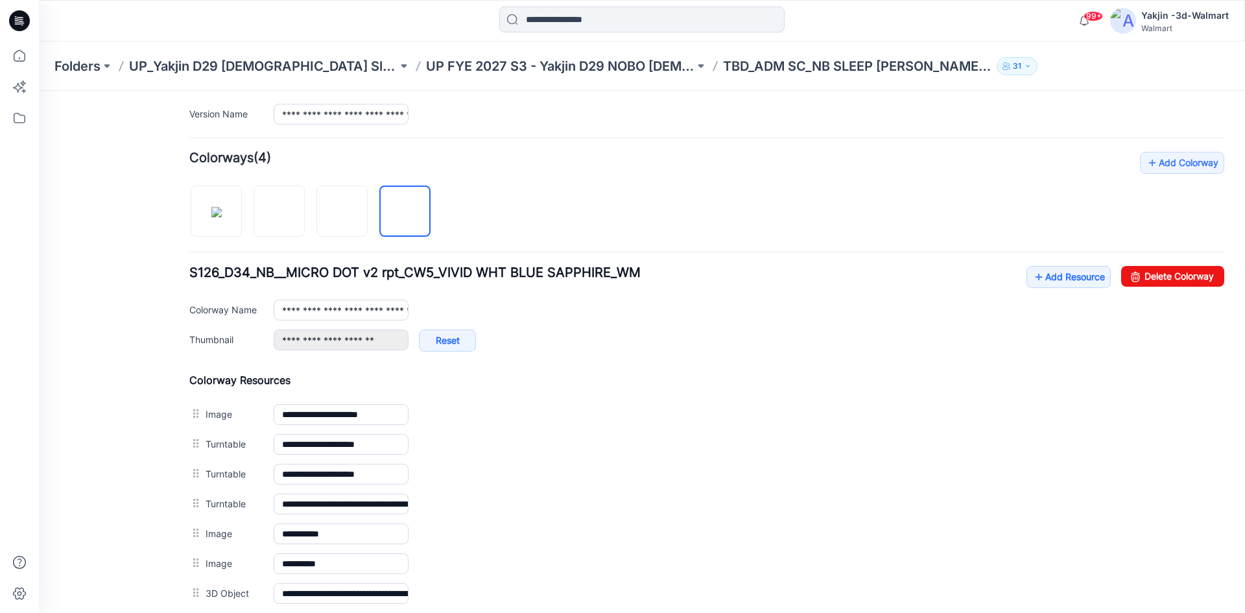
type input "**********"
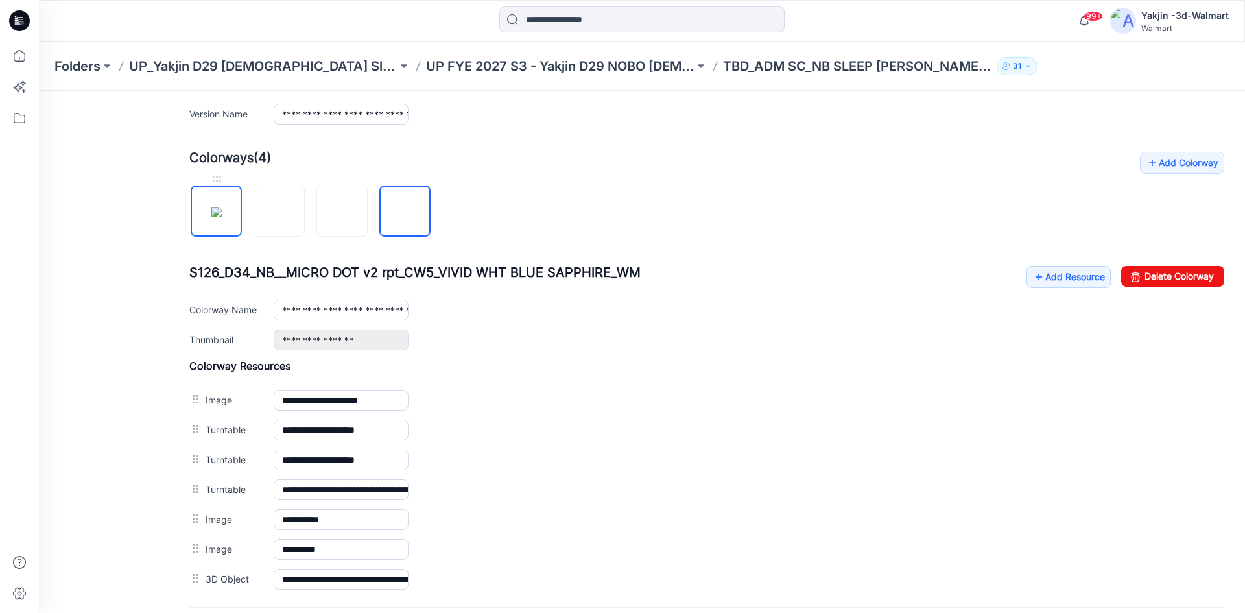
click at [211, 212] on img at bounding box center [216, 212] width 10 height 10
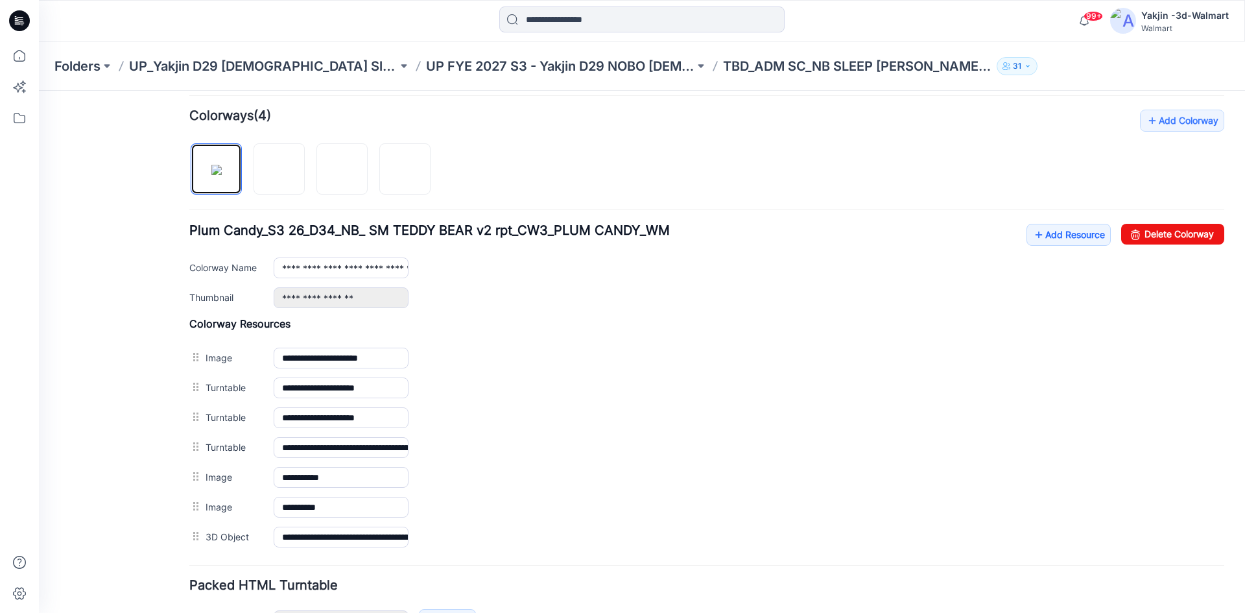
scroll to position [409, 0]
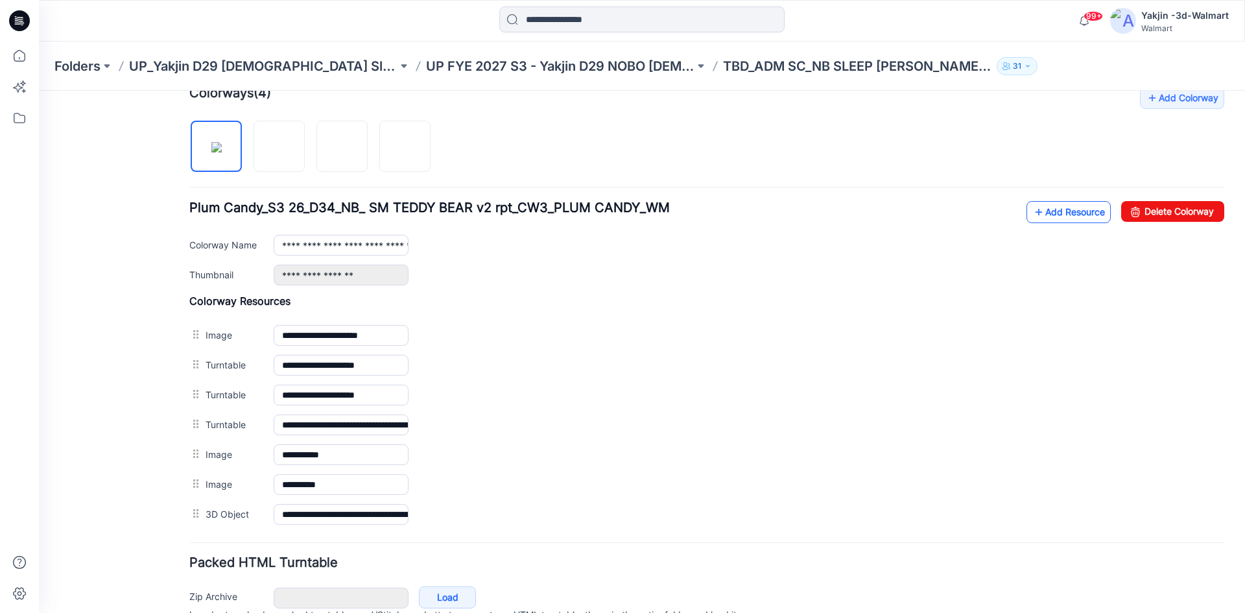
click at [1057, 221] on link "Add Resource" at bounding box center [1069, 212] width 84 height 22
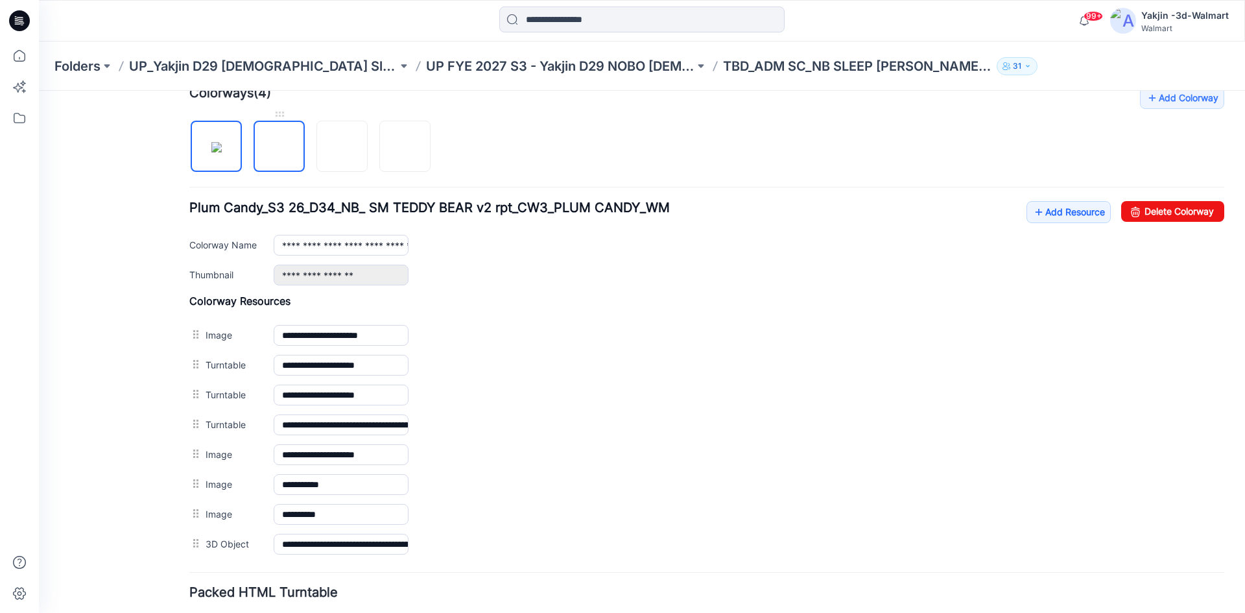
click at [280, 147] on img at bounding box center [280, 147] width 0 height 0
click at [342, 147] on img at bounding box center [342, 147] width 0 height 0
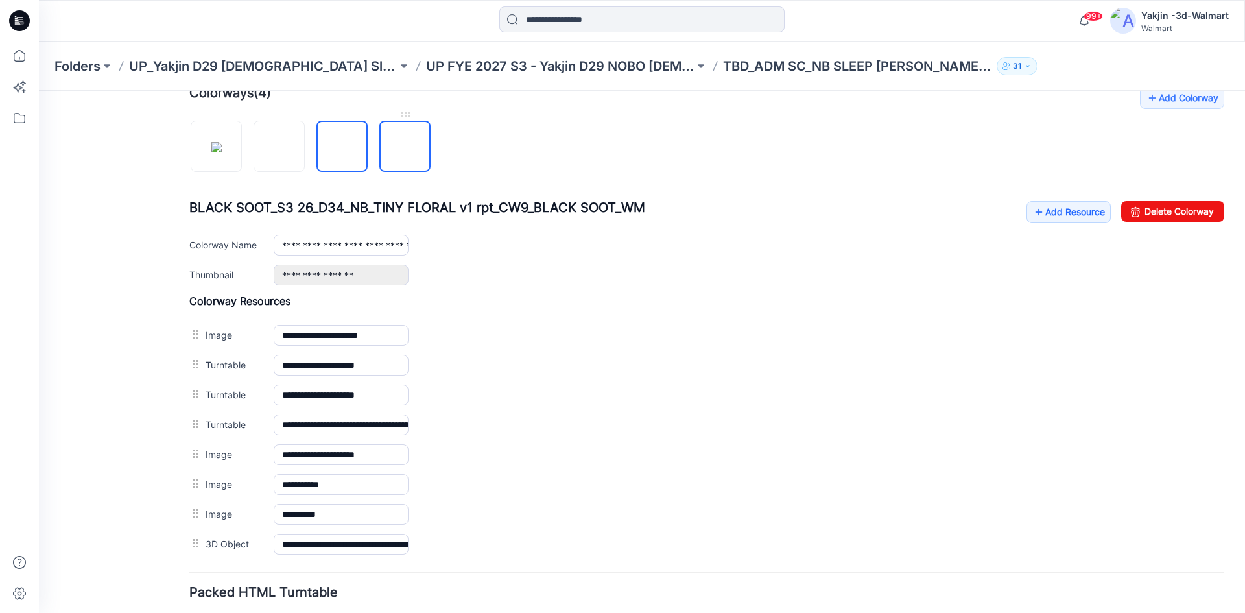
click at [405, 147] on img at bounding box center [405, 147] width 0 height 0
click at [211, 152] on img at bounding box center [216, 147] width 10 height 10
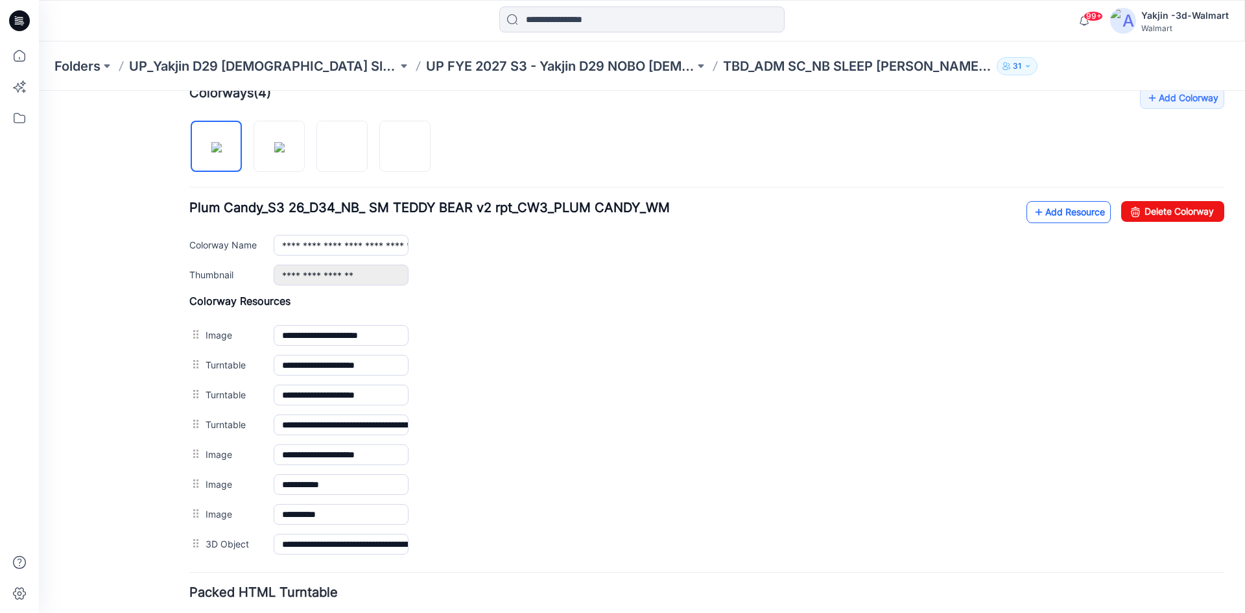
click at [1072, 211] on link "Add Resource" at bounding box center [1069, 212] width 84 height 22
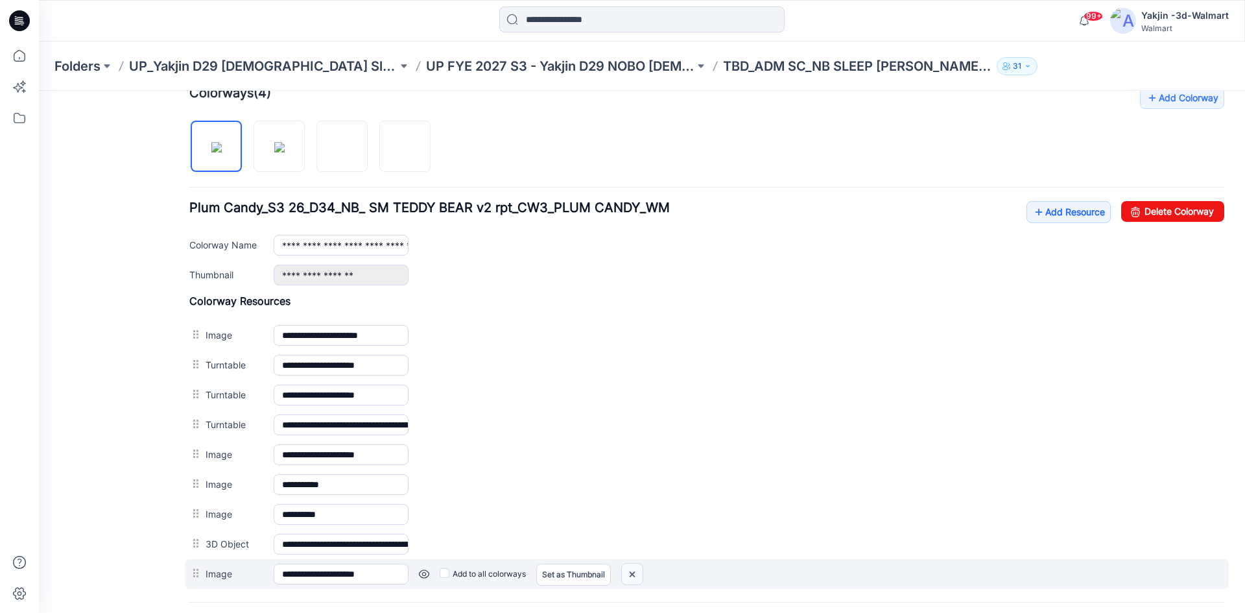
drag, startPoint x: 634, startPoint y: 576, endPoint x: 734, endPoint y: 168, distance: 420.0
click at [634, 576] on img at bounding box center [632, 574] width 21 height 21
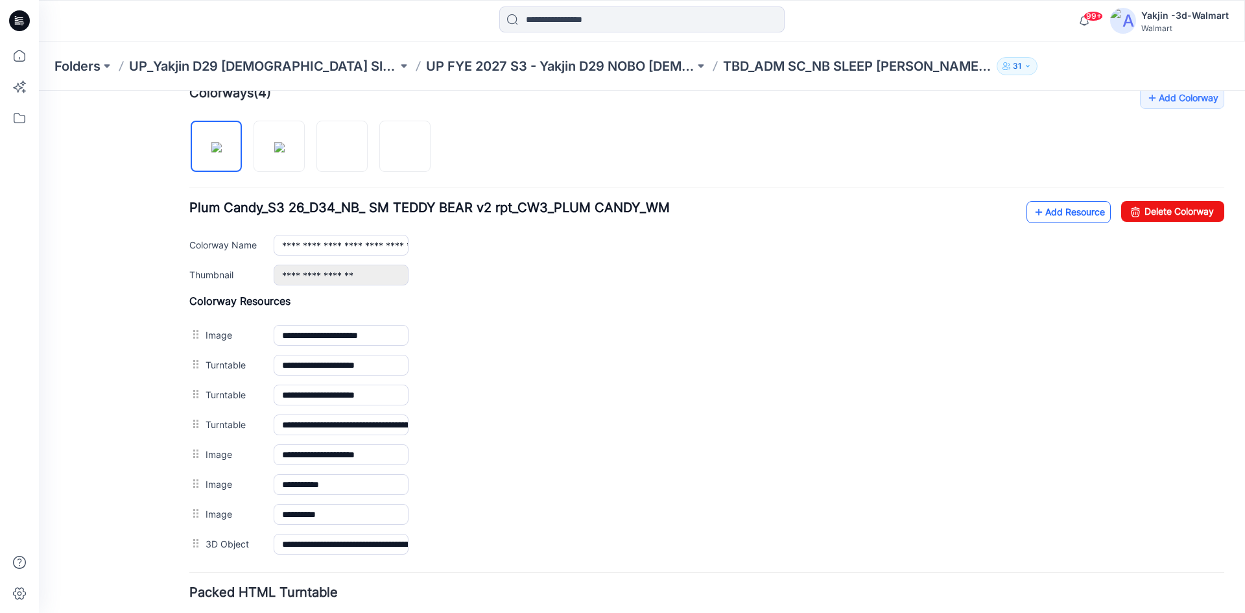
click at [1038, 217] on link "Add Resource" at bounding box center [1069, 212] width 84 height 22
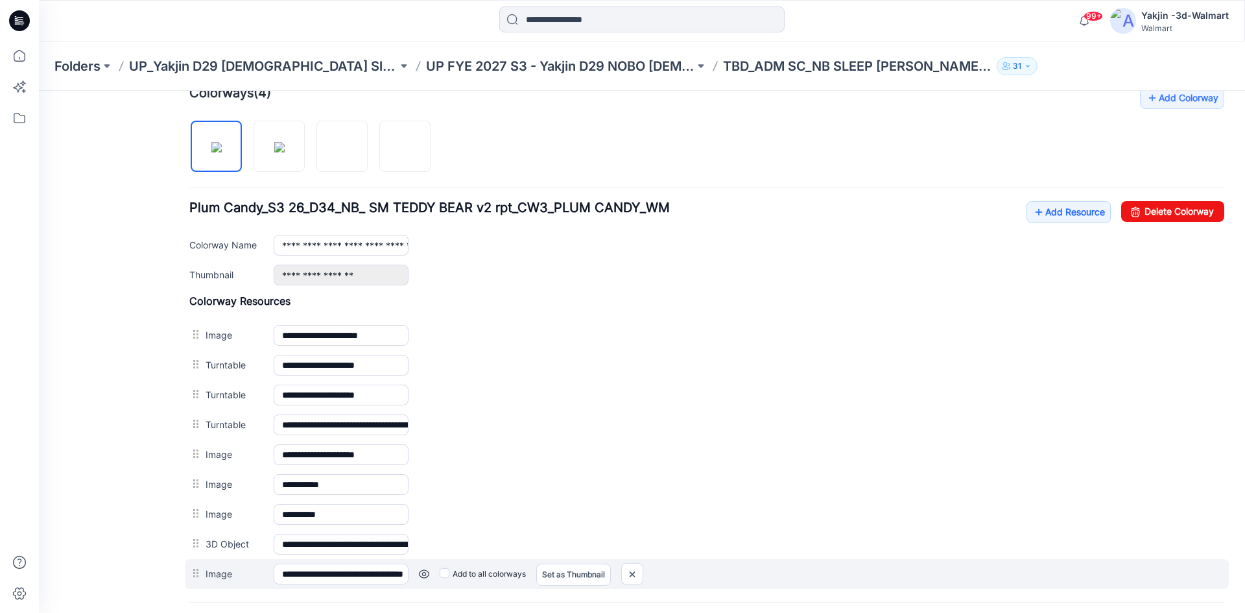
click at [427, 573] on link at bounding box center [424, 574] width 10 height 10
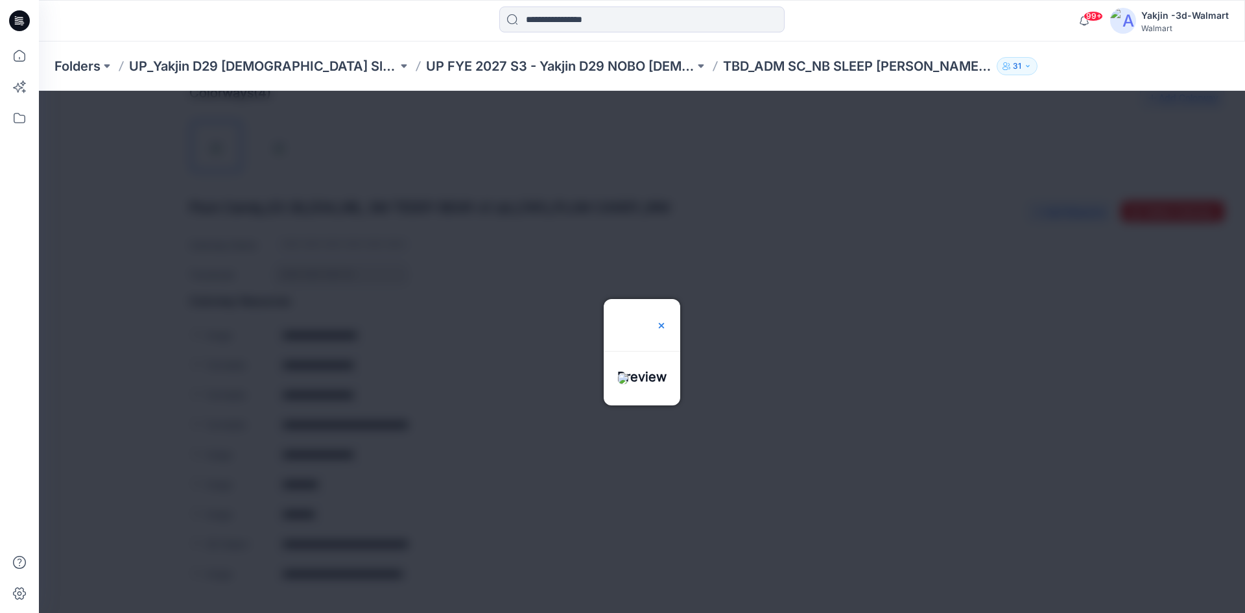
click at [667, 320] on img at bounding box center [661, 325] width 10 height 10
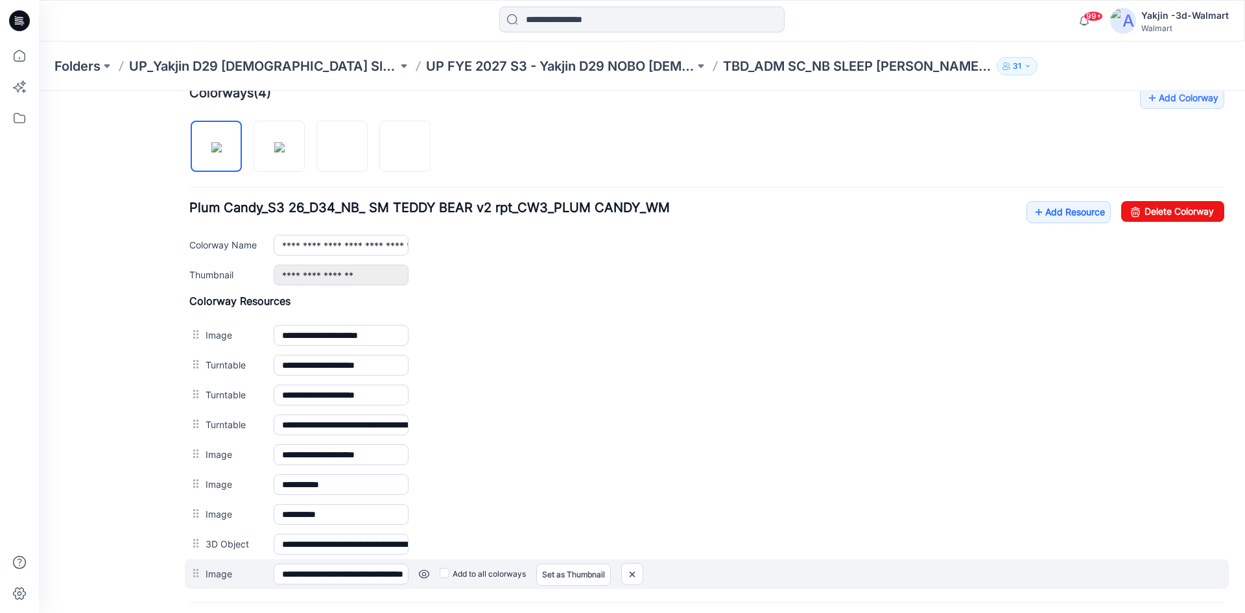
click at [499, 578] on label "Add to all colorways" at bounding box center [483, 574] width 86 height 21
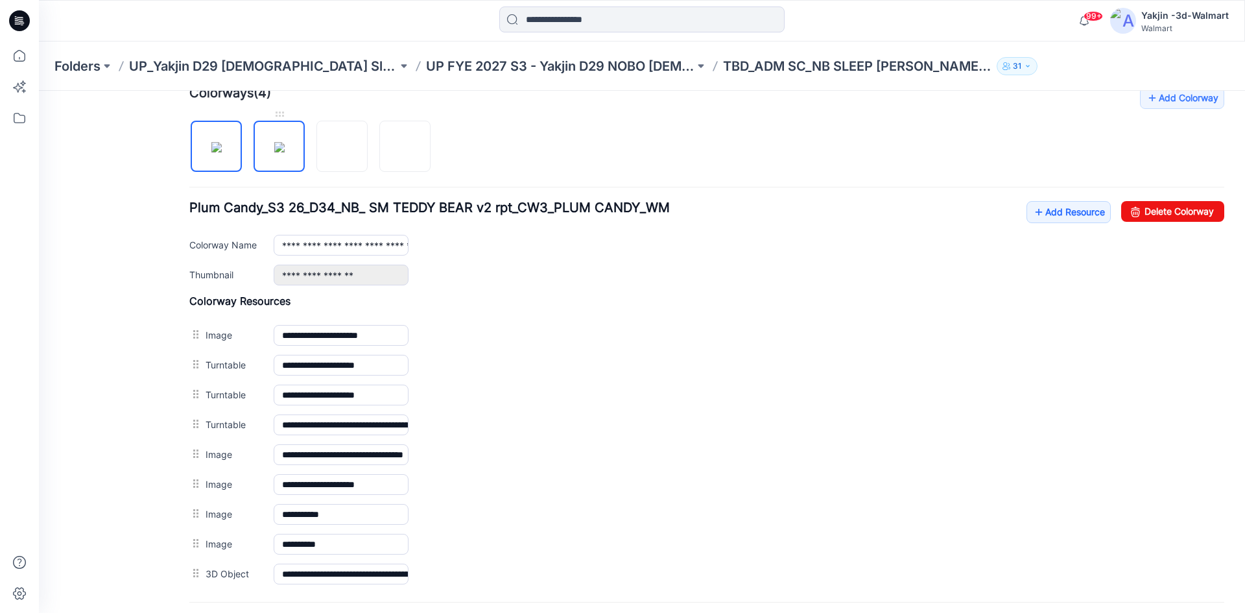
click at [274, 142] on img at bounding box center [279, 147] width 10 height 10
click at [342, 147] on img at bounding box center [342, 147] width 0 height 0
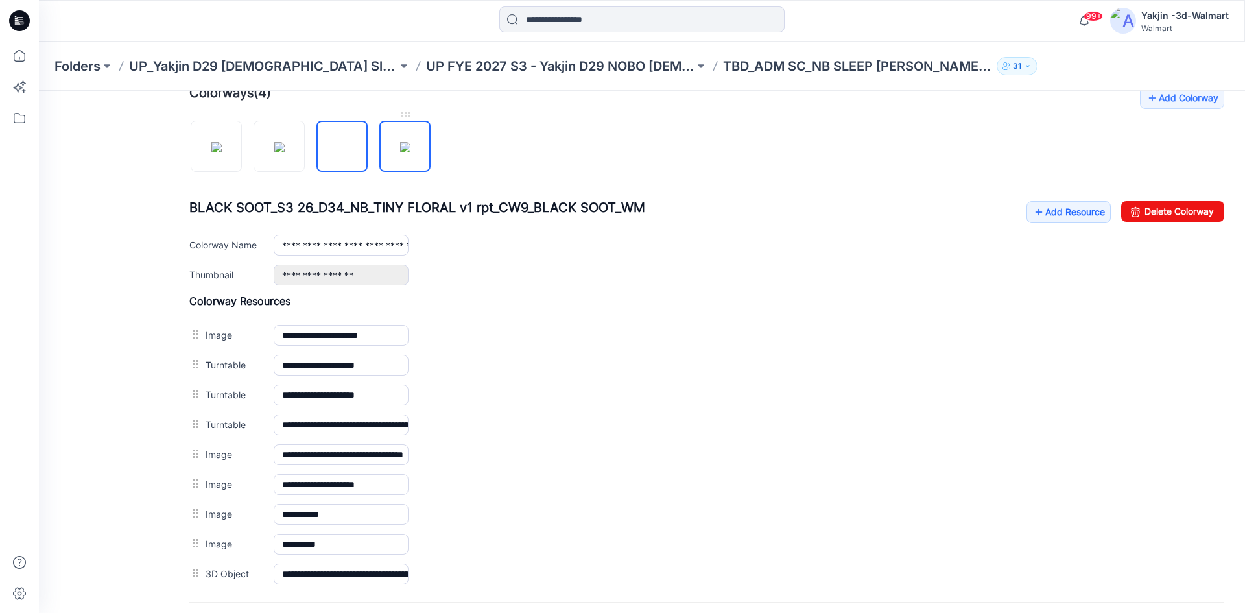
click at [402, 152] on img at bounding box center [405, 147] width 10 height 10
click at [218, 152] on img at bounding box center [216, 147] width 10 height 10
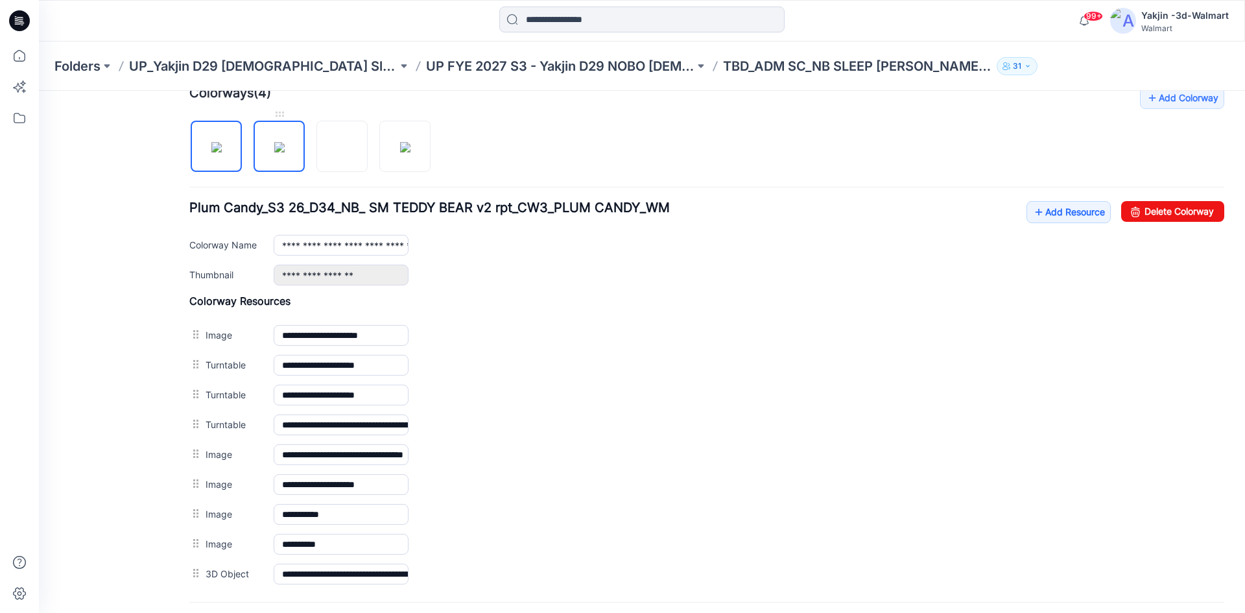
click at [276, 152] on img at bounding box center [279, 147] width 10 height 10
click at [342, 147] on img at bounding box center [342, 147] width 0 height 0
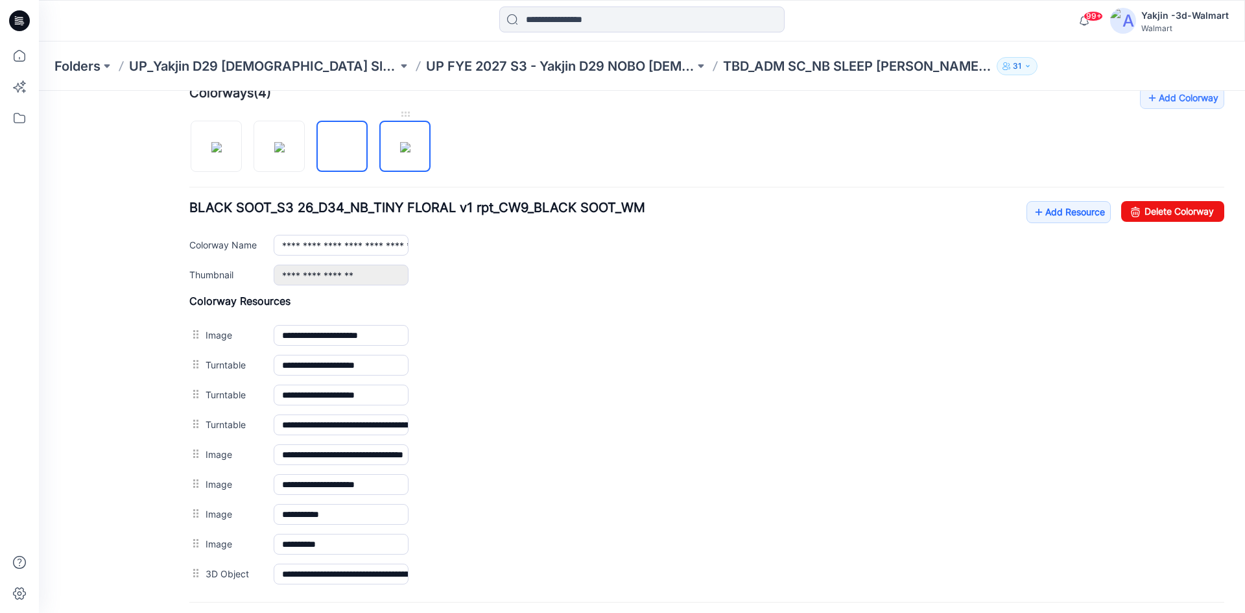
click at [400, 152] on img at bounding box center [405, 147] width 10 height 10
click at [222, 152] on img at bounding box center [216, 147] width 10 height 10
type input "**********"
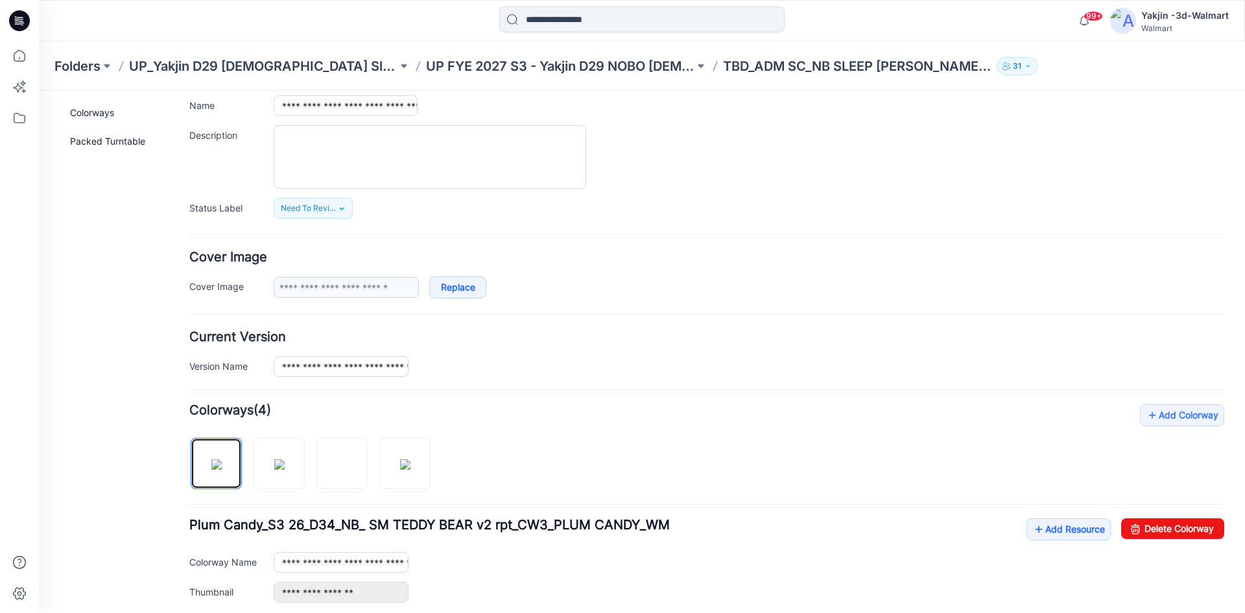
scroll to position [0, 0]
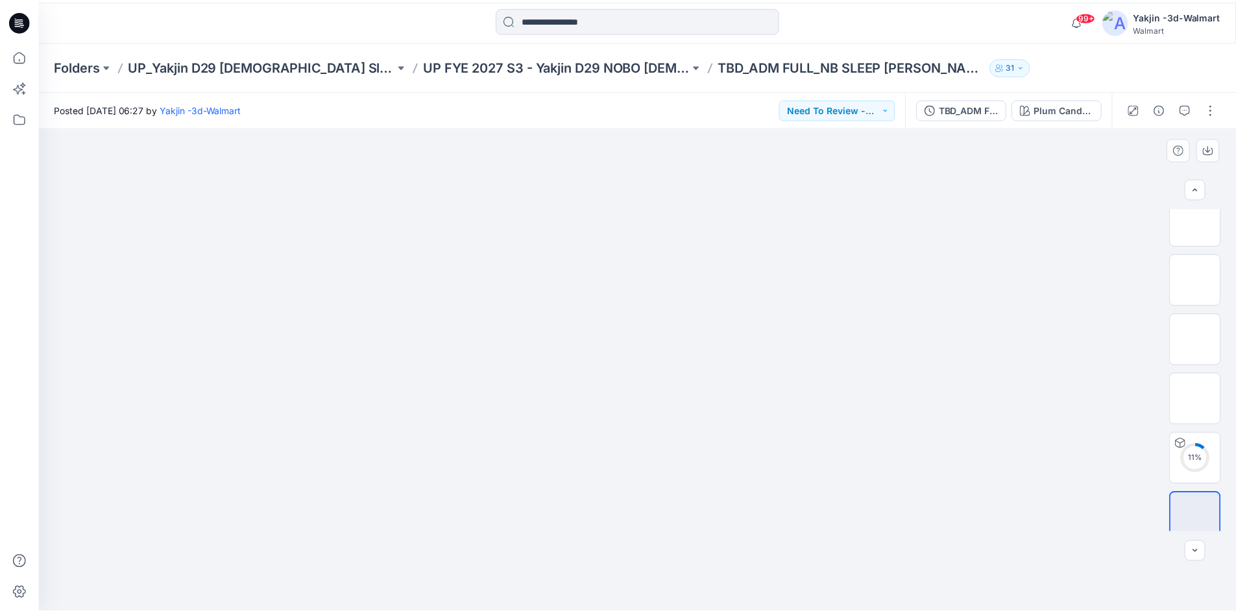
scroll to position [265, 0]
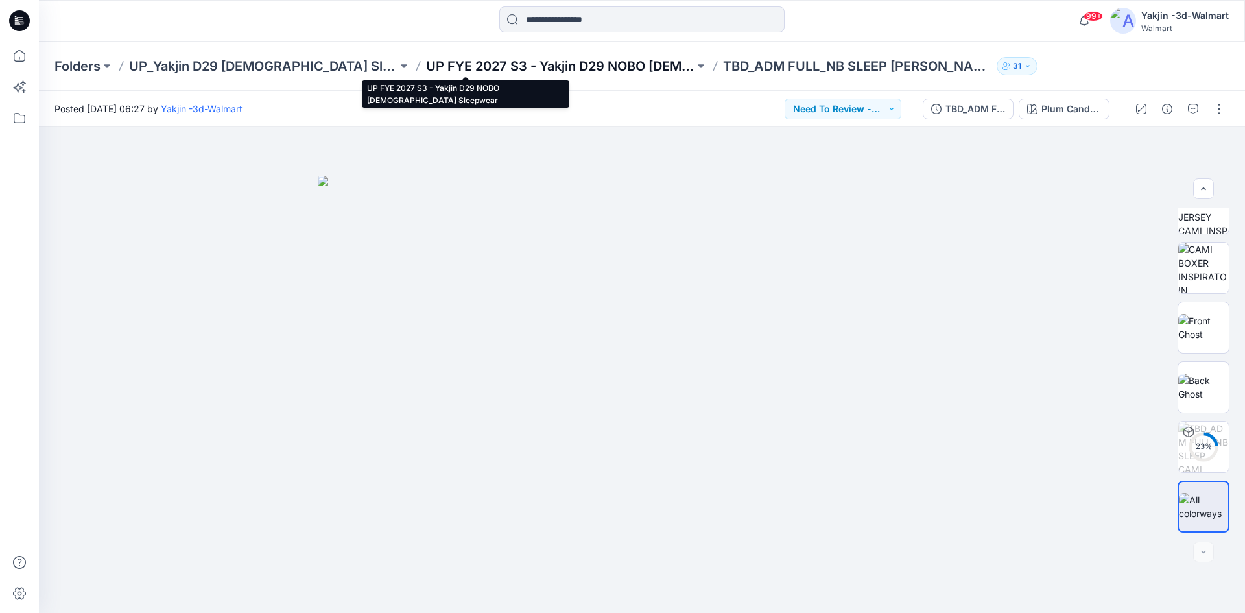
click at [426, 67] on p "UP FYE 2027 S3 - Yakjin D29 NOBO [DEMOGRAPHIC_DATA] Sleepwear" at bounding box center [560, 66] width 269 height 18
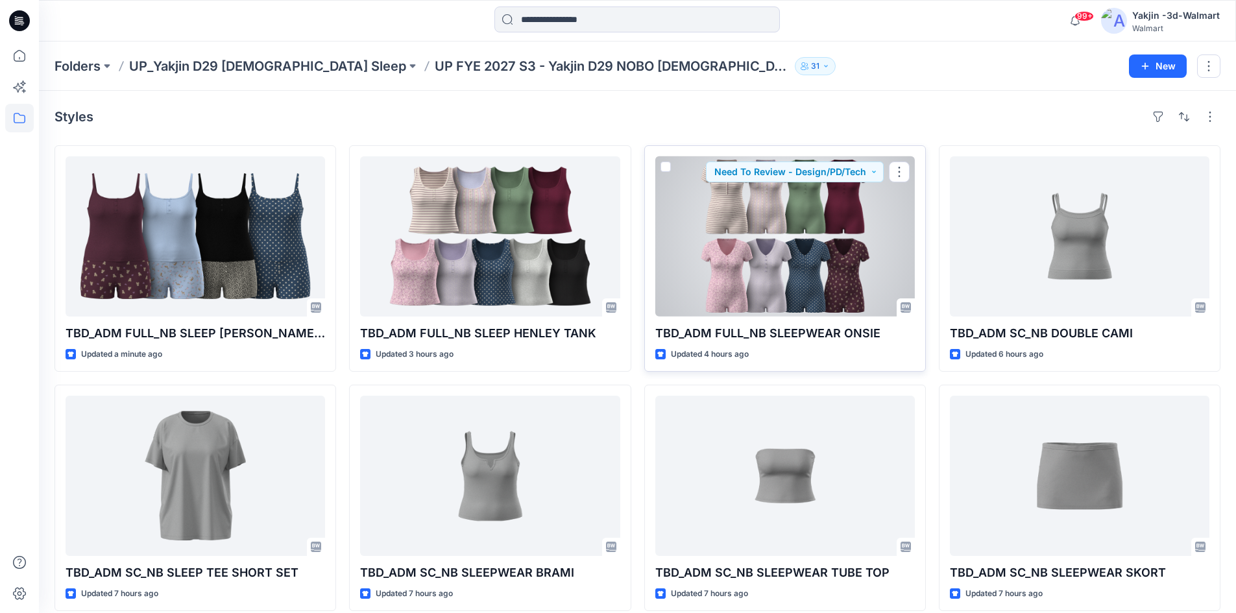
drag, startPoint x: 790, startPoint y: 261, endPoint x: 764, endPoint y: 259, distance: 26.0
click at [790, 261] on div at bounding box center [784, 236] width 259 height 160
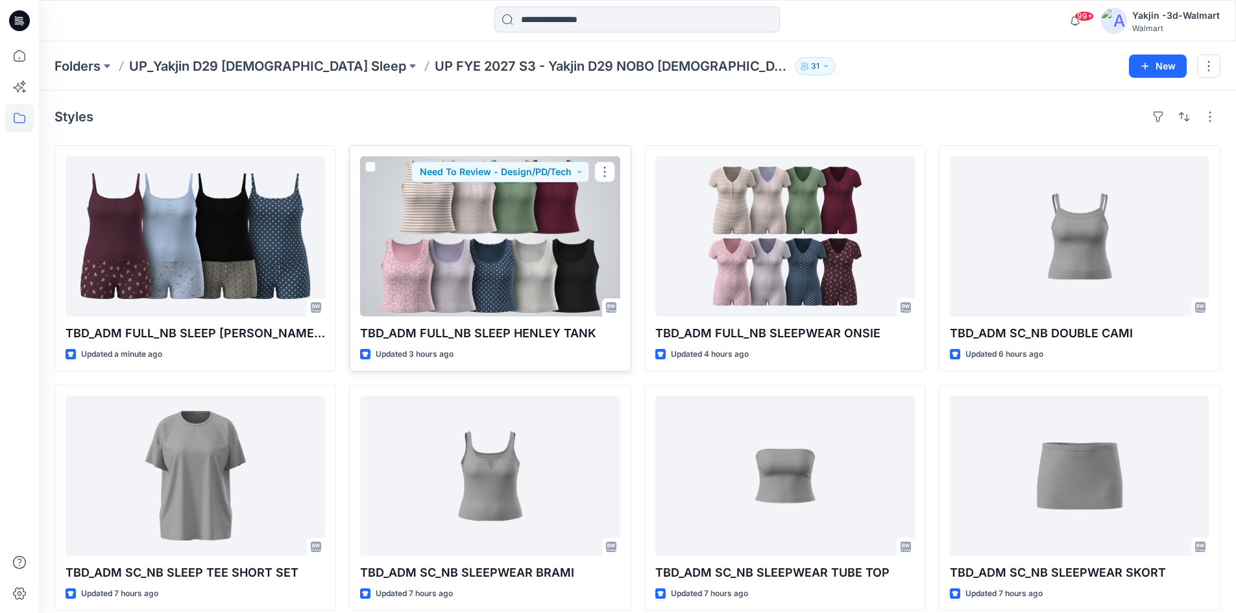
click at [451, 266] on div at bounding box center [489, 236] width 259 height 160
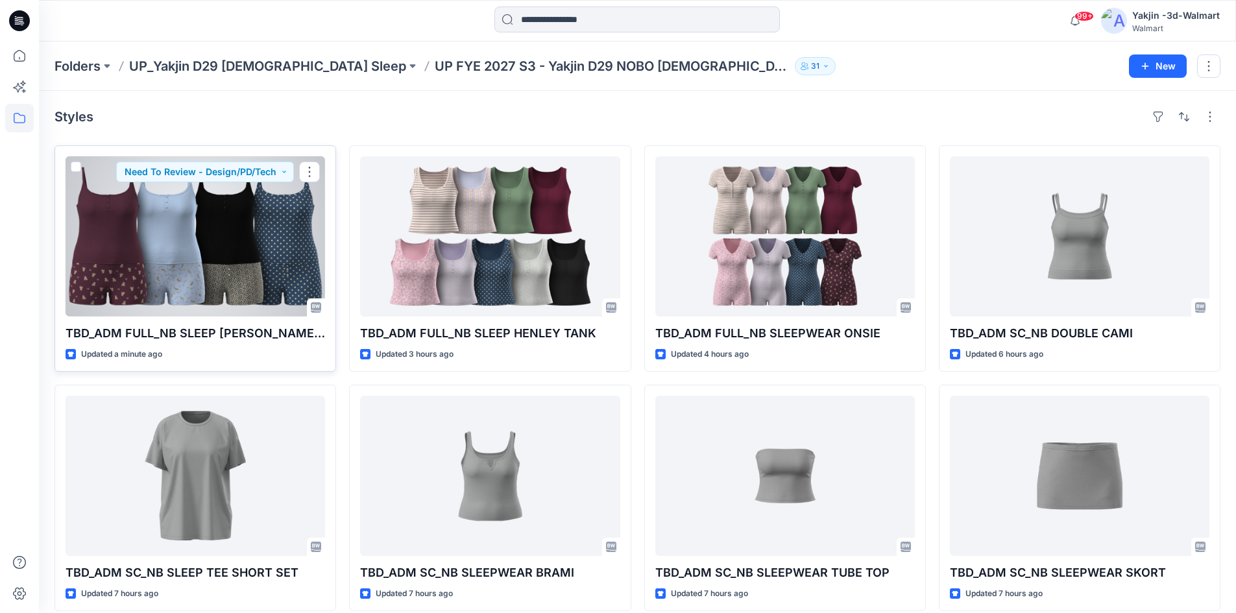
click at [208, 270] on div at bounding box center [195, 236] width 259 height 160
